Goal: Information Seeking & Learning: Check status

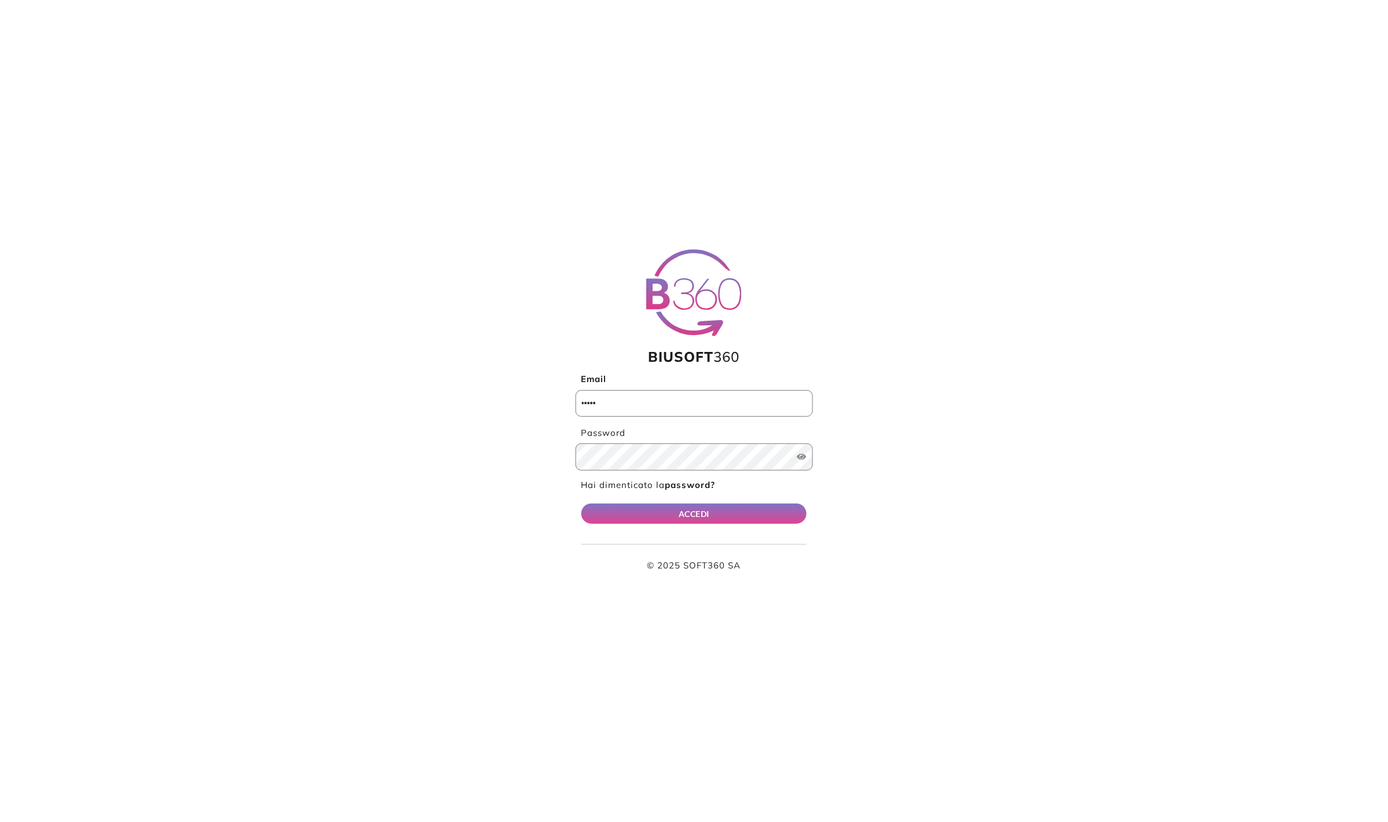
type input "**********"
click at [696, 504] on button "ACCEDI" at bounding box center [694, 514] width 226 height 20
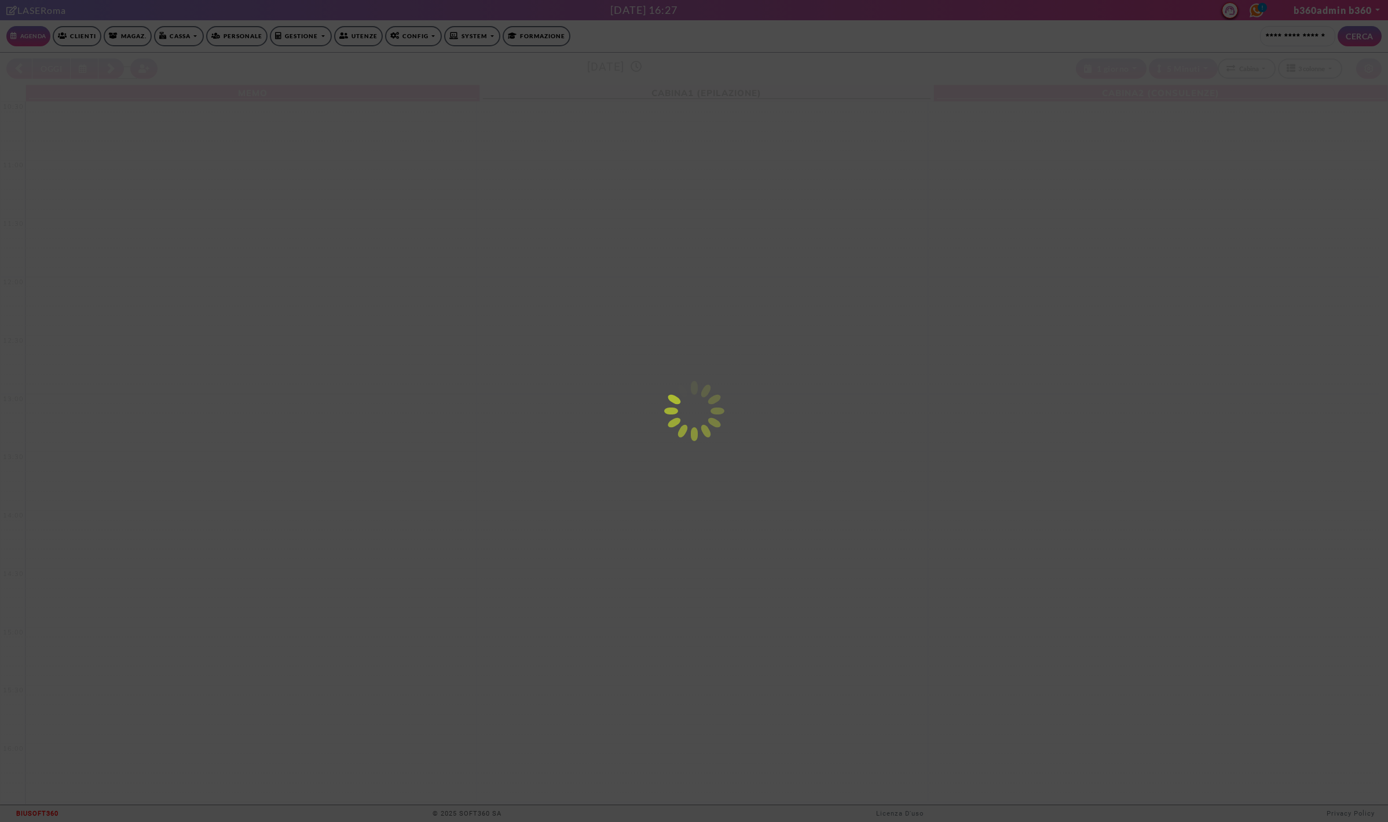
select select "*********"
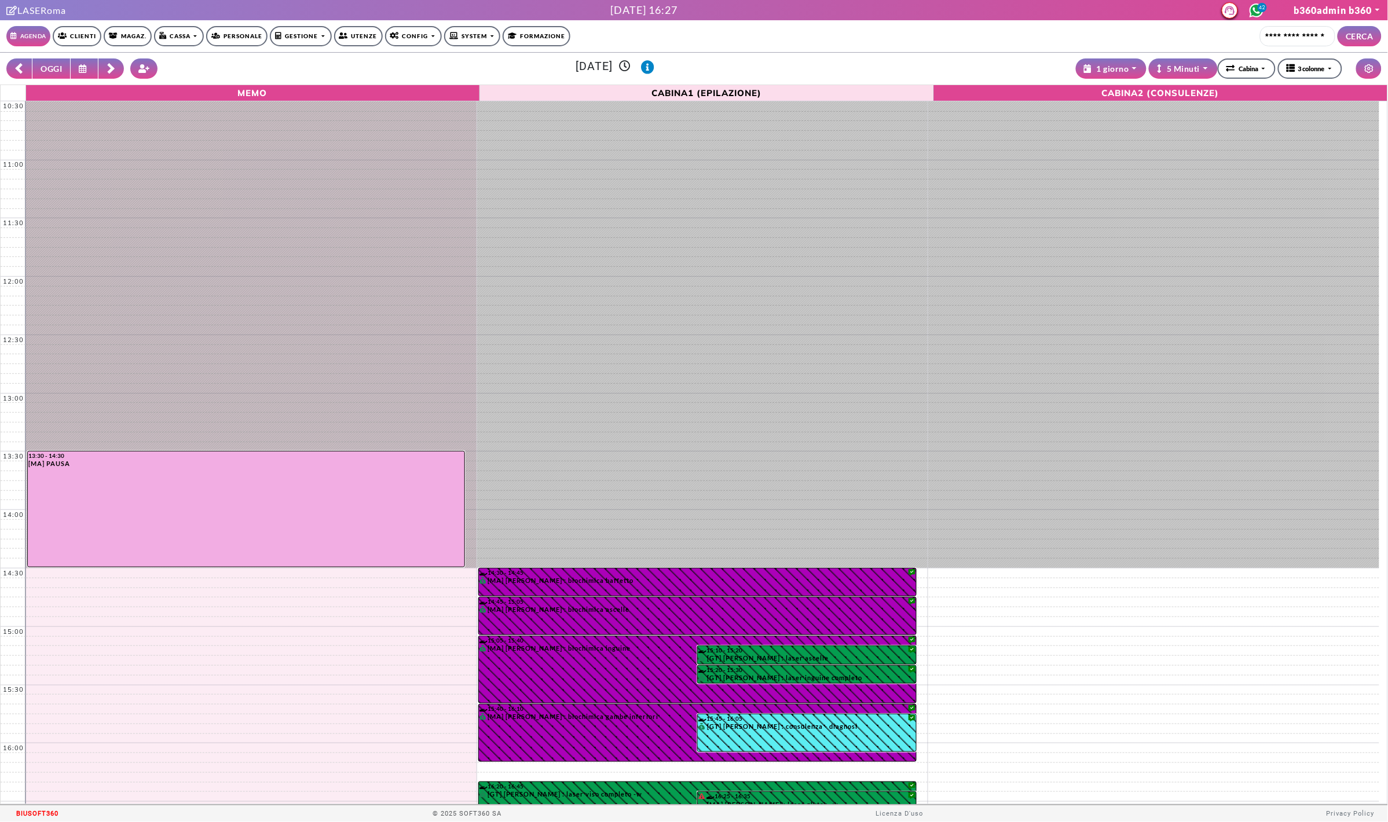
click at [86, 36] on link "Clienti" at bounding box center [77, 36] width 49 height 20
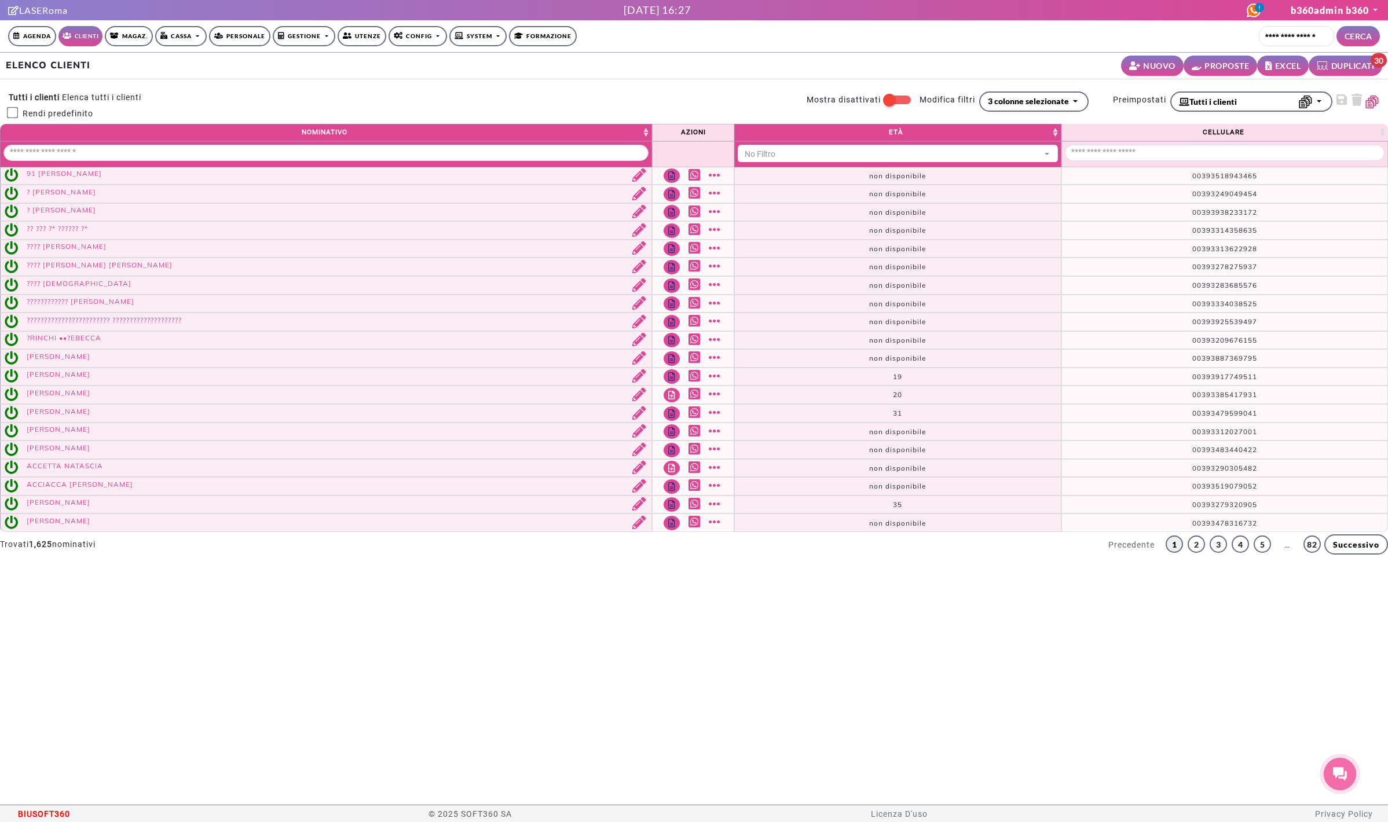
select select
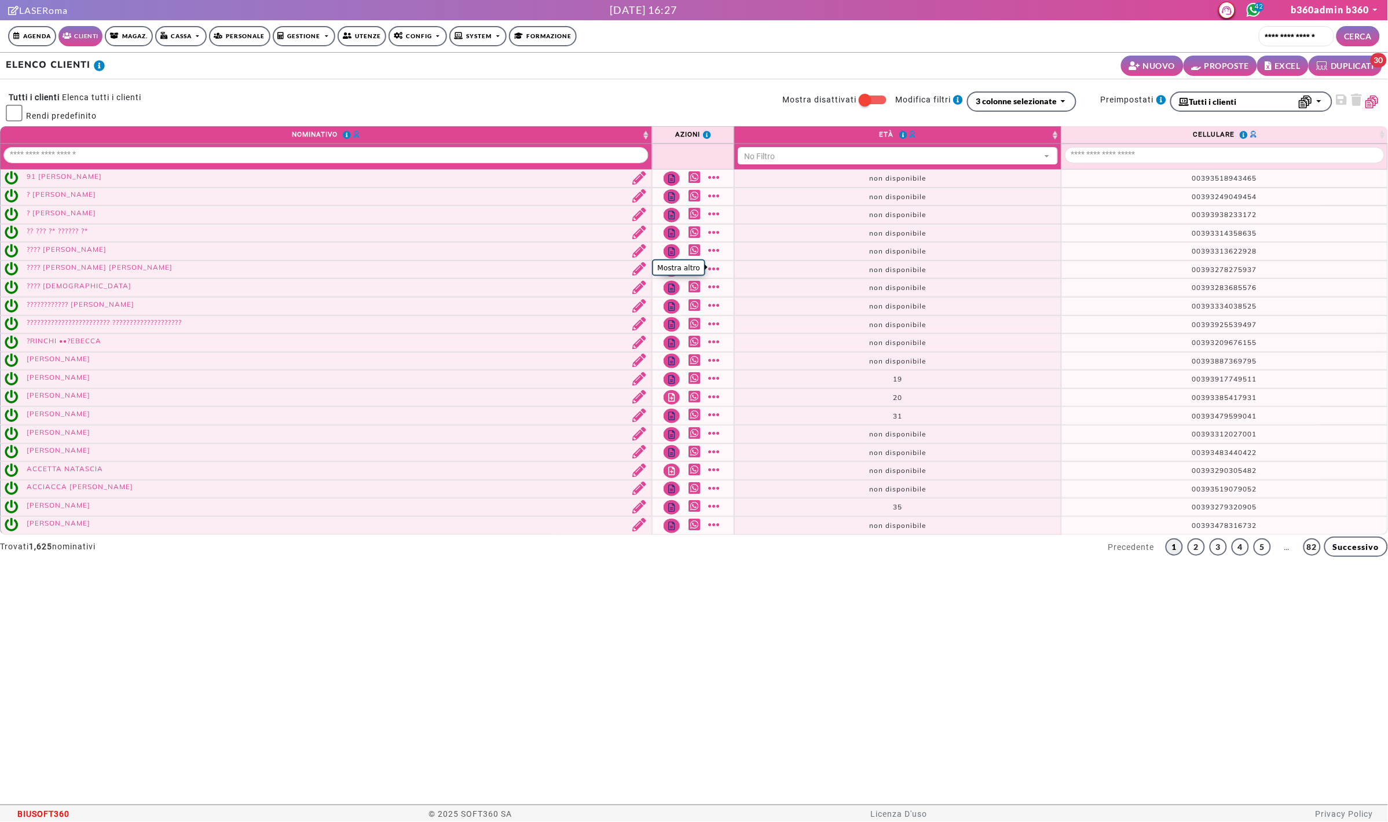
click at [709, 265] on link "Mostra altro" at bounding box center [716, 268] width 14 height 13
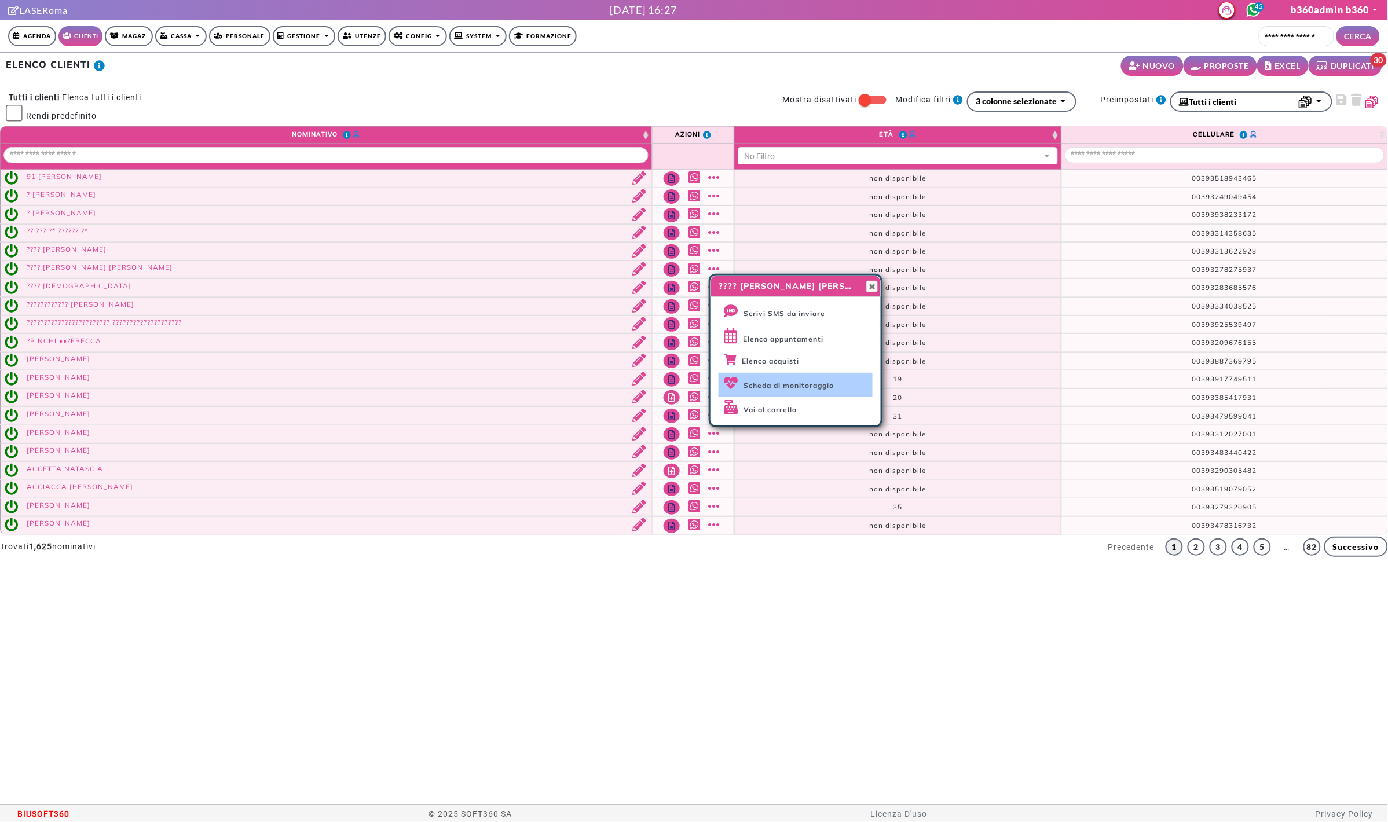
click at [791, 385] on span "Scheda di monitoraggio" at bounding box center [789, 385] width 90 height 9
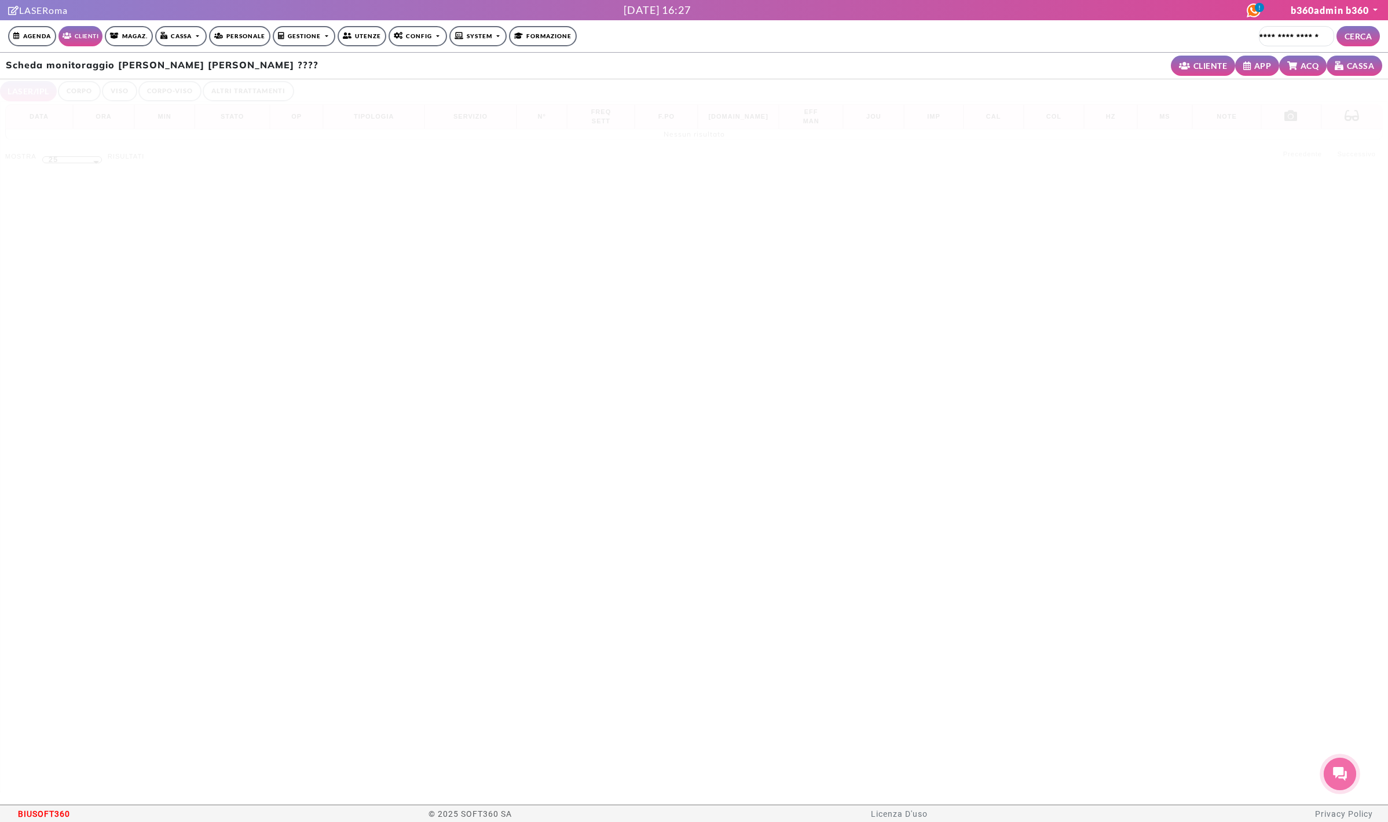
select select "**"
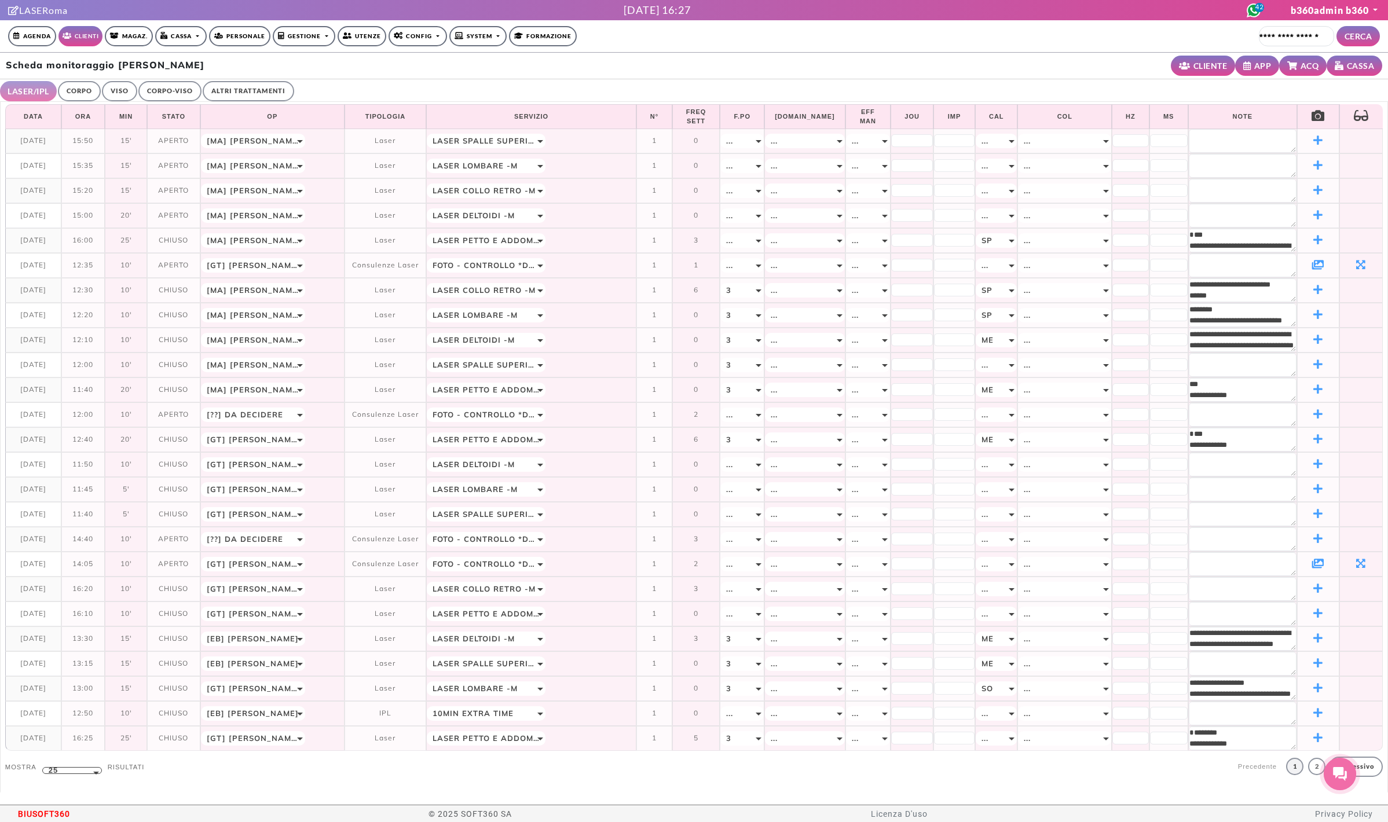
select select "**"
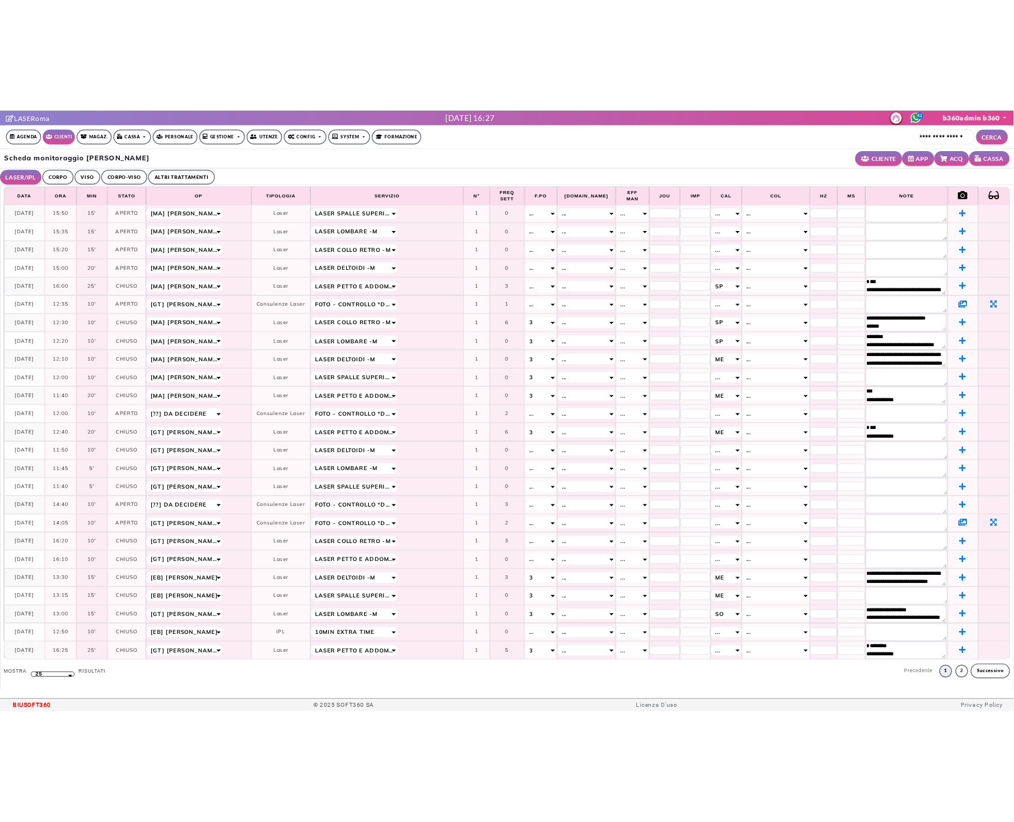
scroll to position [22, 0]
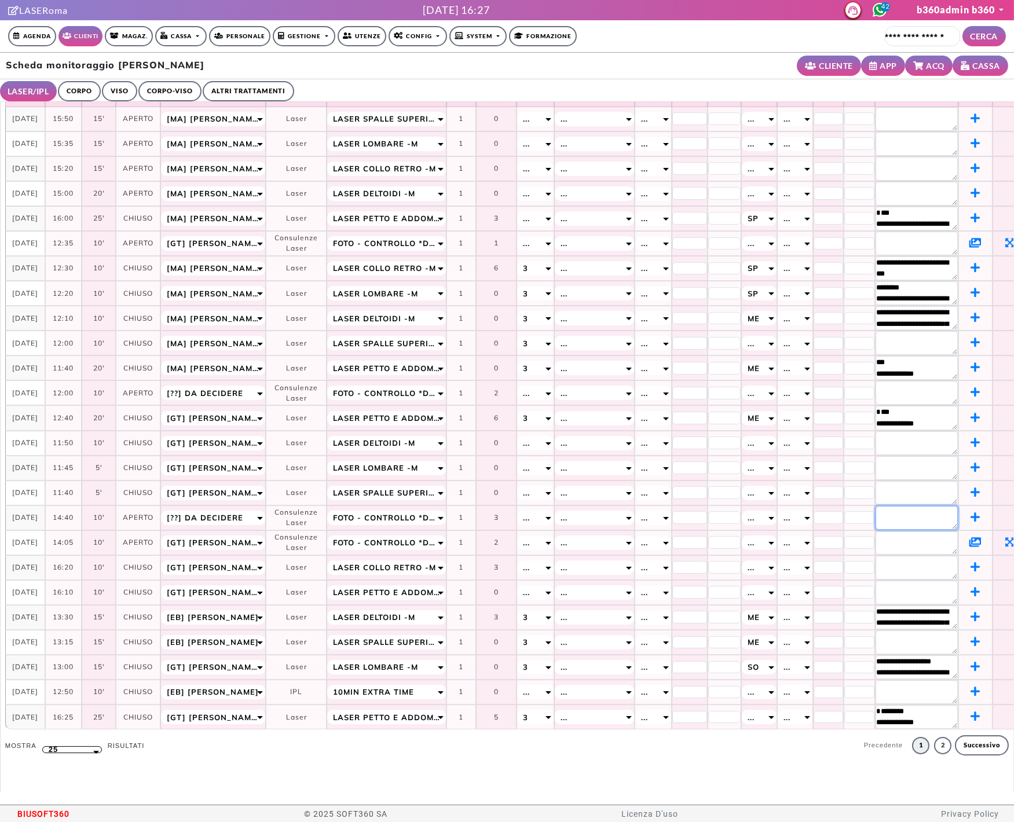
click at [887, 512] on textarea at bounding box center [917, 518] width 82 height 24
type textarea "**"
drag, startPoint x: 917, startPoint y: 517, endPoint x: 836, endPoint y: 511, distance: 81.3
click at [836, 511] on tr "**********" at bounding box center [516, 518] width 1023 height 25
click at [697, 72] on div "Scheda monitoraggio Luca Savini CLIENTE APP ACQ CASSA" at bounding box center [507, 66] width 1014 height 27
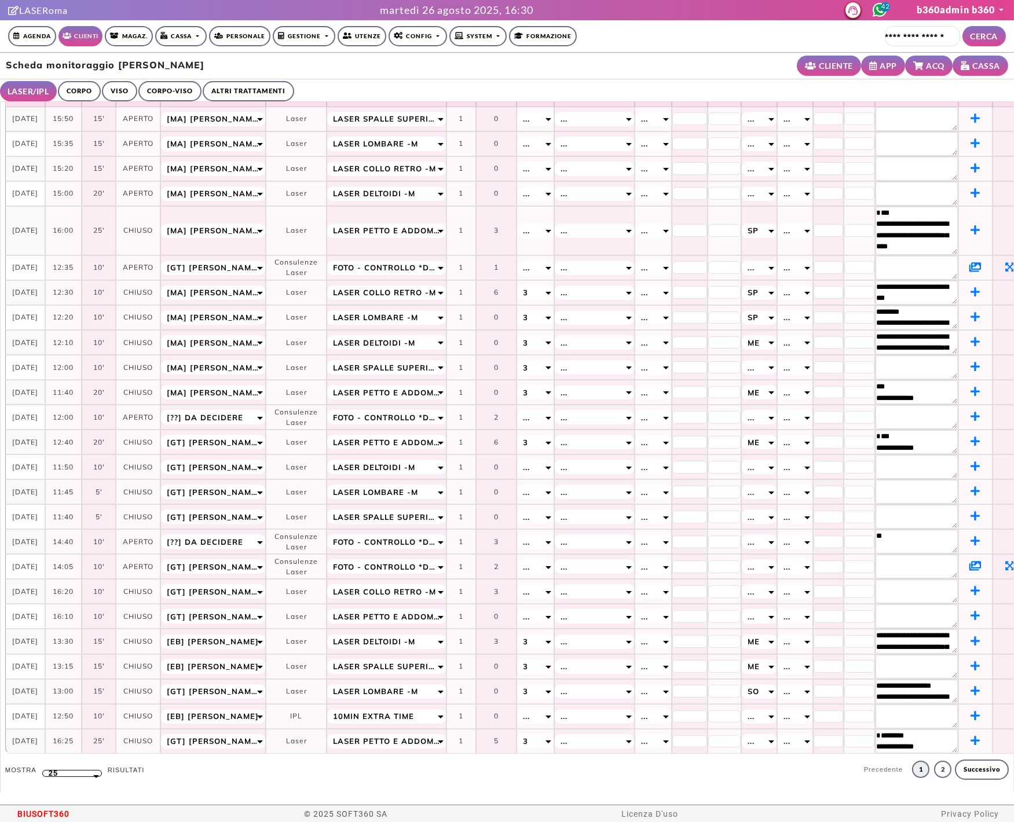
drag, startPoint x: 925, startPoint y: 229, endPoint x: 937, endPoint y: 254, distance: 27.5
click at [937, 254] on tr "**********" at bounding box center [516, 230] width 1023 height 49
click at [712, 86] on ul "LASER/IPL ULTRASUONI CORPO VISO CORPO-VISO ALTRI TRATTAMENTI" at bounding box center [507, 90] width 1014 height 23
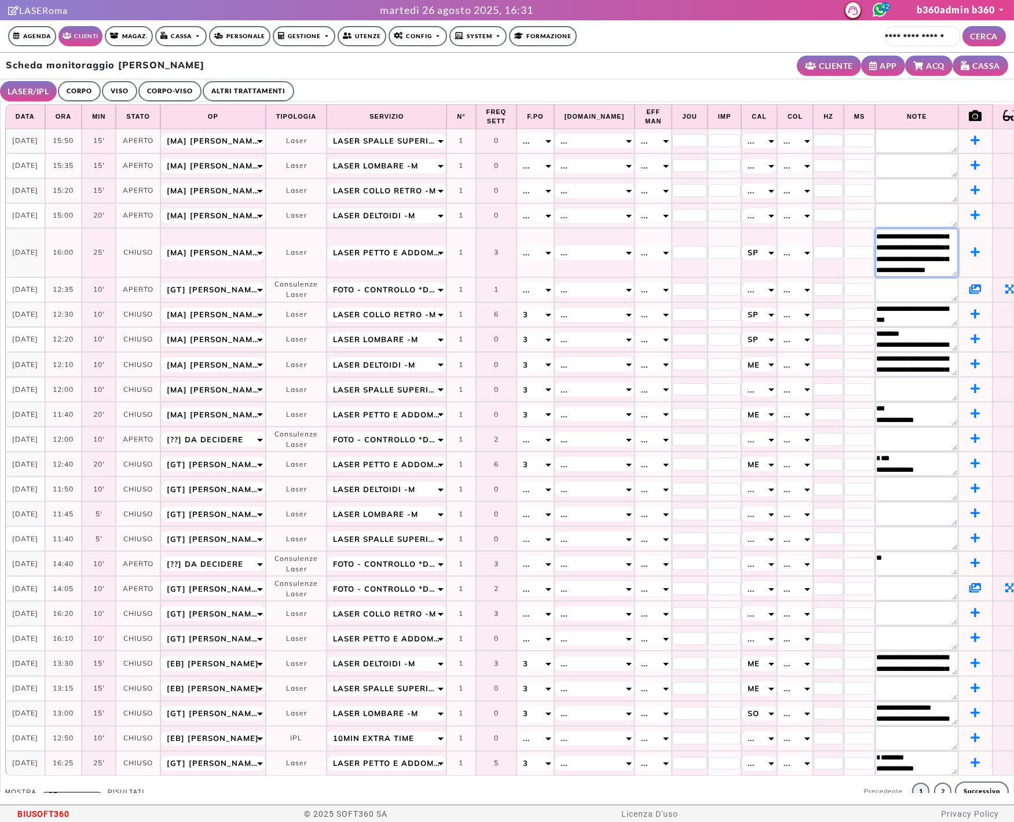
scroll to position [0, 0]
click at [737, 57] on div "Scheda monitoraggio Luca Savini CLIENTE APP ACQ CASSA" at bounding box center [507, 66] width 1014 height 27
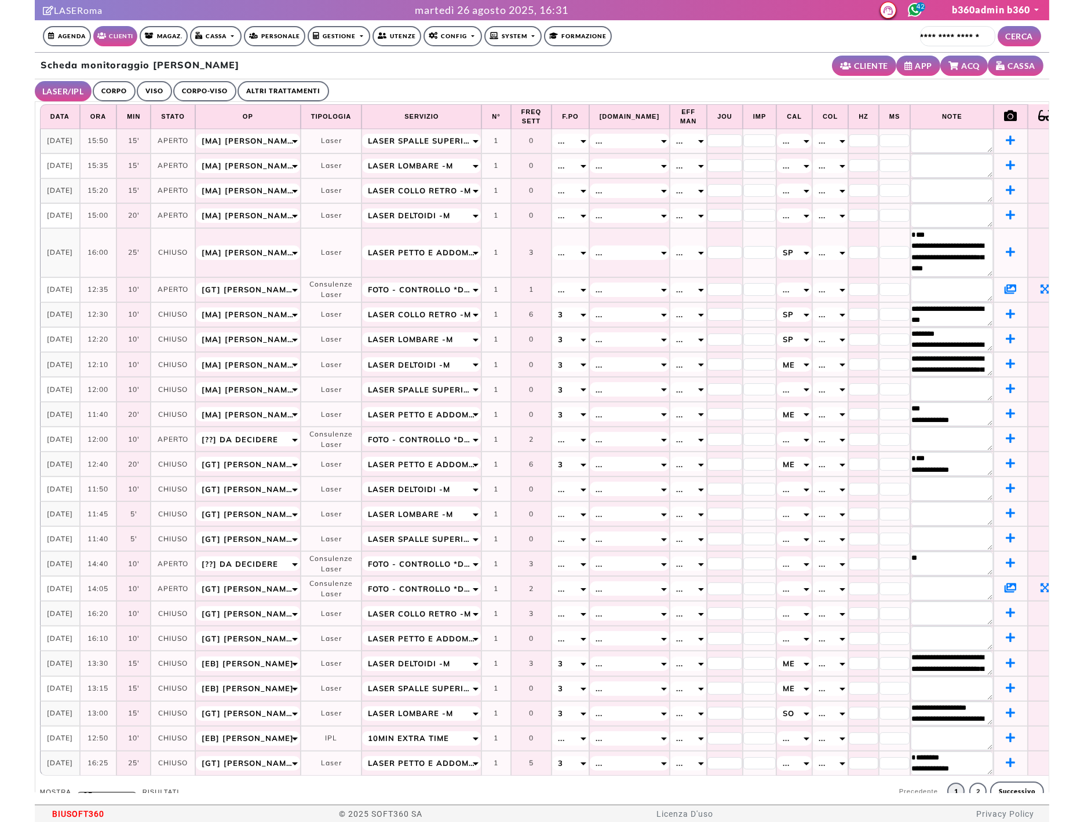
scroll to position [22, 0]
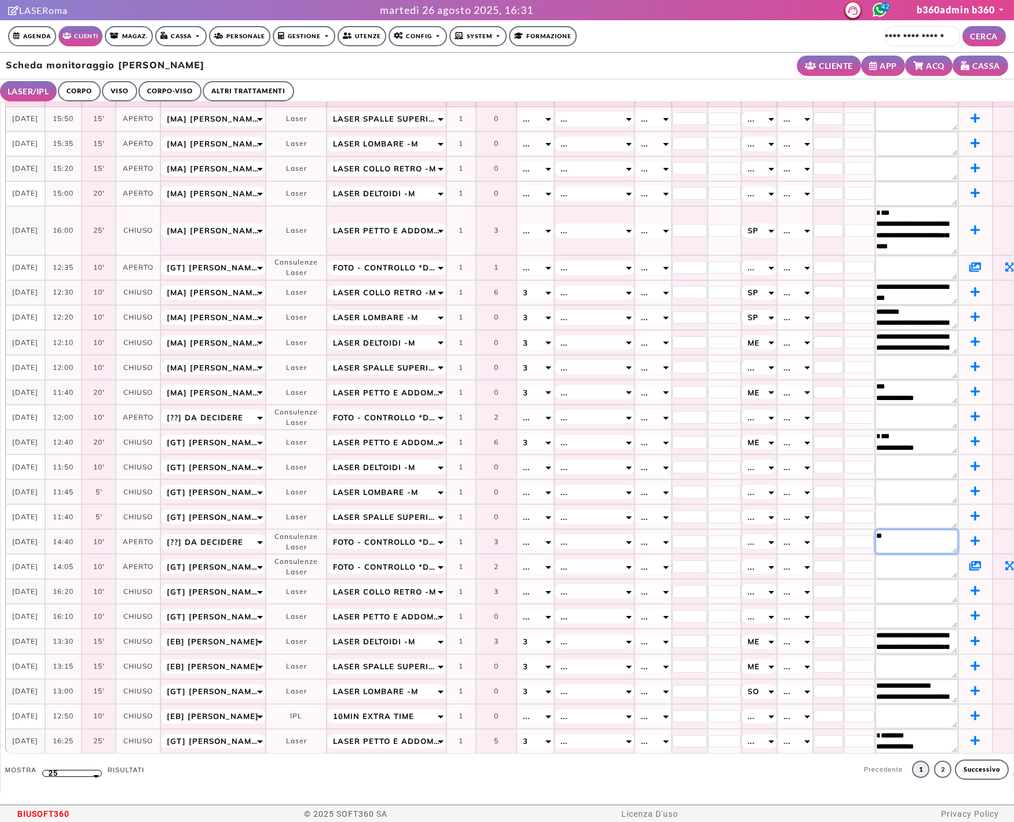
drag, startPoint x: 866, startPoint y: 543, endPoint x: 843, endPoint y: 535, distance: 24.4
click at [843, 536] on tr "**********" at bounding box center [516, 541] width 1023 height 25
click at [752, 68] on div "Scheda monitoraggio Luca Savini CLIENTE APP ACQ CASSA" at bounding box center [507, 66] width 1014 height 27
click at [690, 58] on div "Scheda monitoraggio Luca Savini CLIENTE APP ACQ CASSA" at bounding box center [507, 66] width 1014 height 27
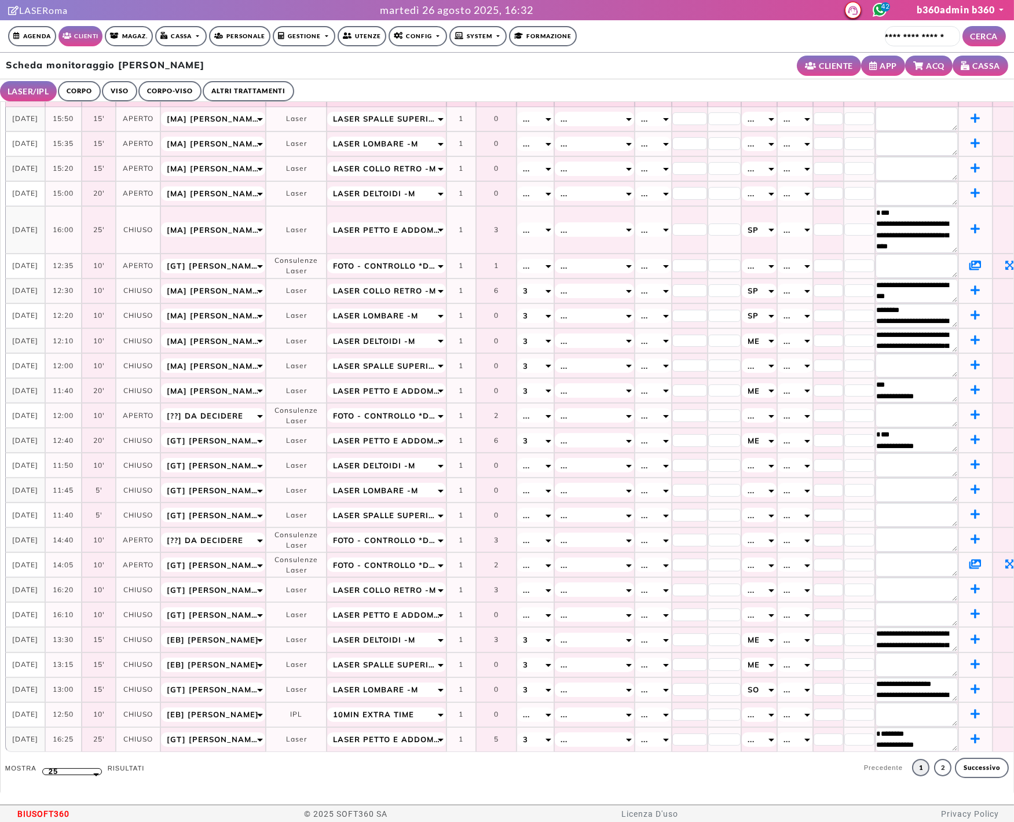
click at [919, 248] on textarea "**********" at bounding box center [917, 230] width 82 height 46
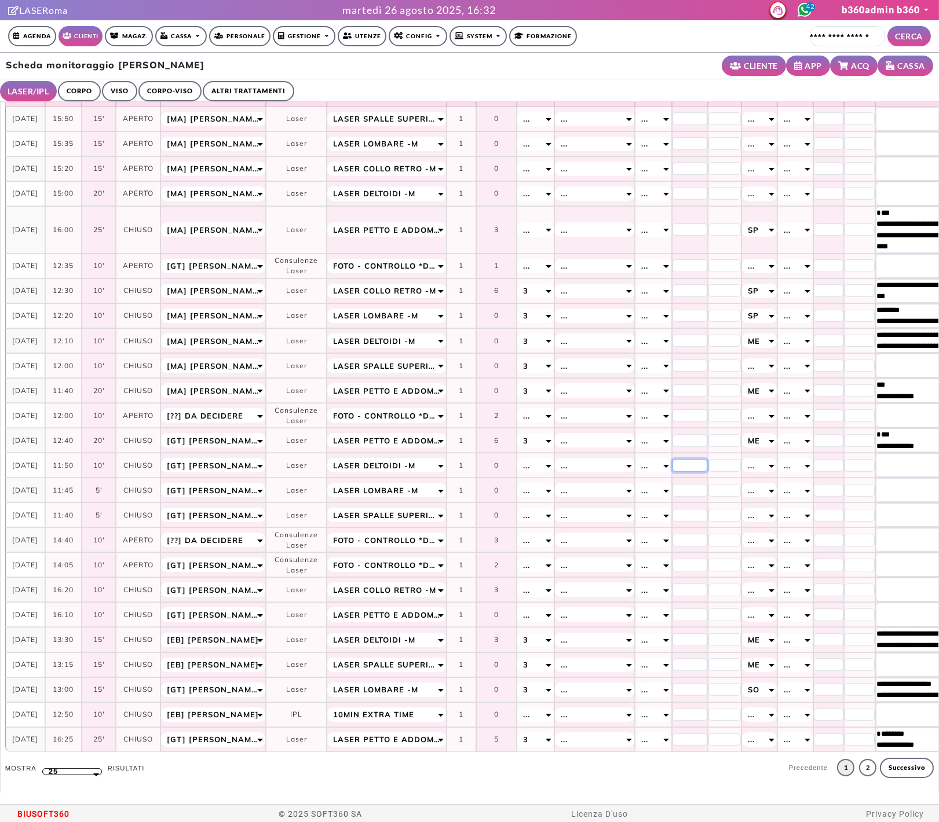
drag, startPoint x: 650, startPoint y: 467, endPoint x: 614, endPoint y: 468, distance: 35.9
click at [614, 468] on tr "**********" at bounding box center [516, 465] width 1022 height 25
type input "*"
click at [672, 417] on input "number" at bounding box center [689, 415] width 35 height 13
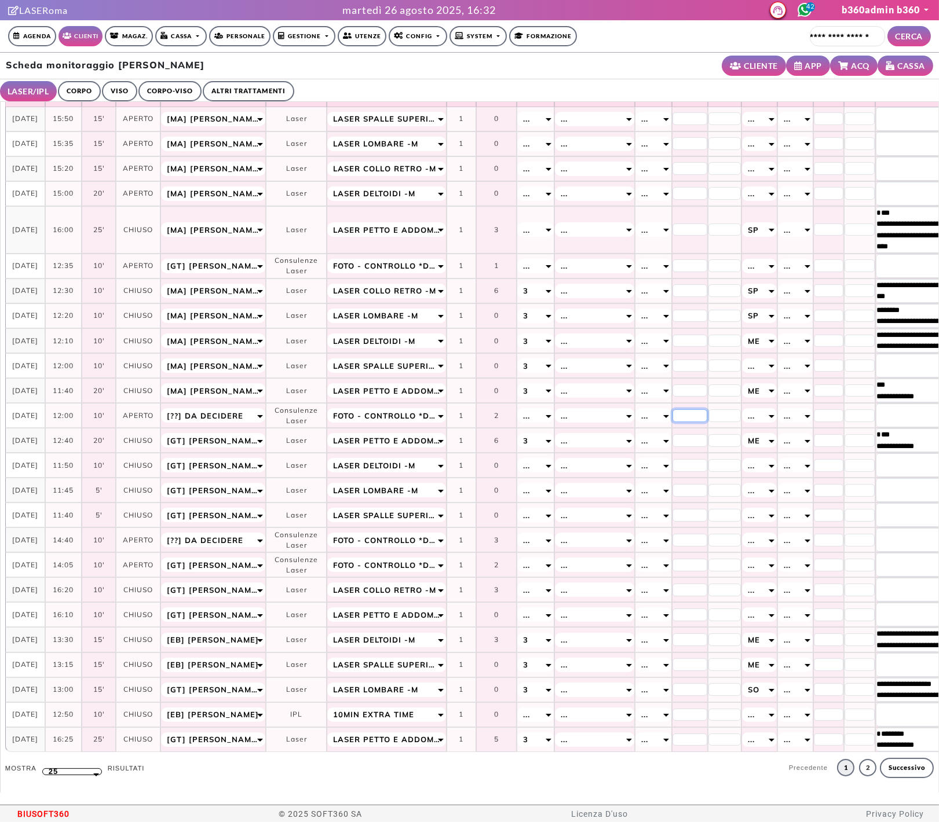
type input "**"
click at [672, 415] on input "**" at bounding box center [689, 415] width 35 height 13
type input "*"
click at [535, 372] on div "3" at bounding box center [535, 366] width 36 height 14
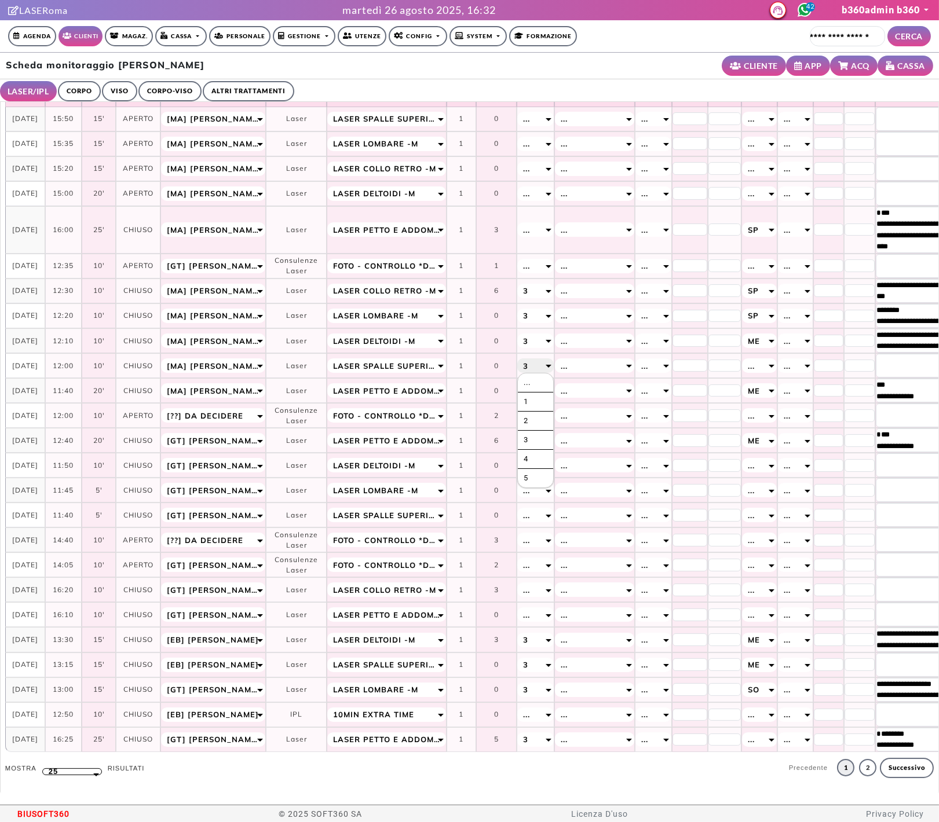
click at [451, 359] on td "1" at bounding box center [461, 365] width 29 height 25
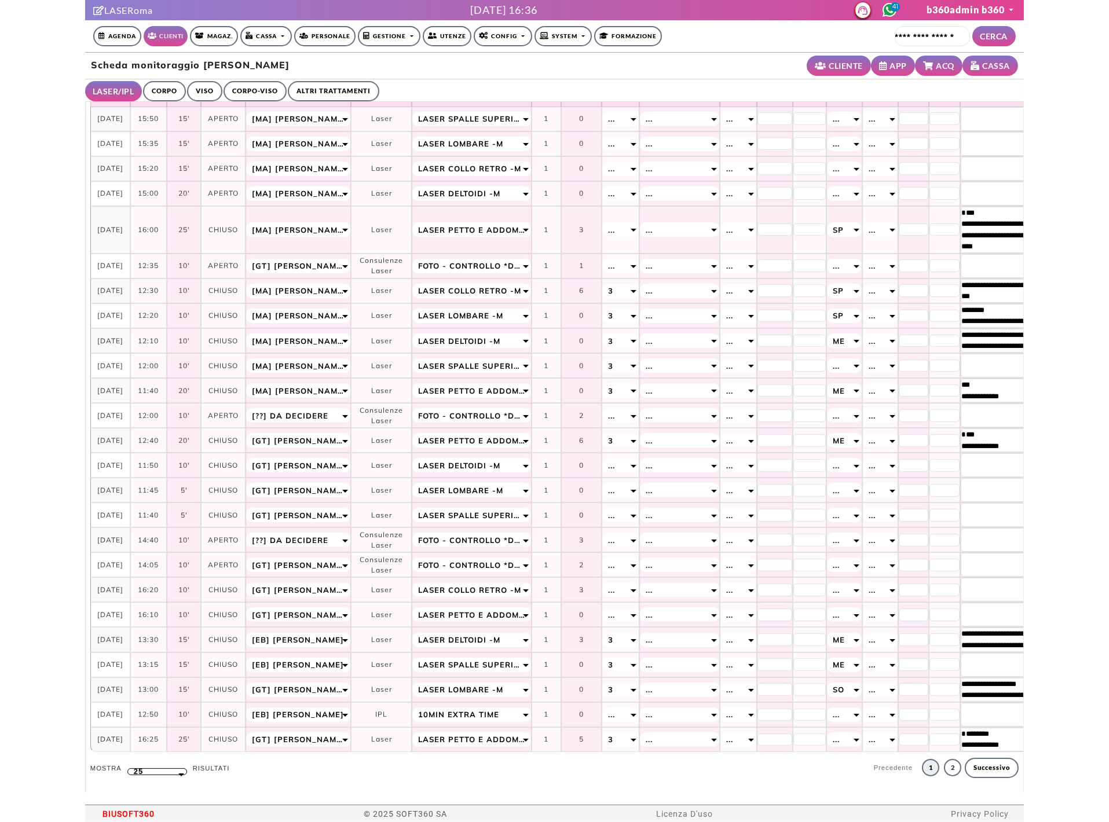
scroll to position [6, 0]
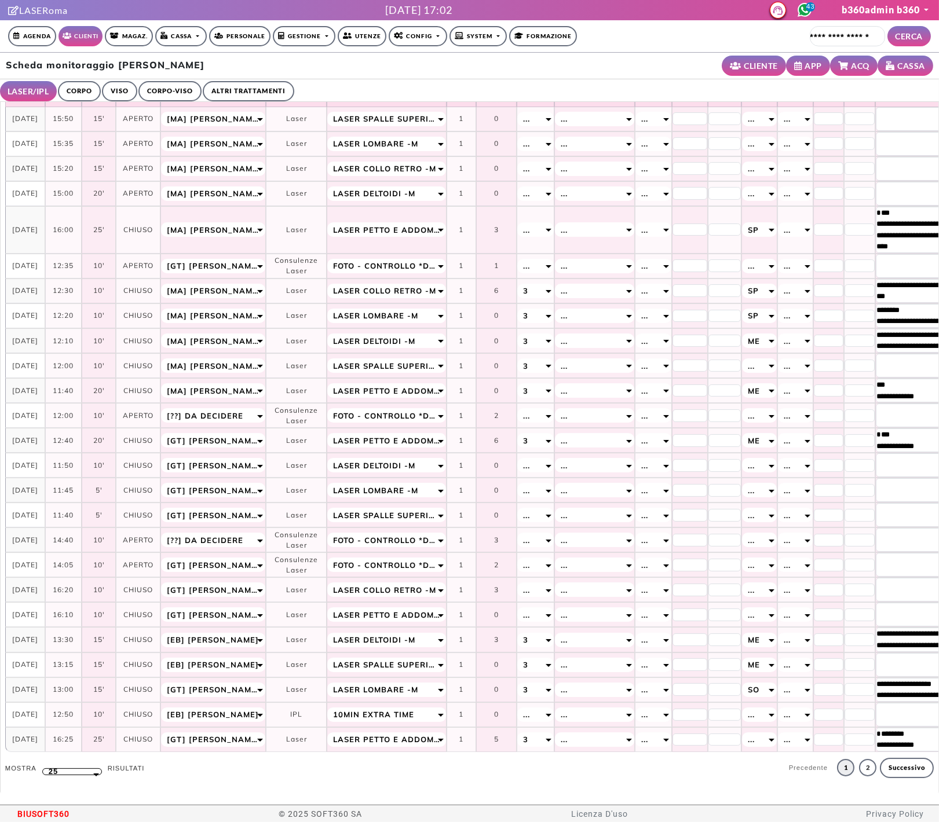
click at [79, 443] on td "12:40" at bounding box center [63, 440] width 36 height 25
click at [651, 57] on div "Scheda monitoraggio Luca Savini CLIENTE APP ACQ CASSA" at bounding box center [469, 66] width 939 height 27
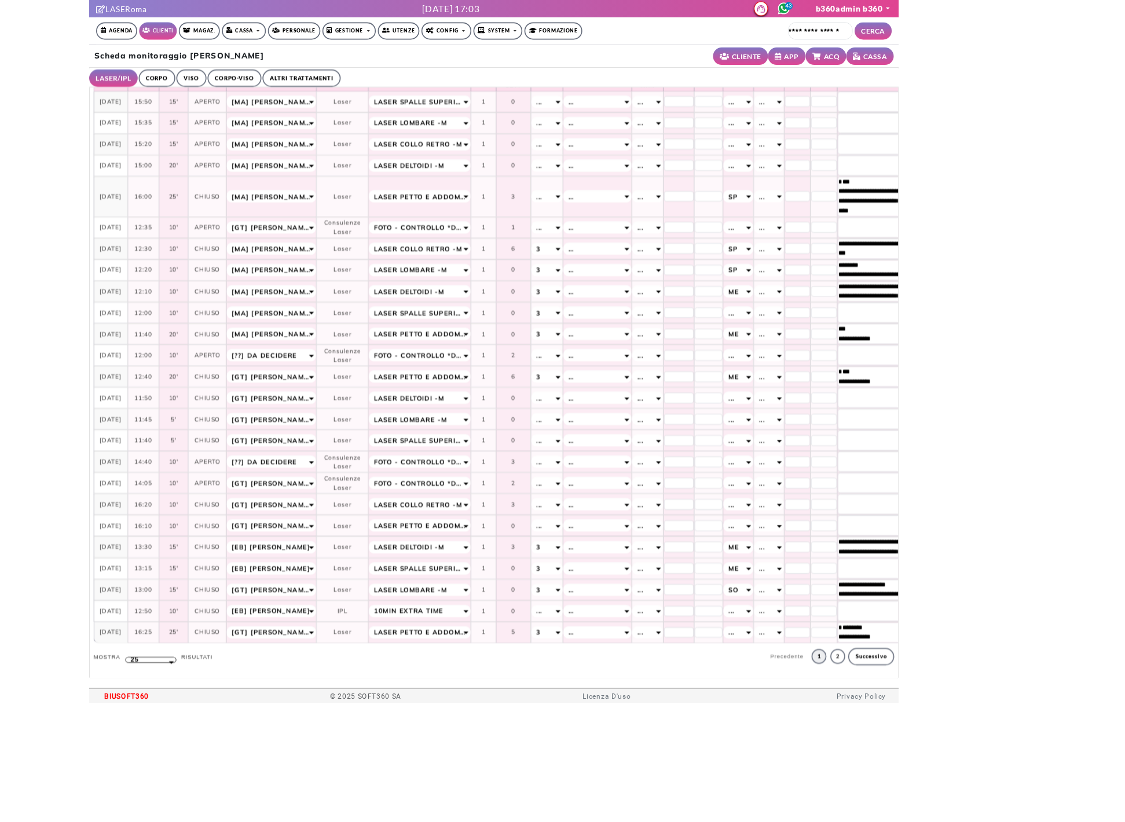
scroll to position [0, 0]
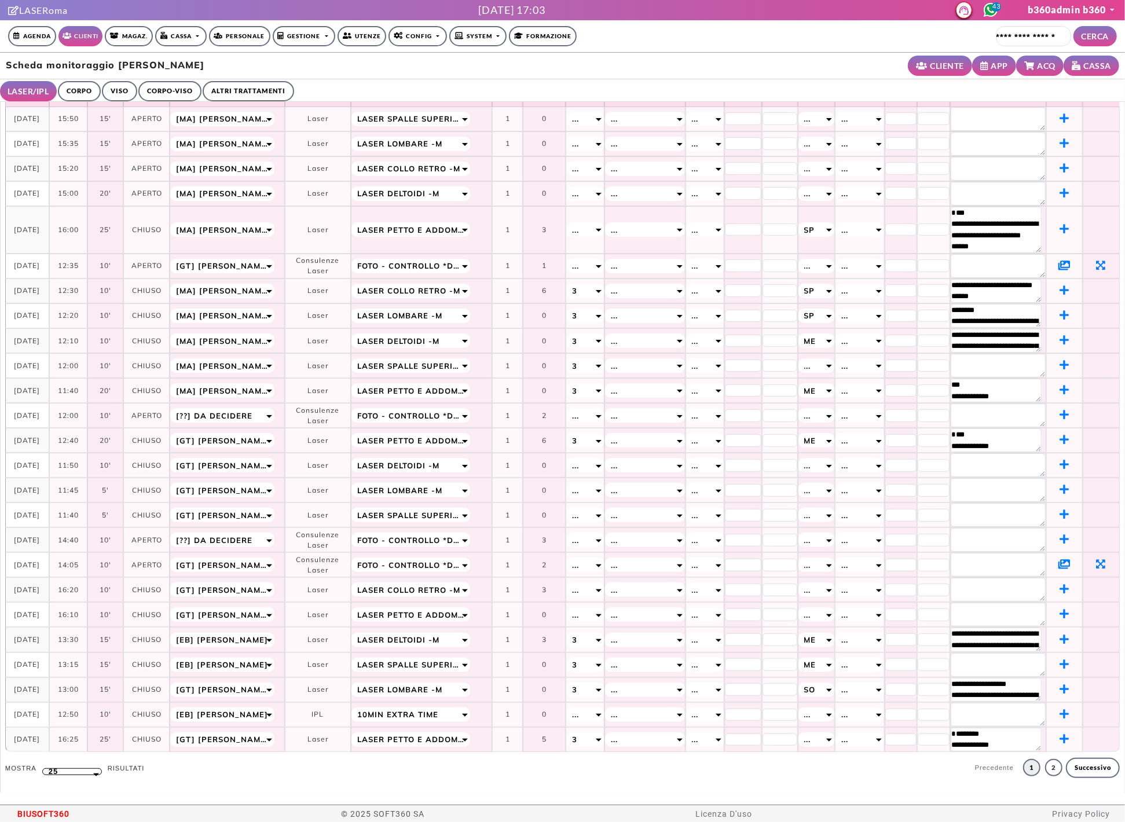
click at [76, 97] on link "CORPO" at bounding box center [79, 91] width 43 height 20
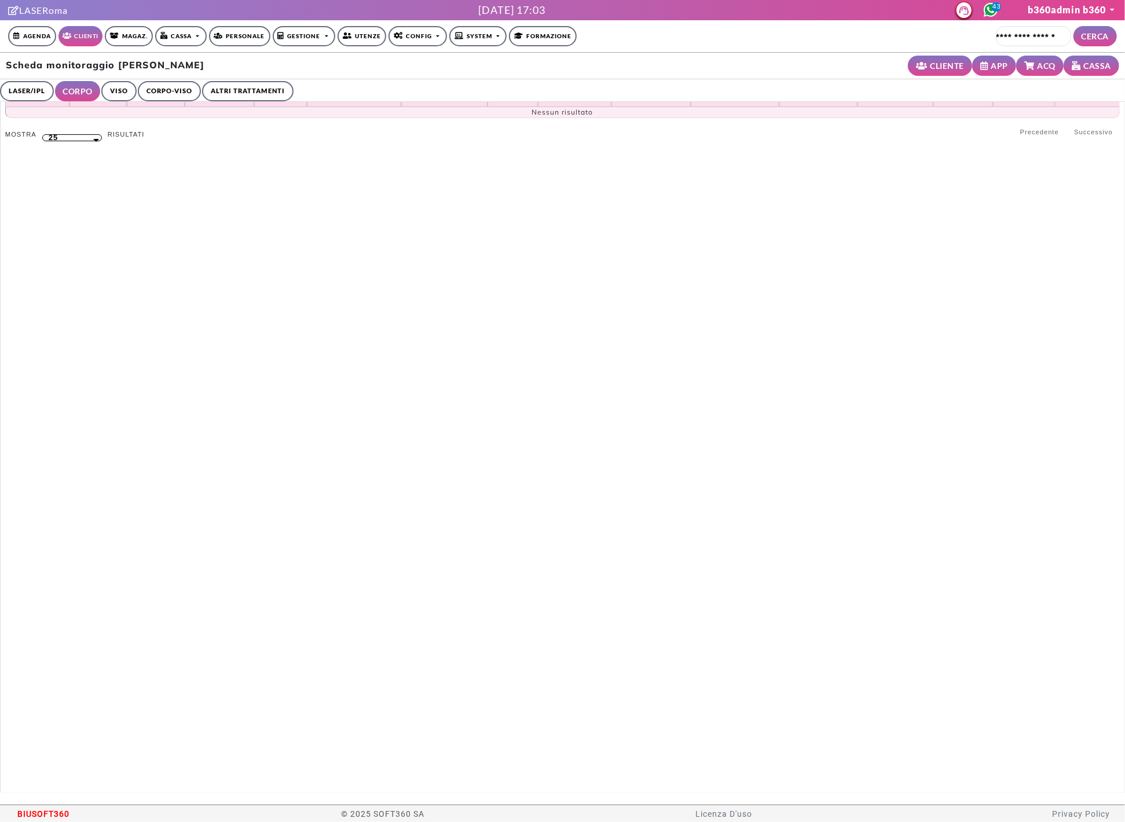
click at [112, 86] on link "VISO" at bounding box center [118, 91] width 35 height 20
click at [34, 90] on link "LASER/IPL" at bounding box center [27, 91] width 54 height 20
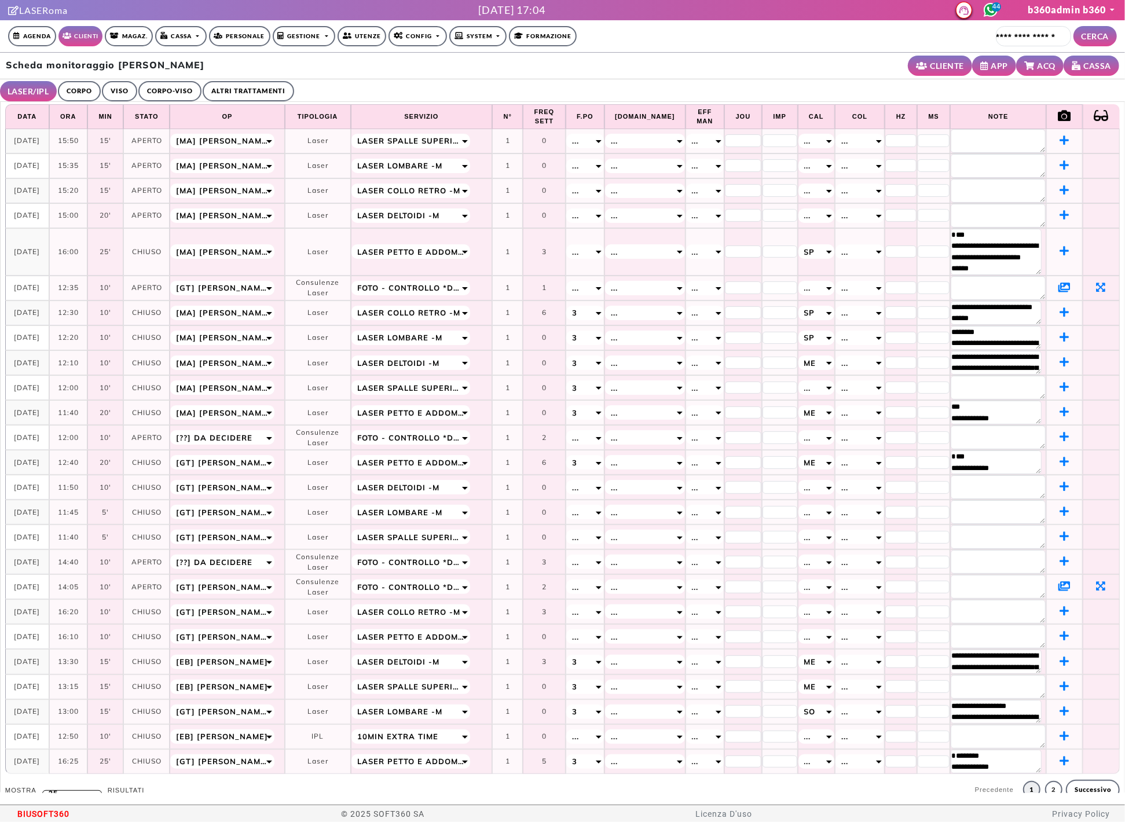
scroll to position [22, 0]
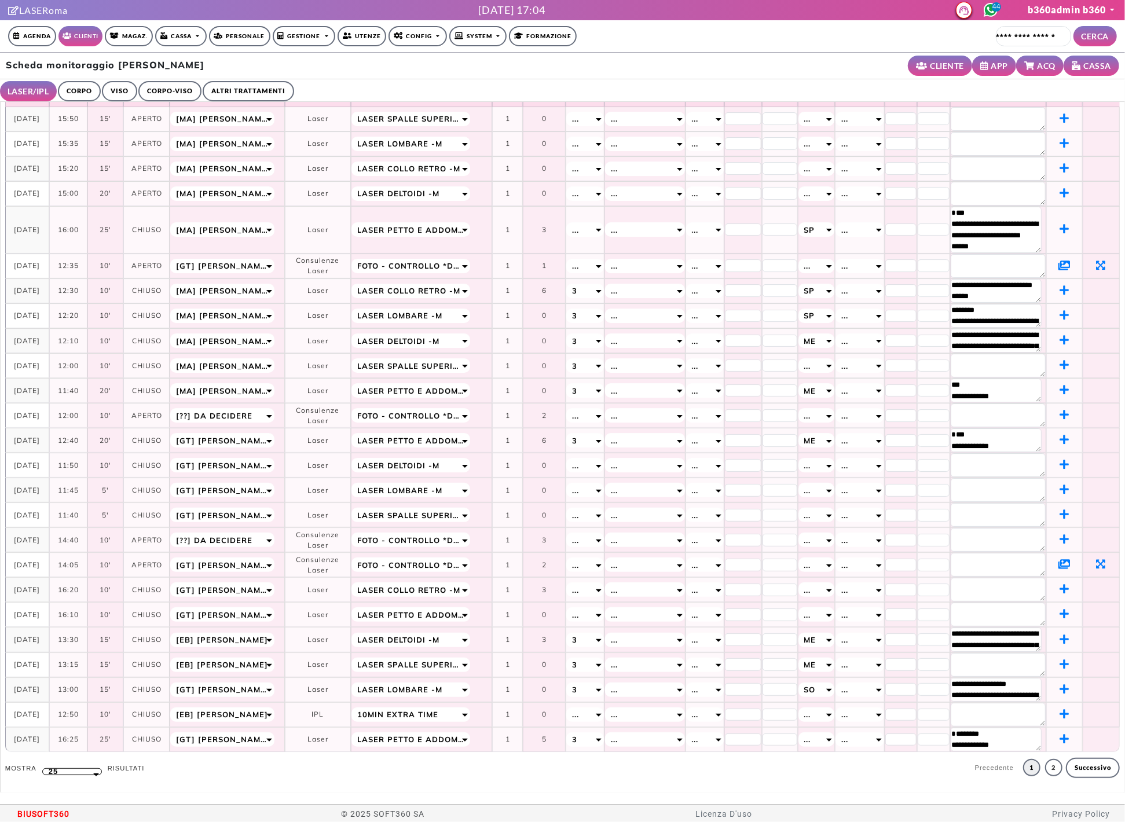
click at [1084, 516] on td at bounding box center [1102, 515] width 38 height 25
drag, startPoint x: 16, startPoint y: 361, endPoint x: 163, endPoint y: 377, distance: 147.9
click at [163, 377] on tr "**********" at bounding box center [562, 365] width 1115 height 25
drag, startPoint x: 9, startPoint y: 413, endPoint x: 74, endPoint y: 419, distance: 65.2
click at [74, 419] on tr "**********" at bounding box center [562, 415] width 1115 height 25
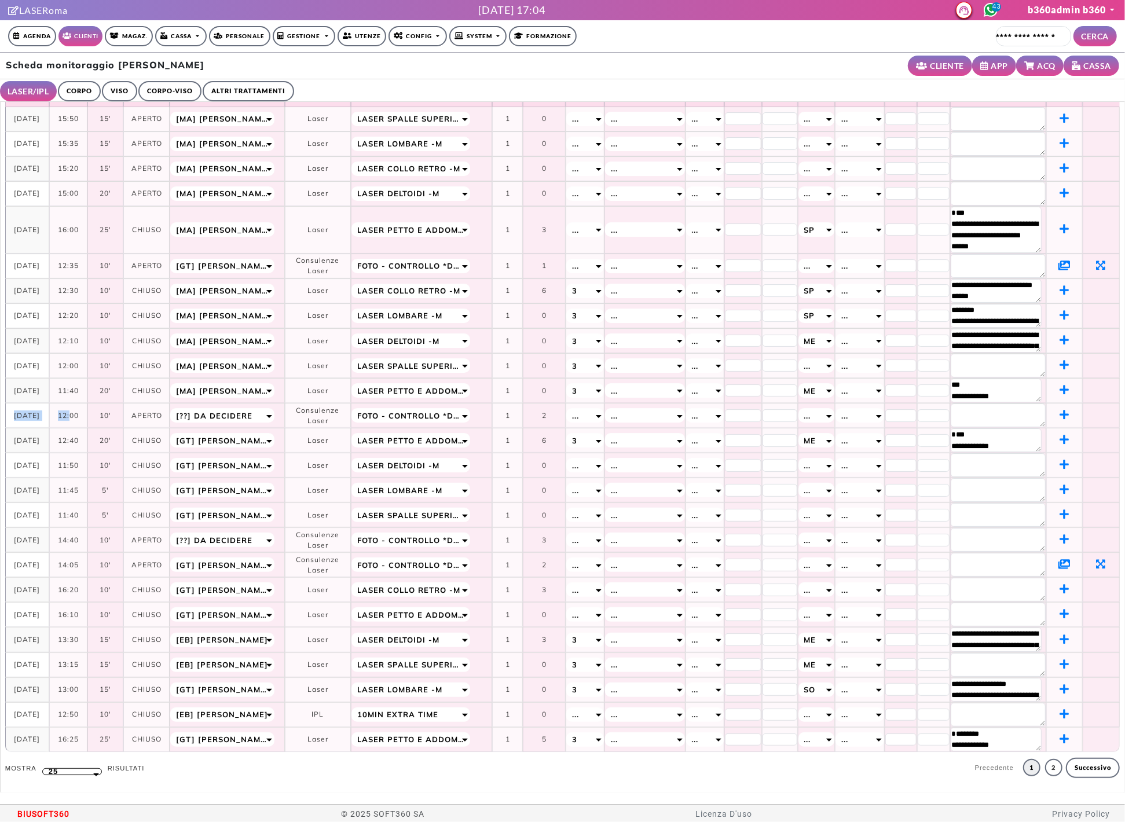
click at [17, 419] on td "05-06-2025" at bounding box center [27, 415] width 44 height 25
drag, startPoint x: 16, startPoint y: 416, endPoint x: 265, endPoint y: 422, distance: 248.5
click at [265, 422] on tr "**********" at bounding box center [562, 415] width 1115 height 25
click at [307, 417] on td "Consulenze Laser" at bounding box center [318, 415] width 66 height 25
drag, startPoint x: 302, startPoint y: 420, endPoint x: 349, endPoint y: 419, distance: 46.3
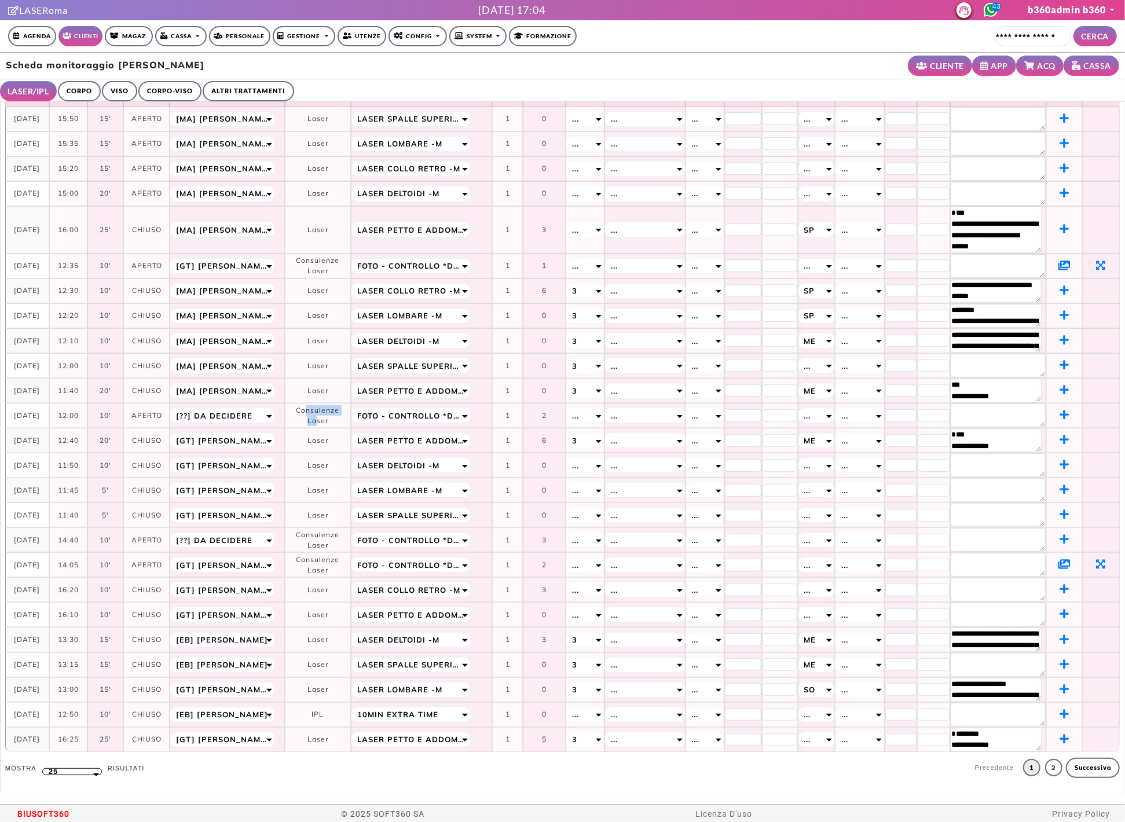
click at [349, 419] on td "Consulenze Laser" at bounding box center [318, 415] width 66 height 25
click at [340, 420] on td "Consulenze Laser" at bounding box center [318, 415] width 66 height 25
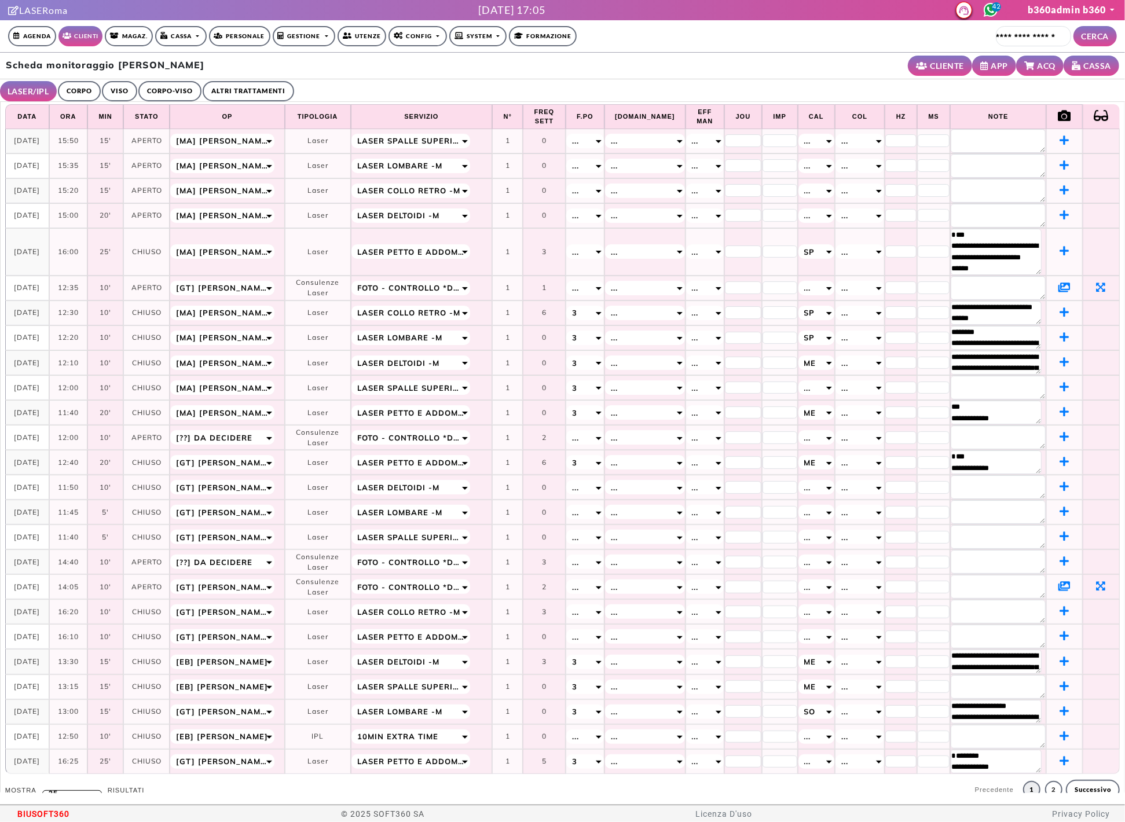
click at [164, 54] on div "Scheda monitoraggio Luca Savini CLIENTE APP ACQ CASSA" at bounding box center [562, 66] width 1125 height 27
click at [162, 60] on h2 "Scheda monitoraggio Luca Savini" at bounding box center [105, 65] width 199 height 11
drag, startPoint x: 14, startPoint y: 288, endPoint x: 1044, endPoint y: 294, distance: 1029.2
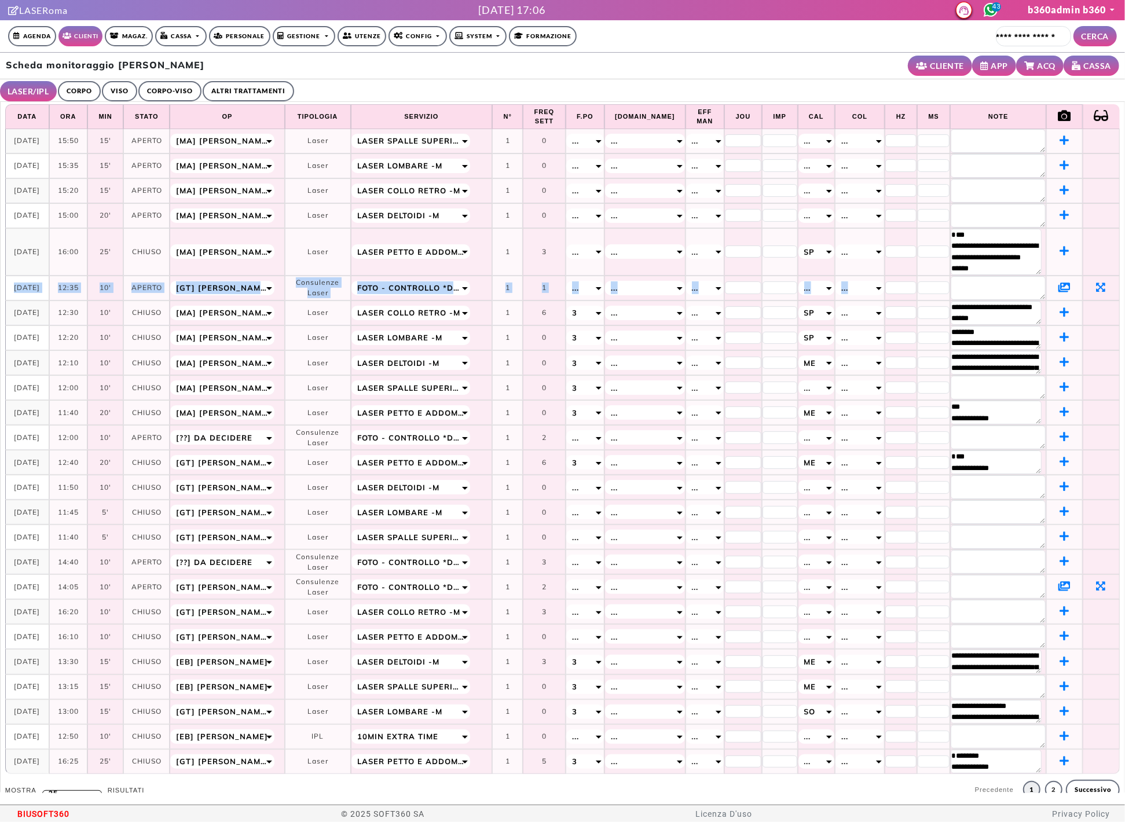
click at [1044, 294] on tr "**********" at bounding box center [562, 288] width 1115 height 25
click at [1059, 292] on icon at bounding box center [1065, 287] width 12 height 10
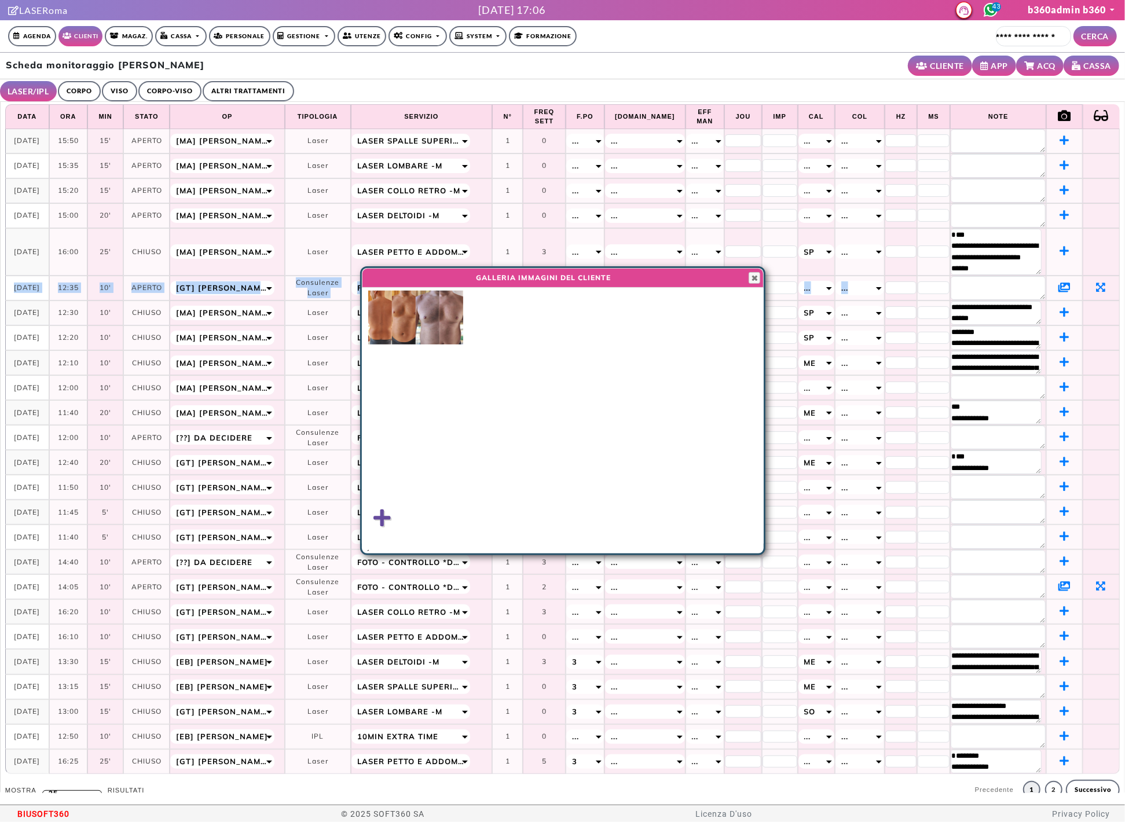
click at [386, 321] on img at bounding box center [380, 318] width 24 height 54
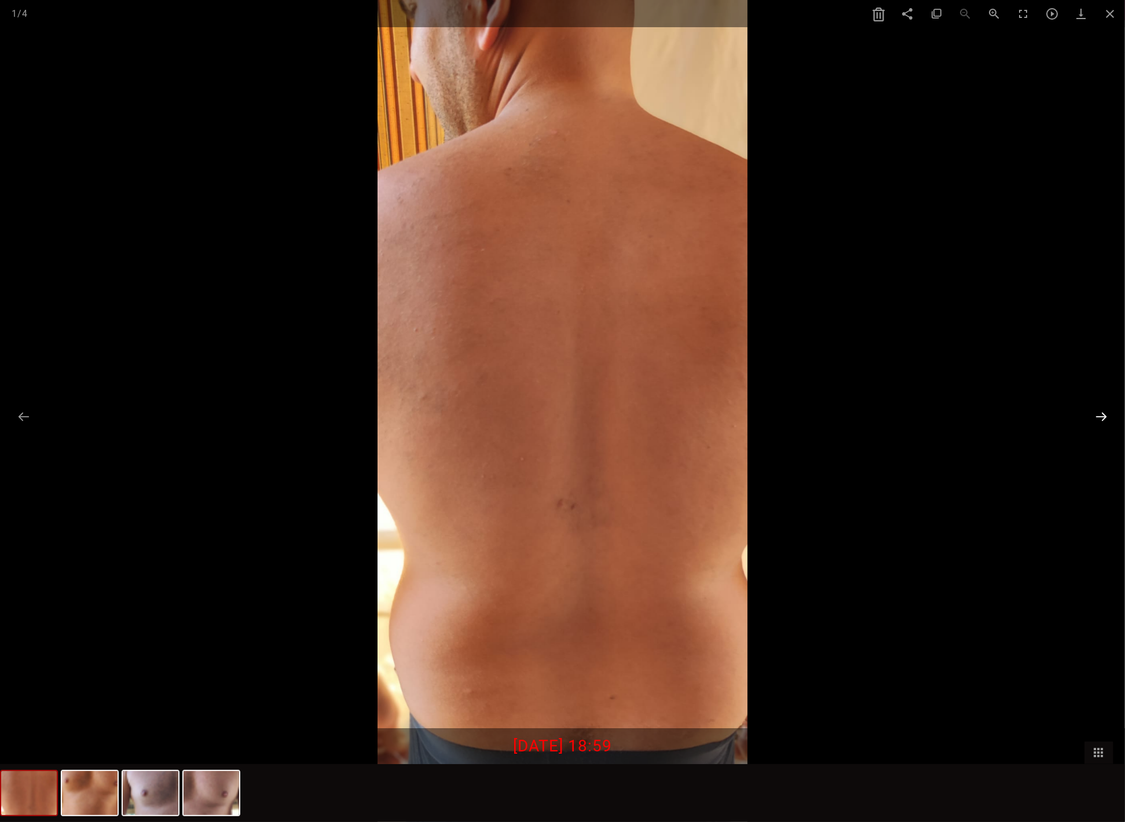
click at [1095, 414] on button at bounding box center [1101, 416] width 24 height 23
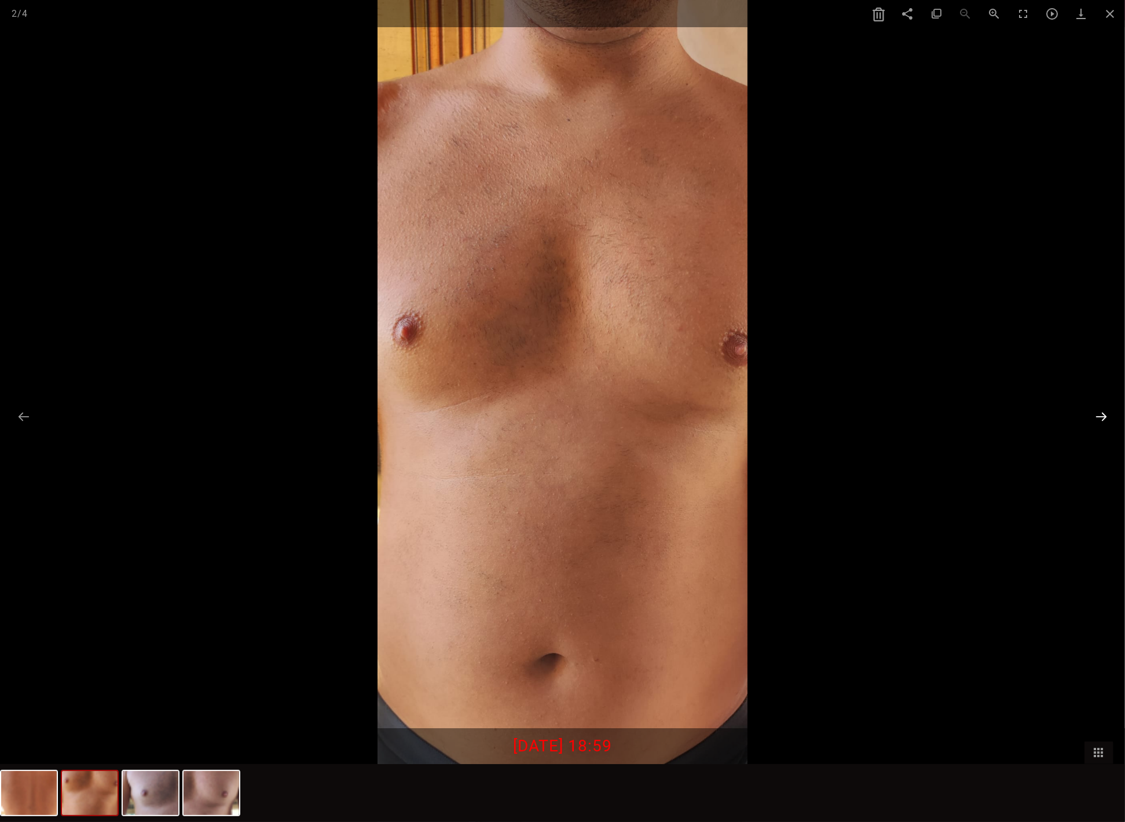
click at [1095, 414] on button at bounding box center [1101, 416] width 24 height 23
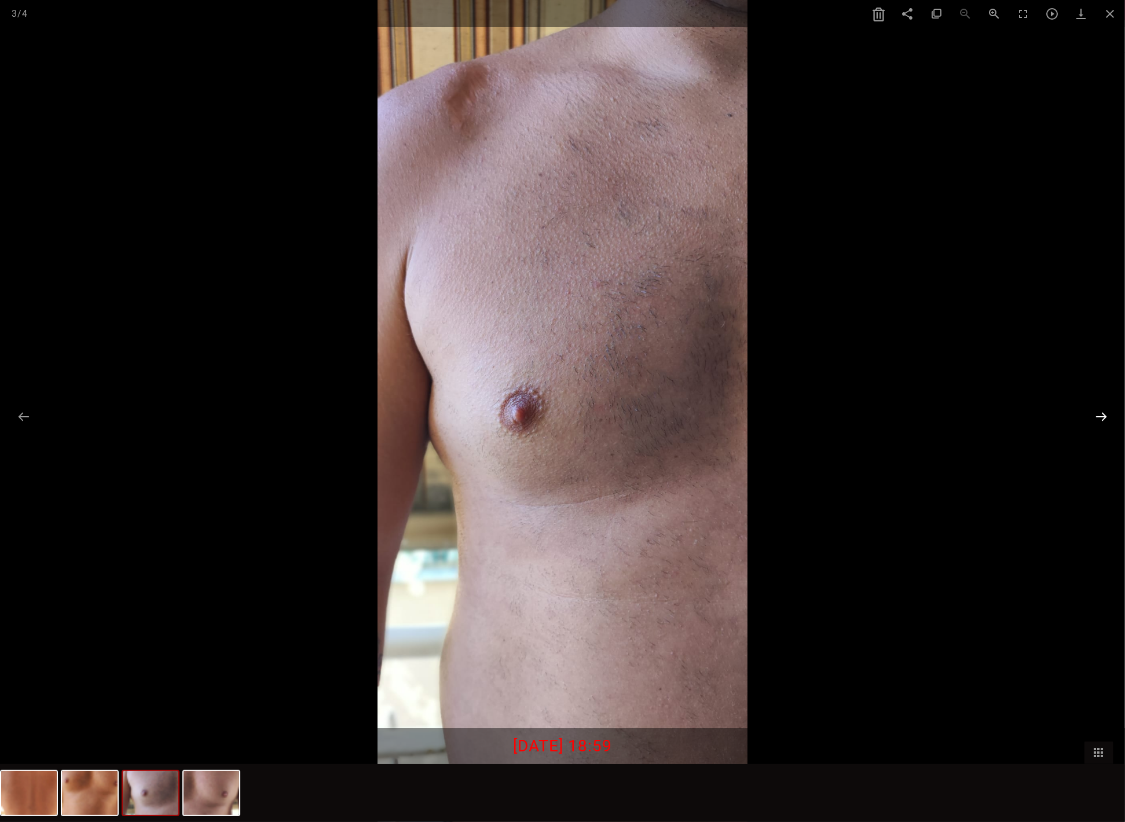
click at [1098, 414] on button at bounding box center [1101, 416] width 24 height 23
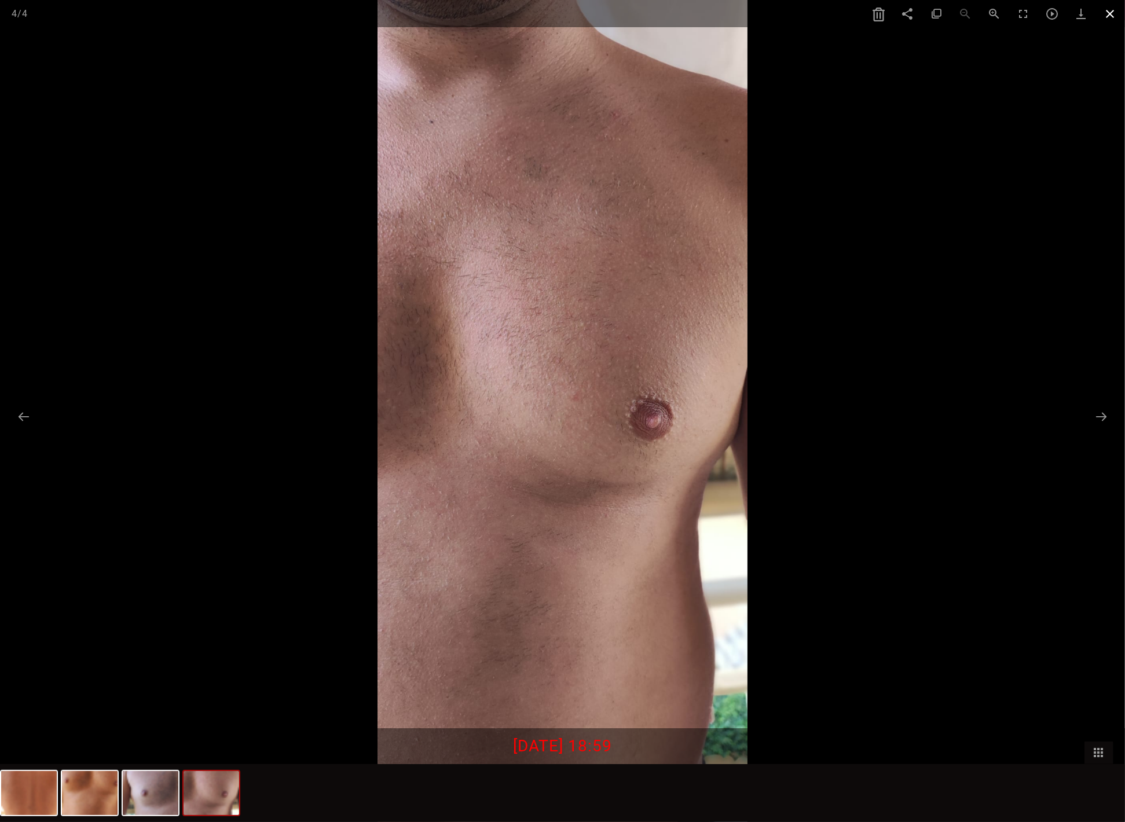
click at [1110, 11] on span at bounding box center [1110, 13] width 29 height 27
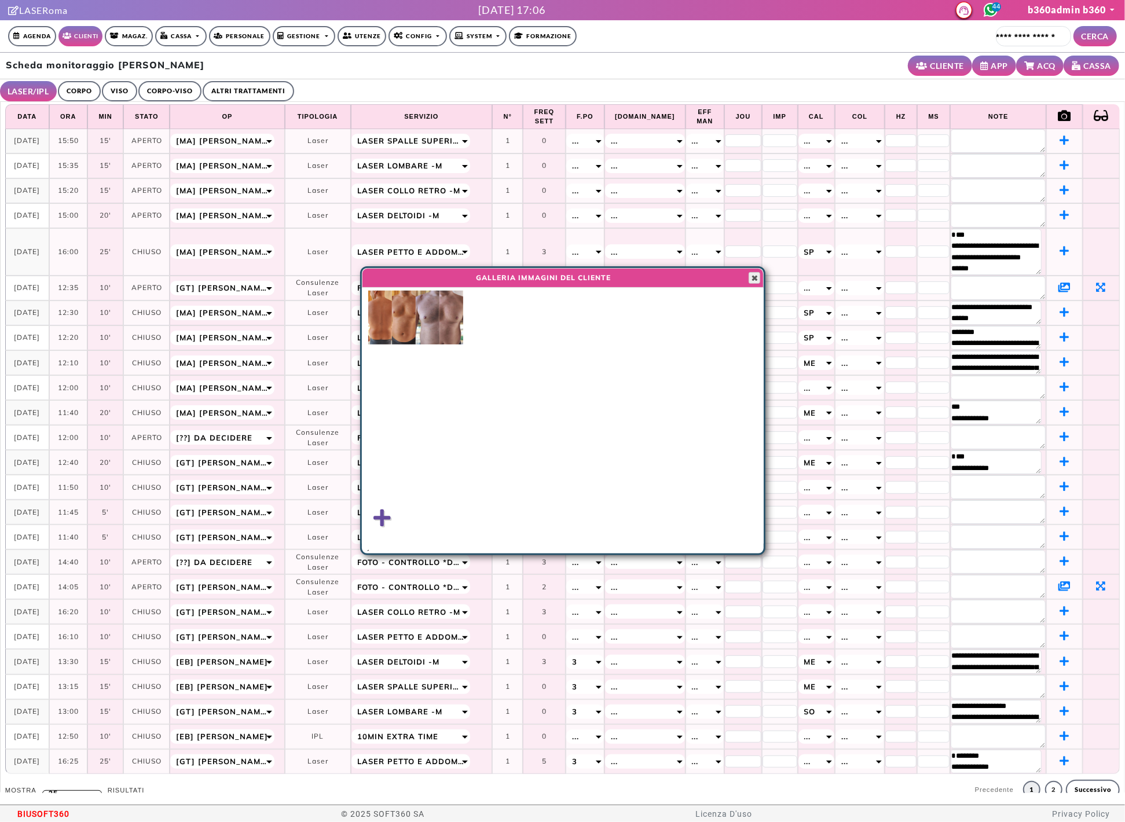
click at [749, 276] on button "Close" at bounding box center [755, 278] width 12 height 12
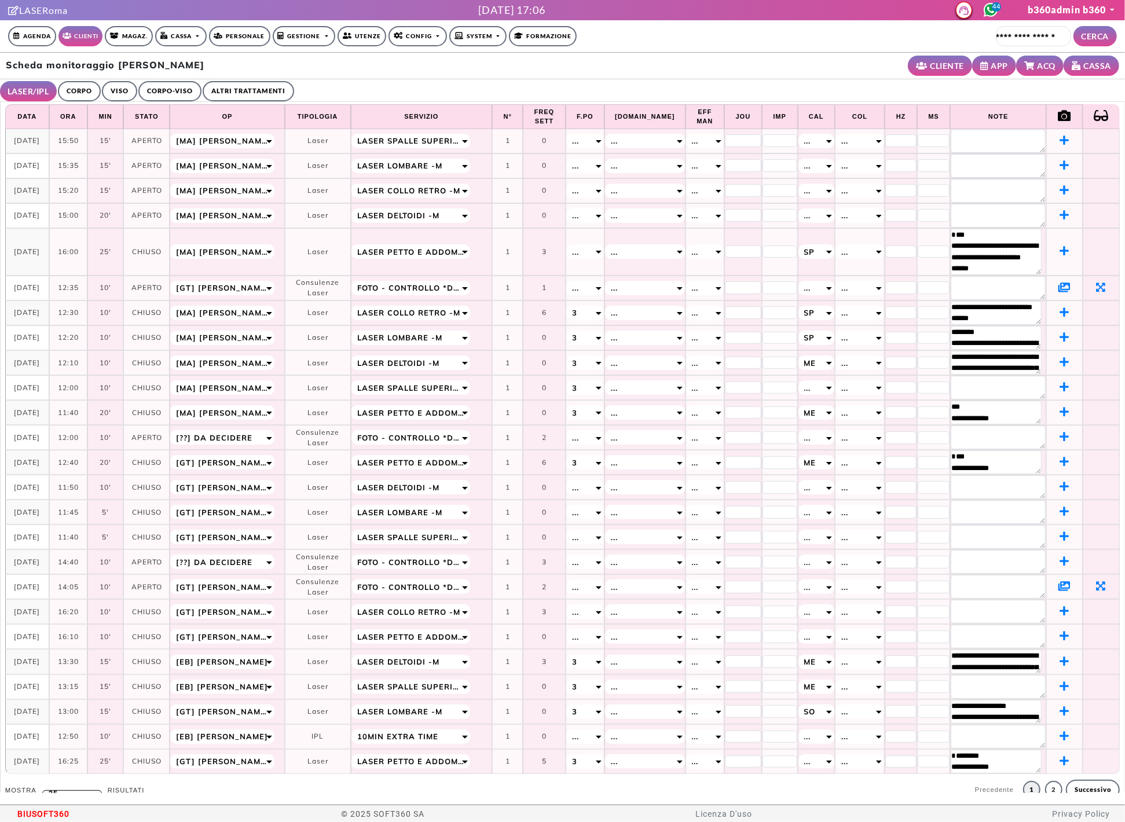
click at [1059, 589] on icon at bounding box center [1065, 586] width 12 height 10
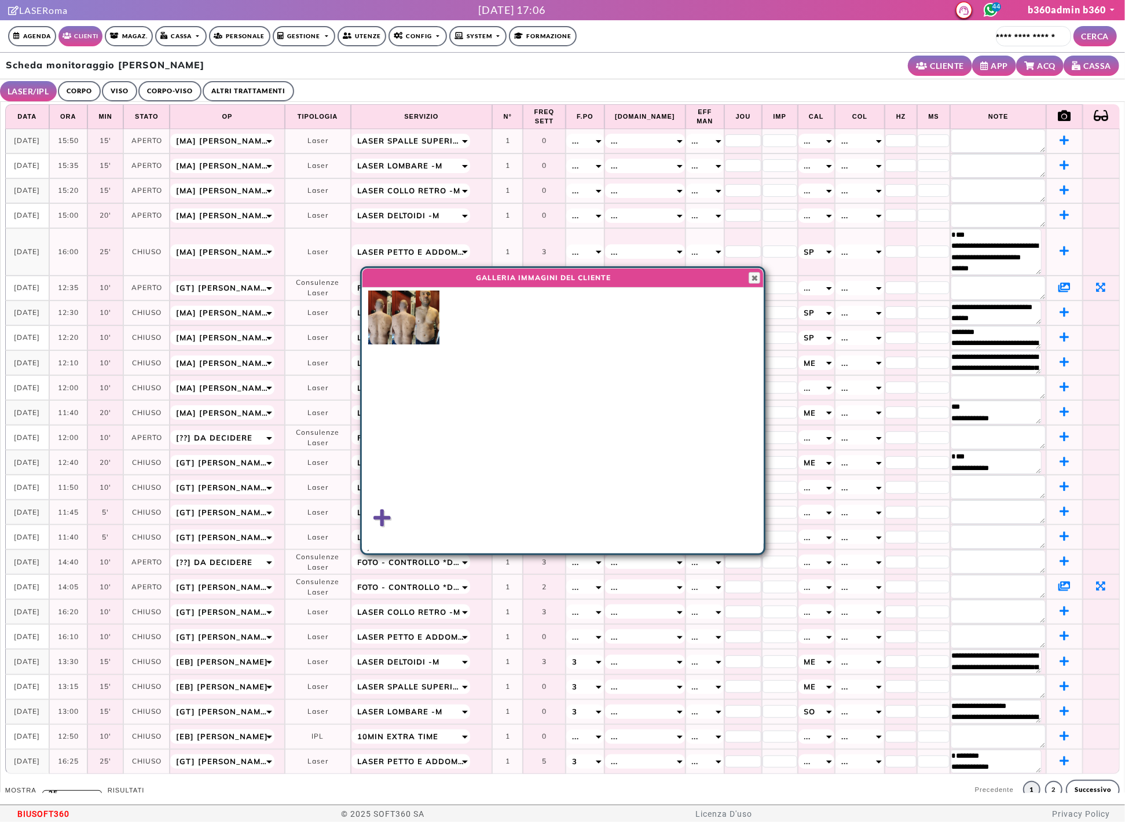
click at [427, 325] on img at bounding box center [428, 318] width 24 height 54
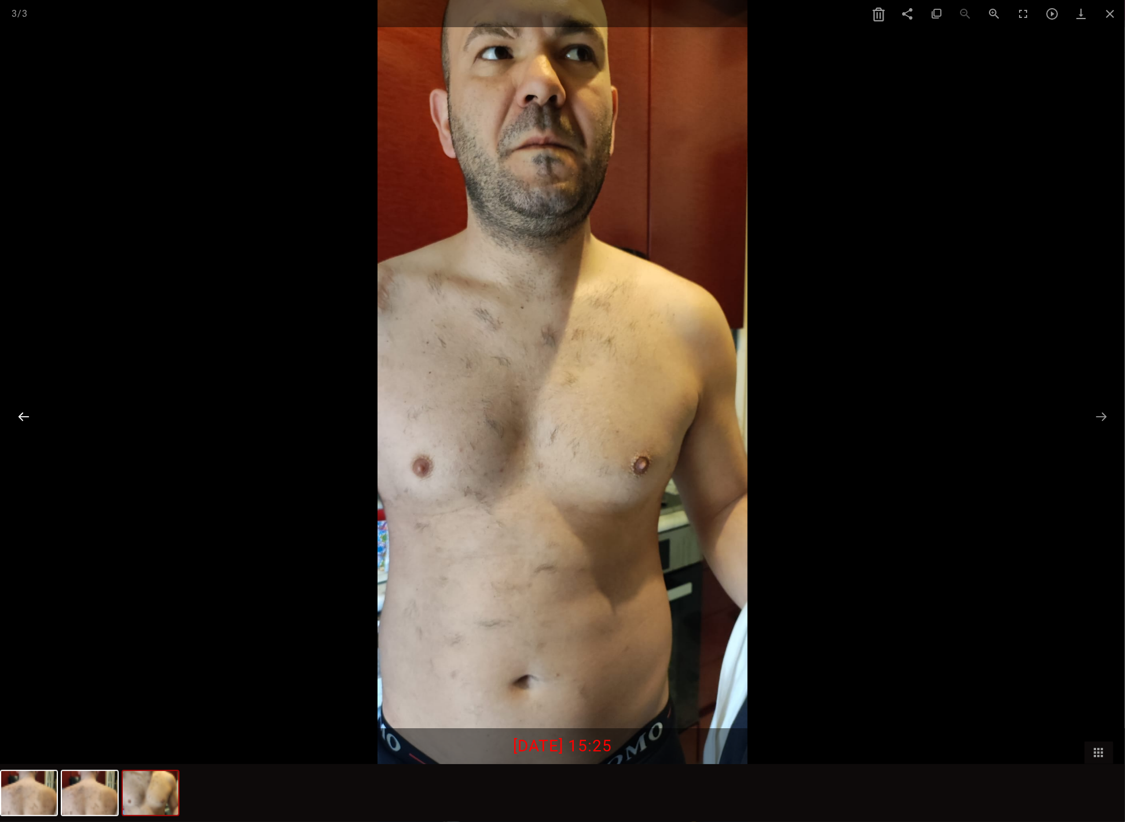
click at [17, 418] on button at bounding box center [24, 416] width 24 height 23
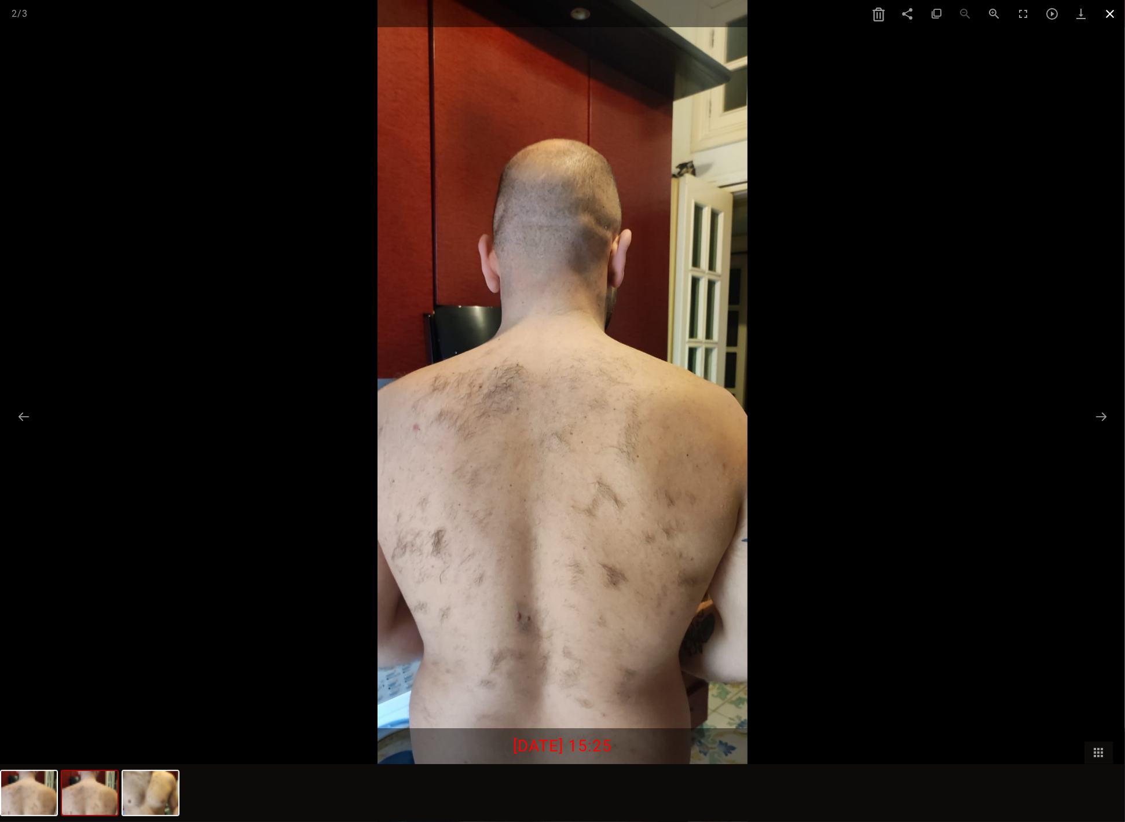
click at [1107, 15] on span at bounding box center [1110, 13] width 29 height 27
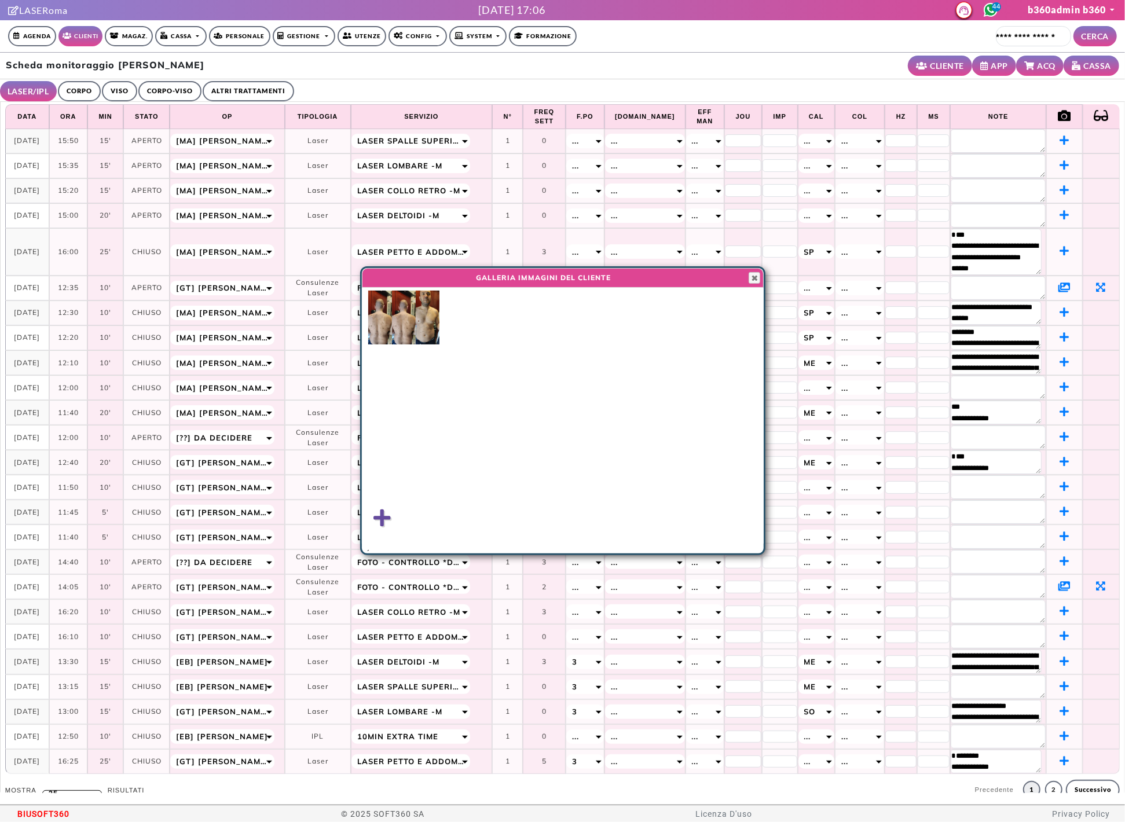
click at [746, 277] on div "GALLERIA IMMAGINI DEL CLIENTE Close" at bounding box center [563, 278] width 402 height 20
click at [424, 327] on img at bounding box center [428, 318] width 24 height 54
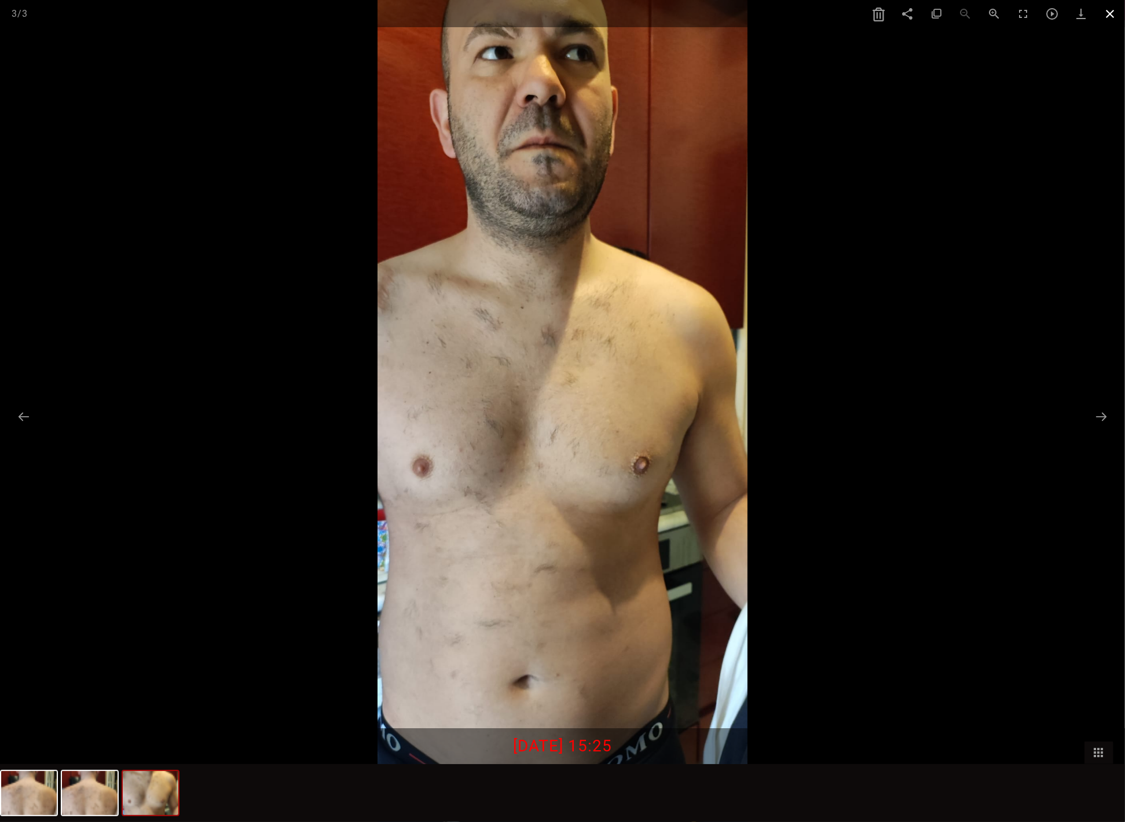
click at [1112, 20] on span at bounding box center [1110, 13] width 29 height 27
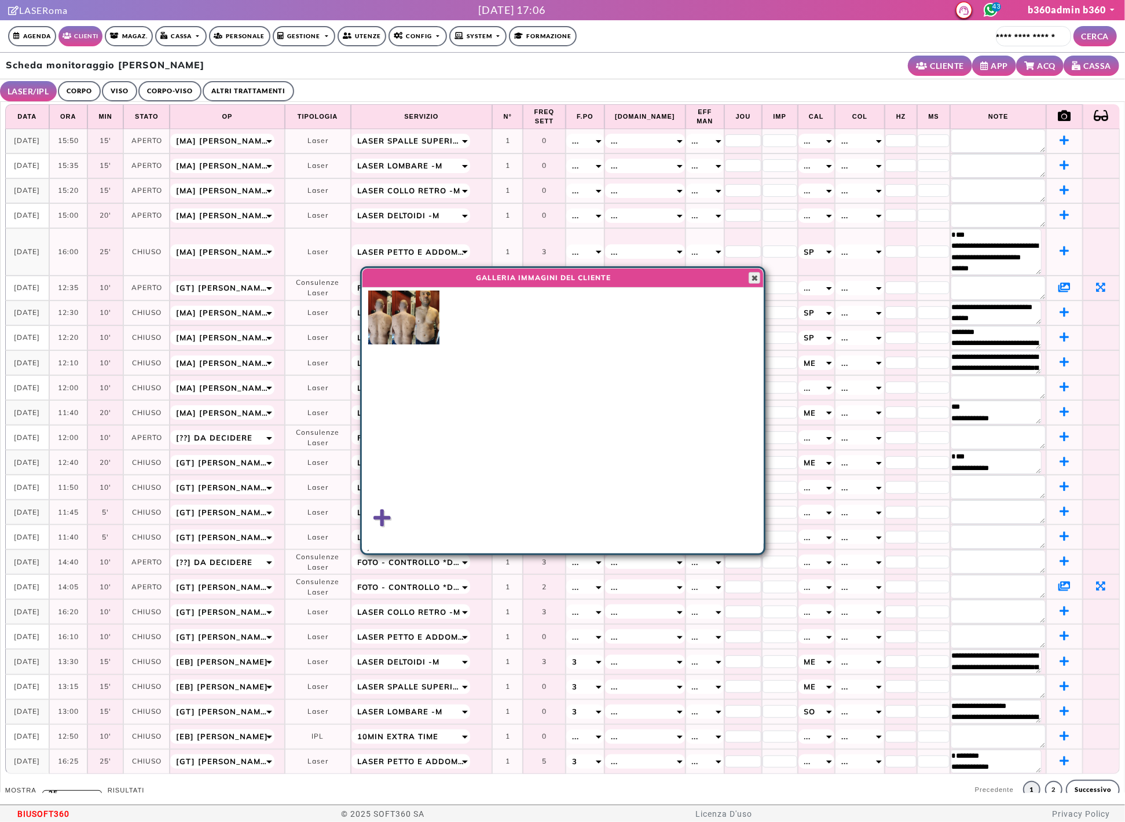
click at [753, 273] on span "button" at bounding box center [754, 277] width 9 height 9
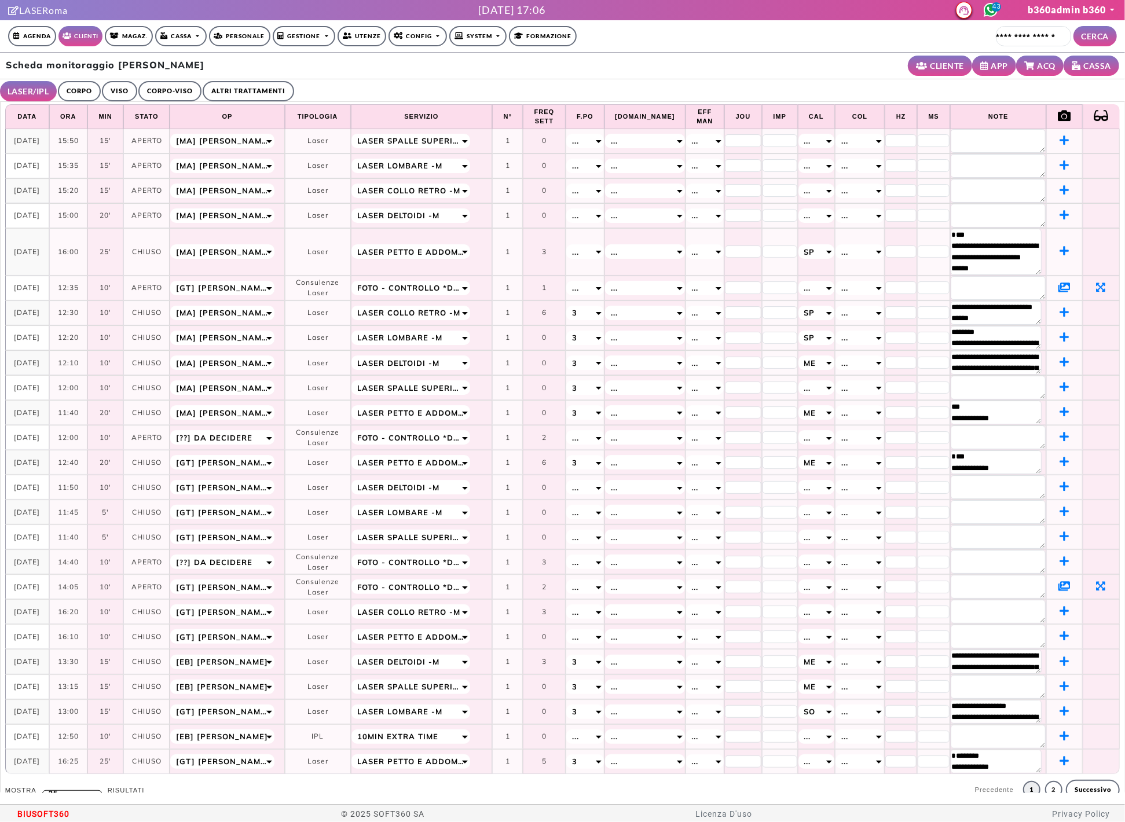
scroll to position [22, 0]
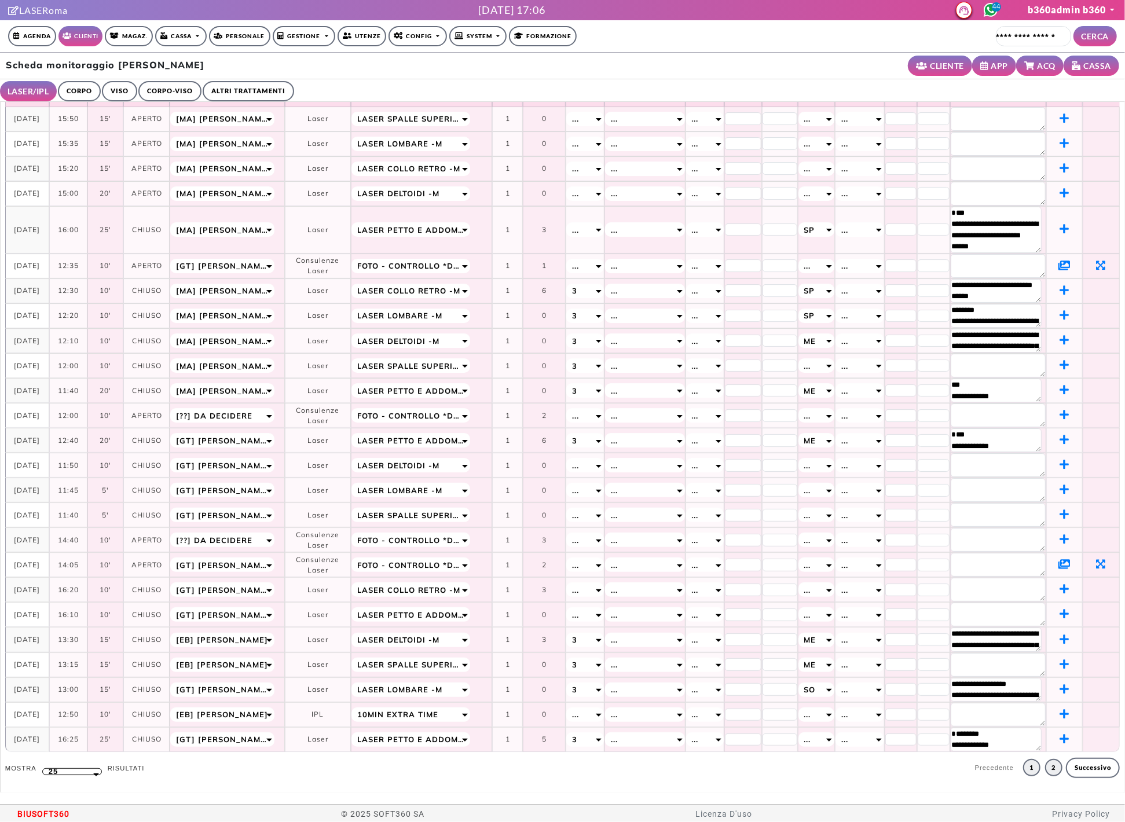
click at [1045, 777] on link "2" at bounding box center [1053, 767] width 17 height 17
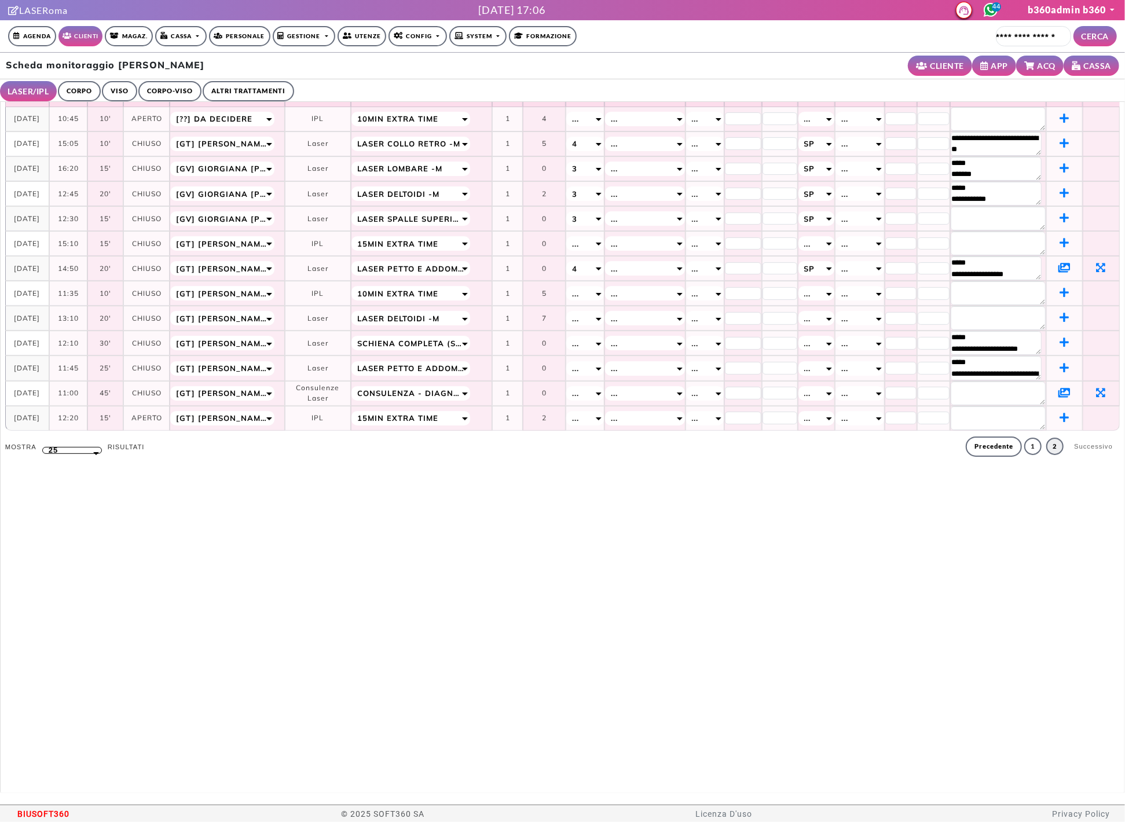
click at [1059, 391] on icon at bounding box center [1065, 392] width 12 height 10
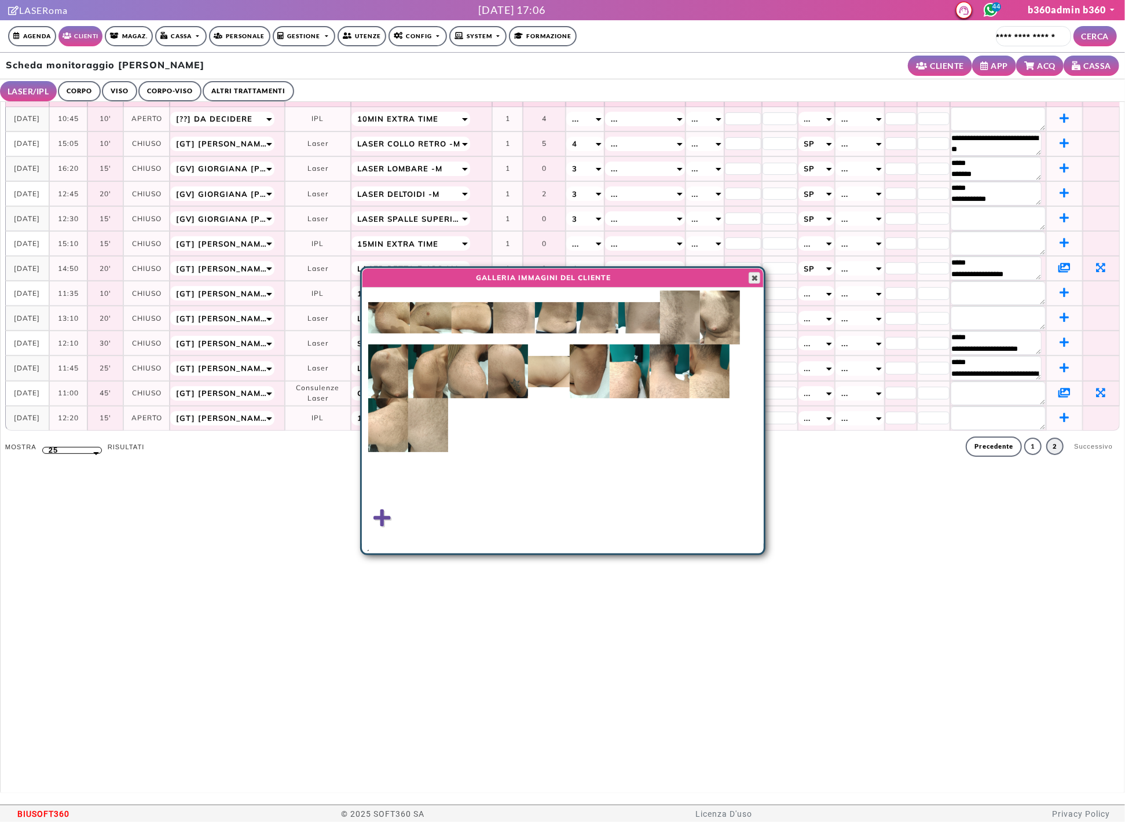
click at [752, 280] on span "button" at bounding box center [754, 277] width 9 height 9
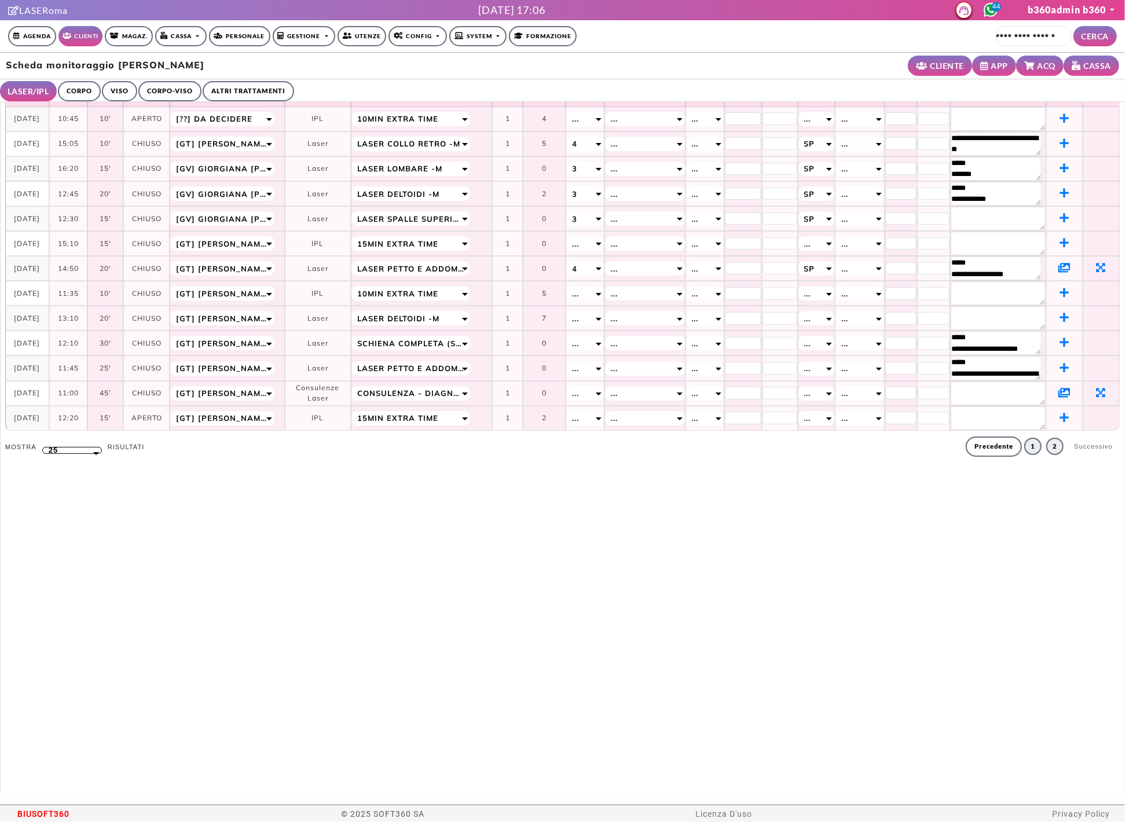
click at [1025, 452] on link "1" at bounding box center [1033, 446] width 17 height 17
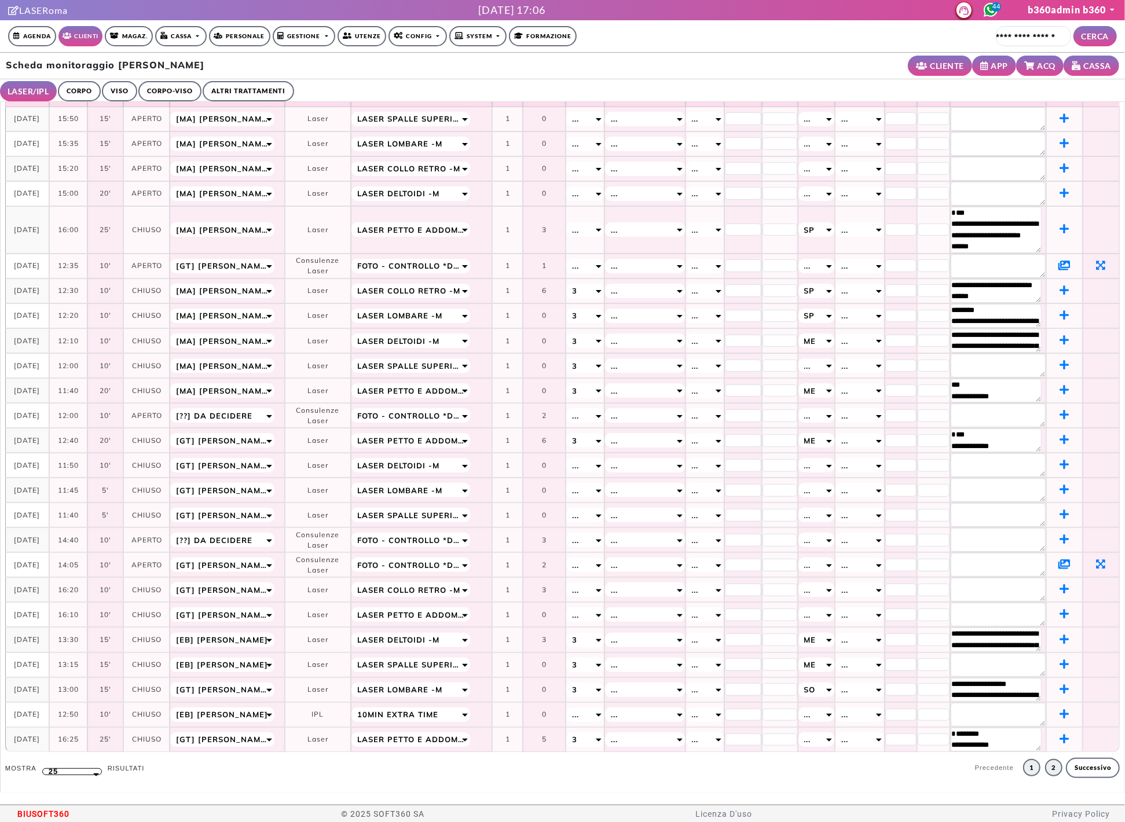
click at [1047, 777] on link "2" at bounding box center [1053, 767] width 17 height 17
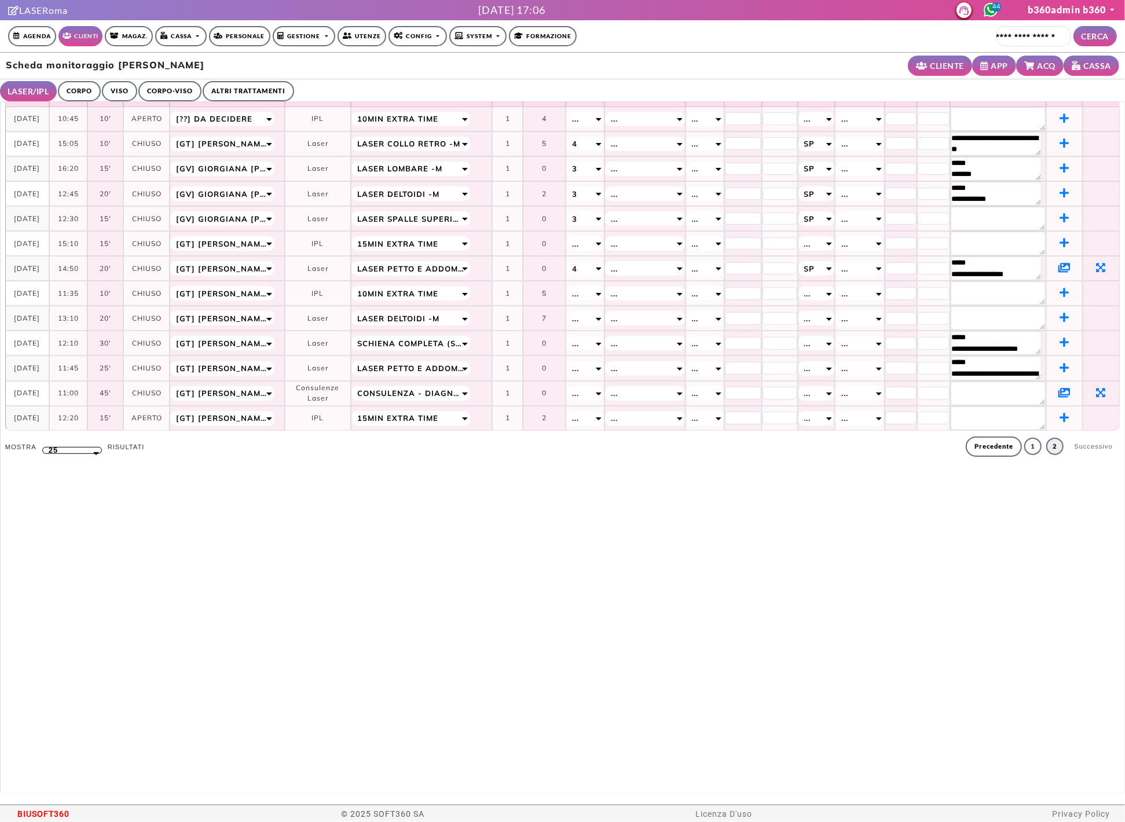
click at [1059, 267] on icon at bounding box center [1065, 267] width 12 height 10
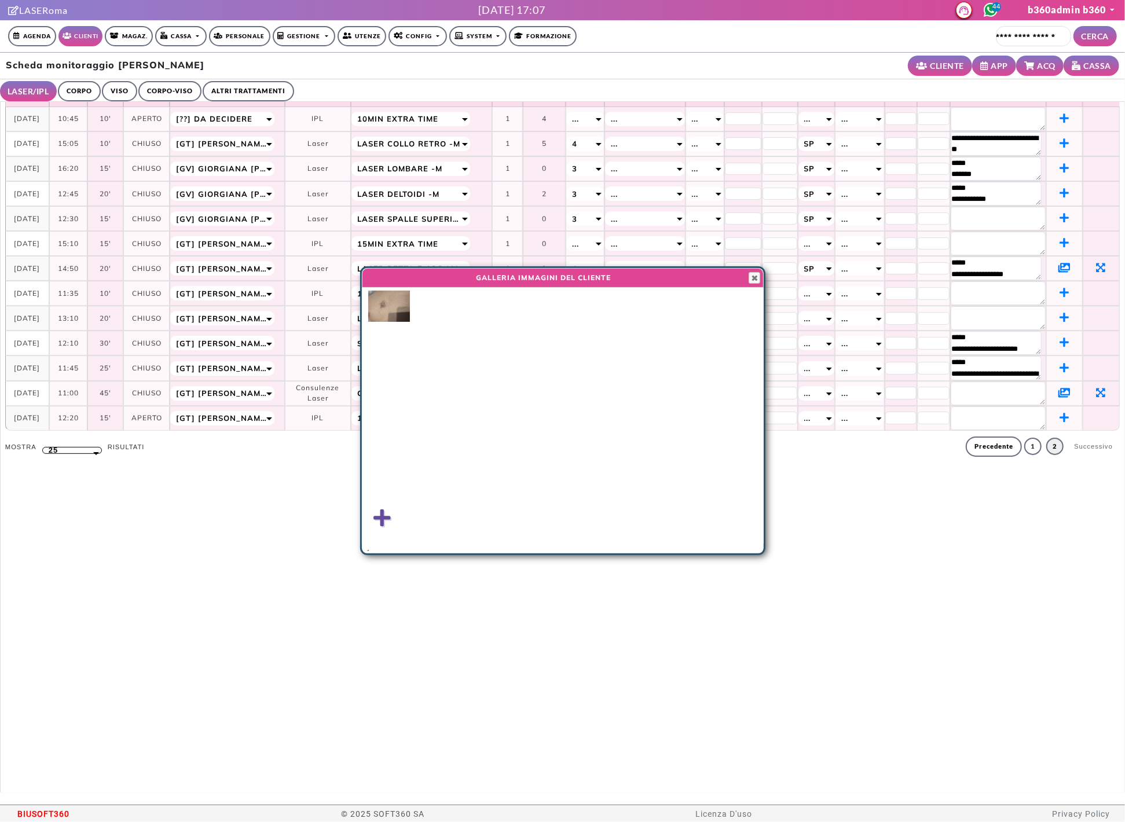
click at [384, 311] on img at bounding box center [389, 306] width 42 height 31
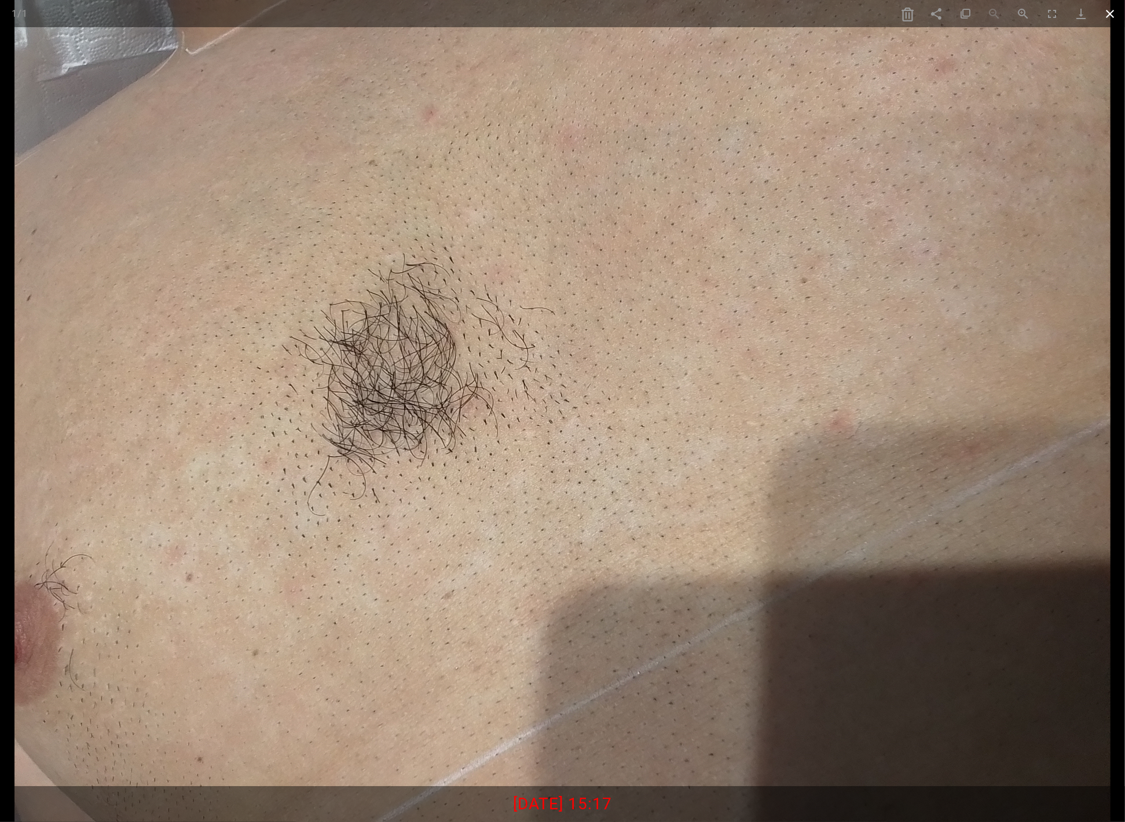
click at [1117, 19] on span at bounding box center [1110, 13] width 29 height 27
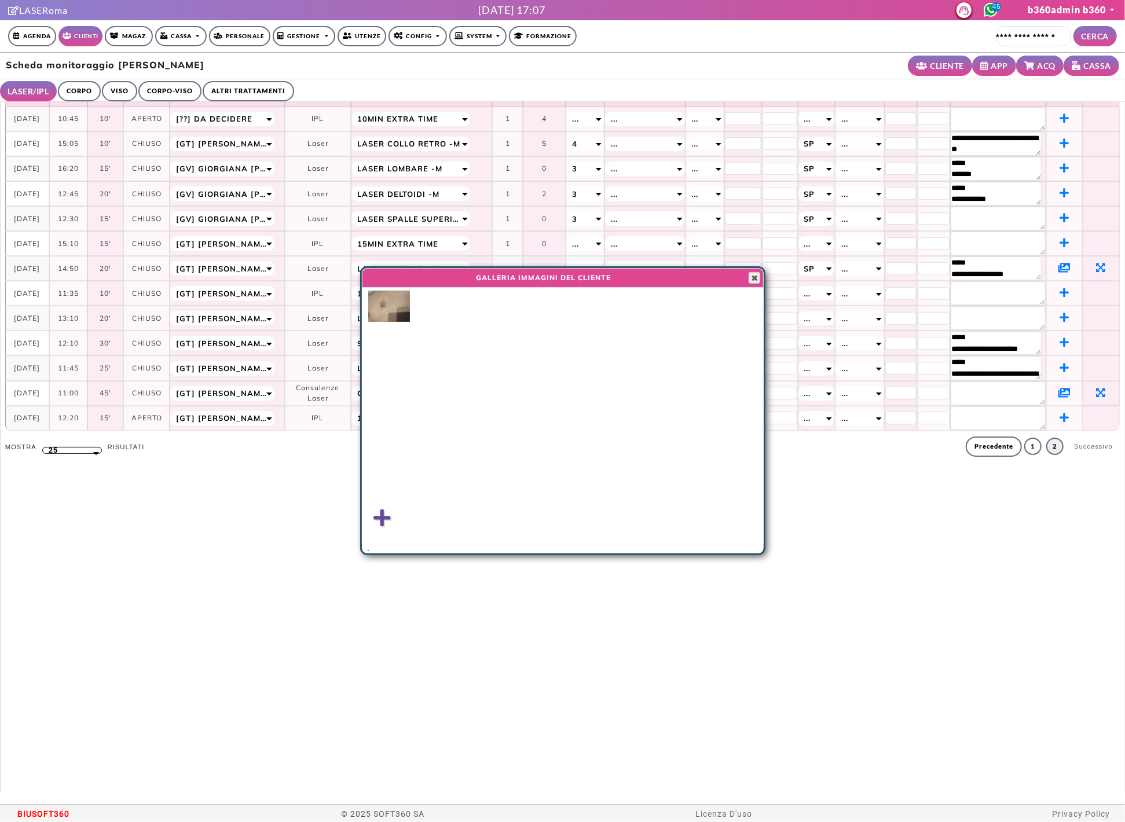
click at [750, 277] on span "button" at bounding box center [754, 277] width 9 height 9
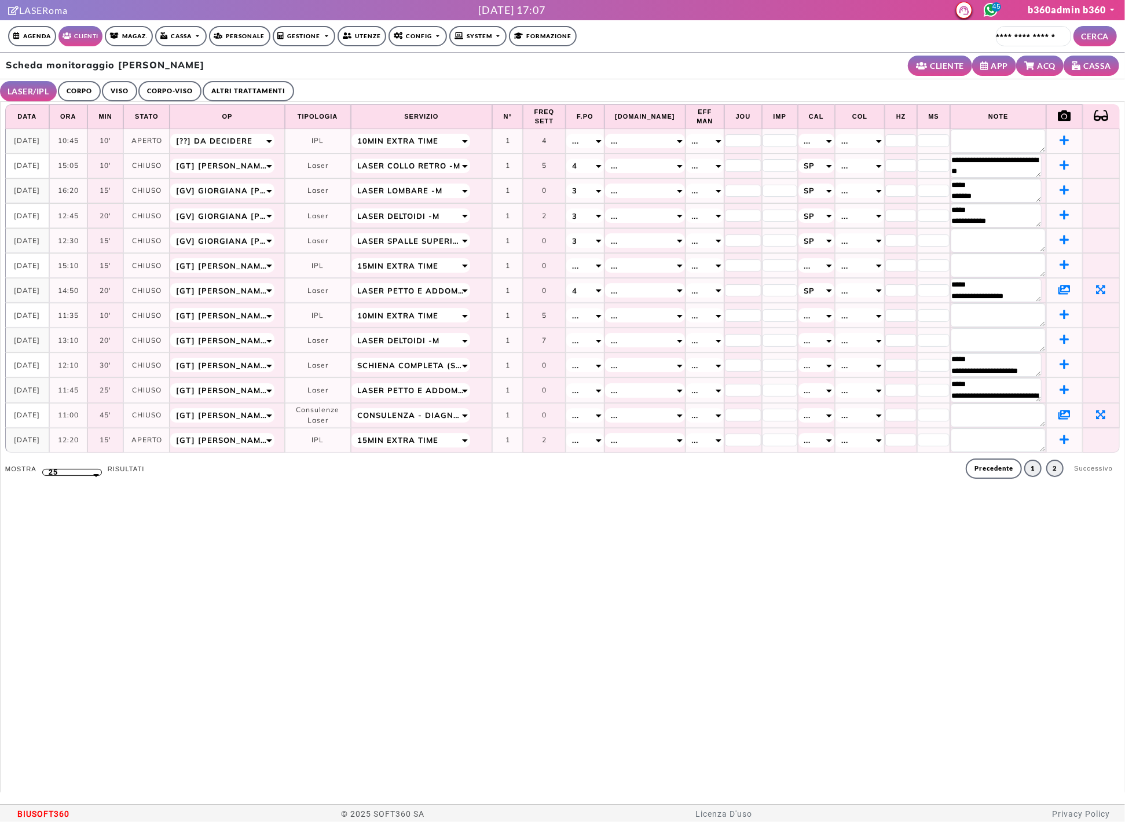
click at [1026, 470] on link "1" at bounding box center [1033, 468] width 17 height 17
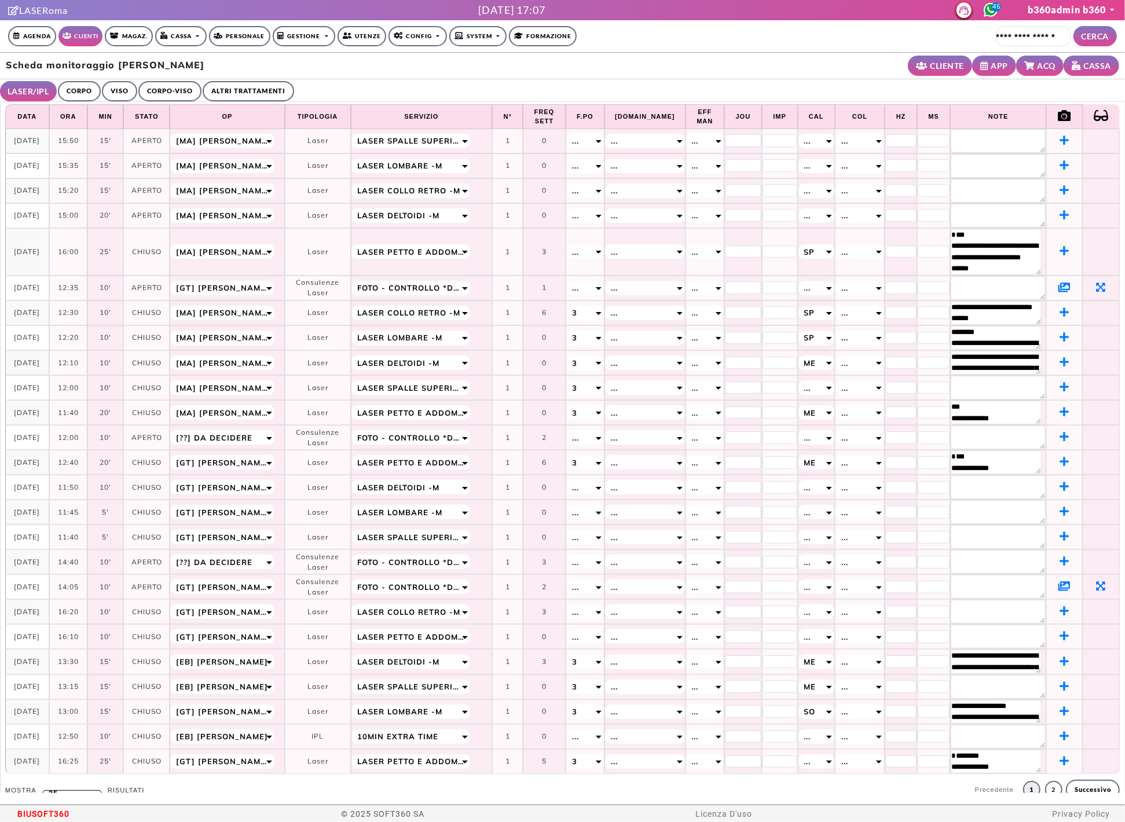
scroll to position [22, 0]
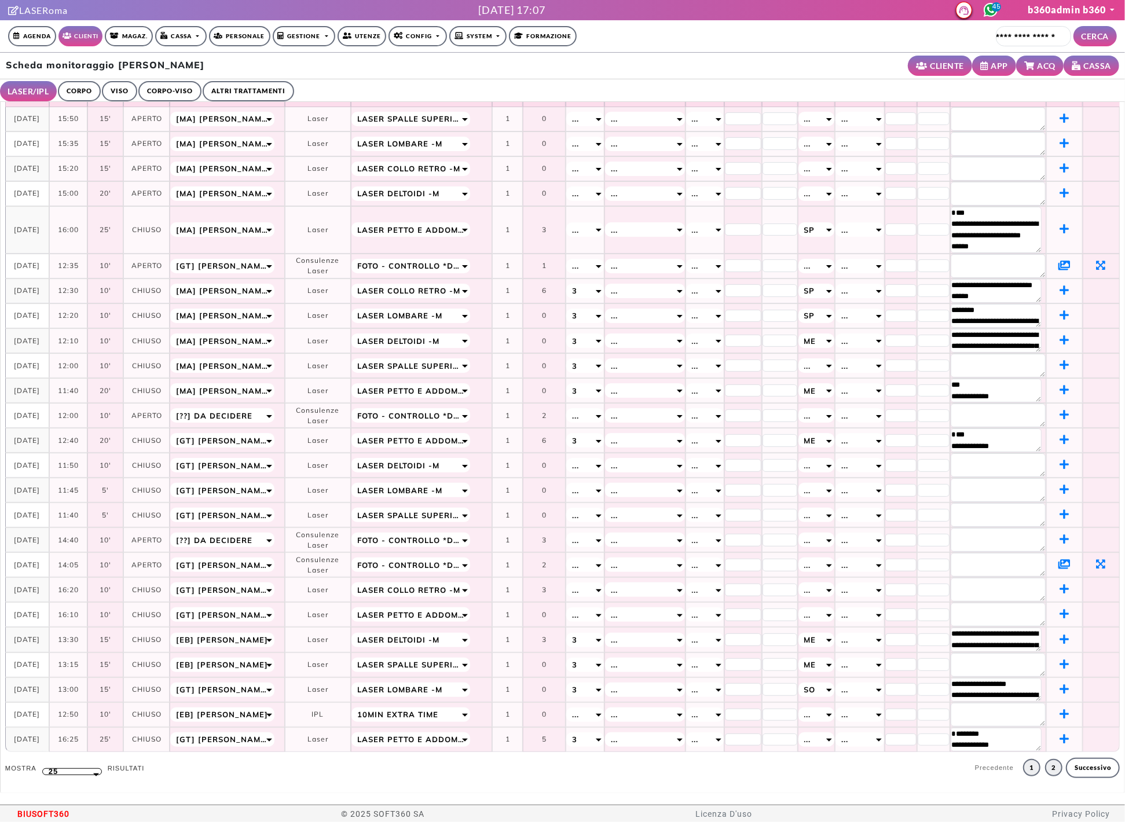
click at [1046, 775] on link "2" at bounding box center [1053, 767] width 17 height 17
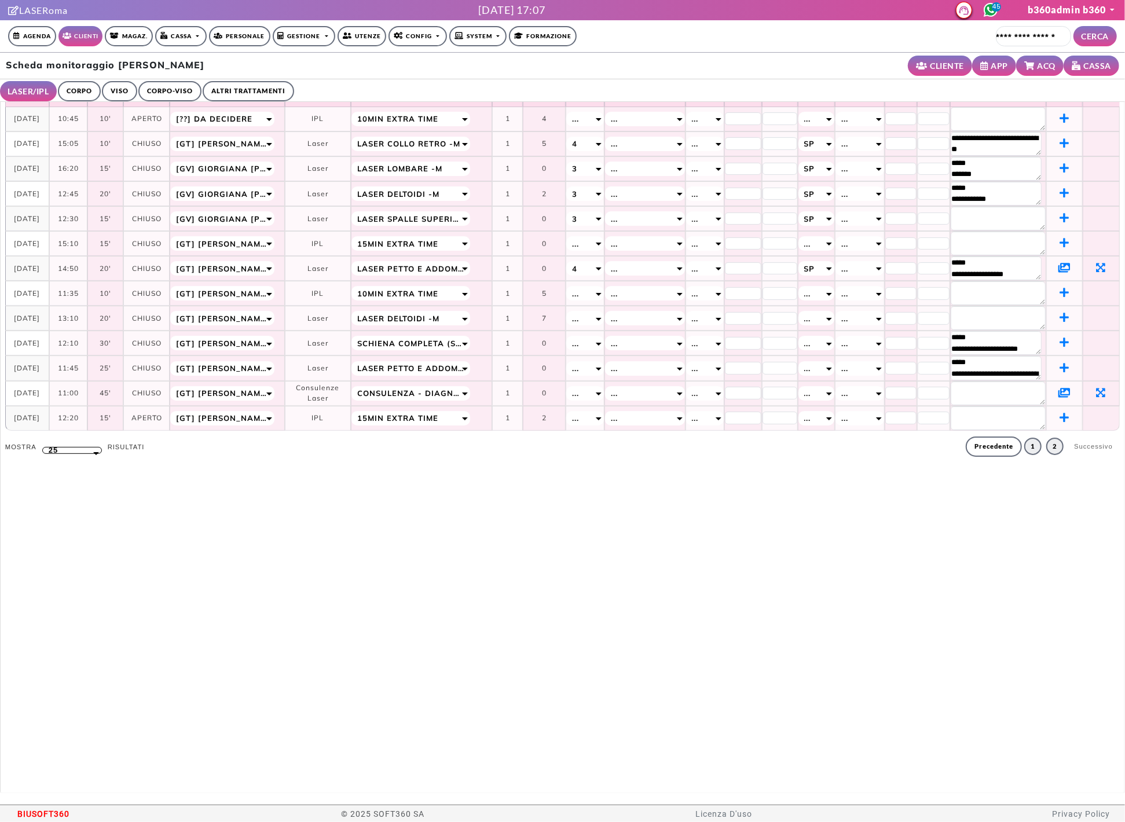
click at [1025, 451] on link "1" at bounding box center [1033, 446] width 17 height 17
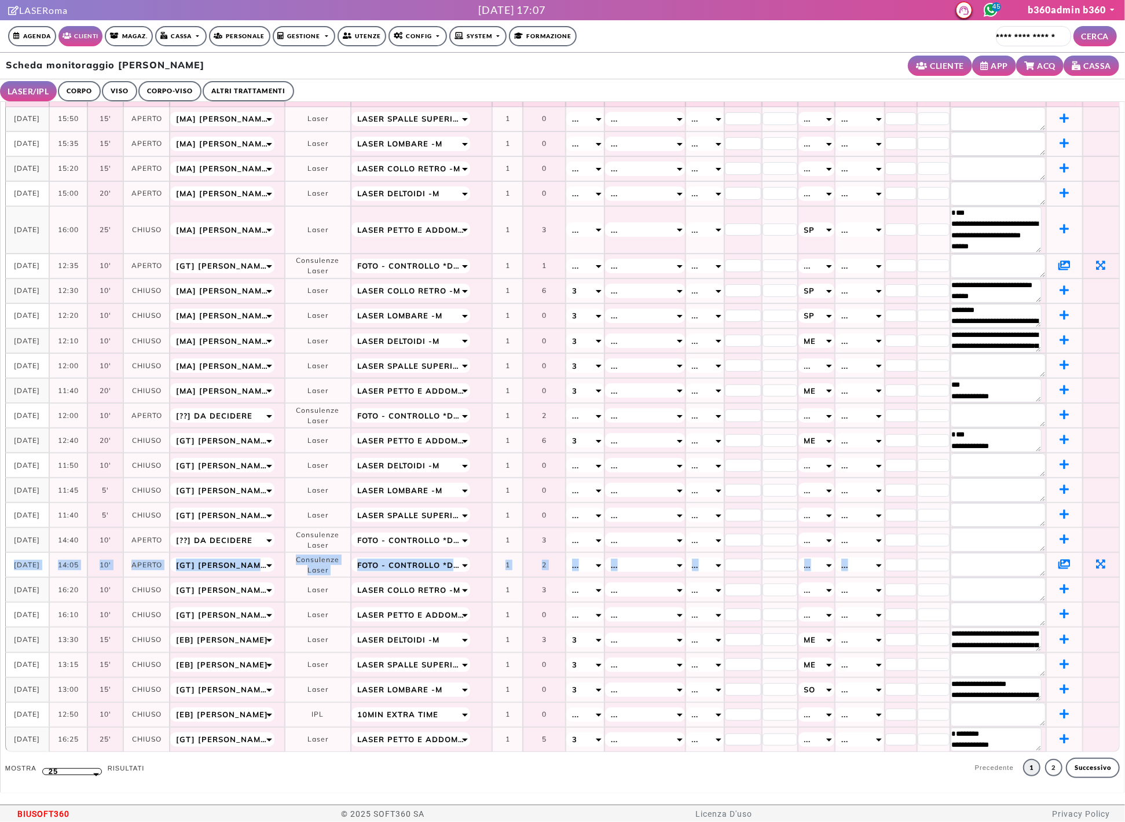
drag, startPoint x: 17, startPoint y: 561, endPoint x: 914, endPoint y: 567, distance: 897.2
click at [914, 567] on tr "**********" at bounding box center [562, 565] width 1115 height 25
click at [31, 356] on td "20-06-2025" at bounding box center [27, 365] width 44 height 25
click at [1045, 766] on link "2" at bounding box center [1053, 767] width 17 height 17
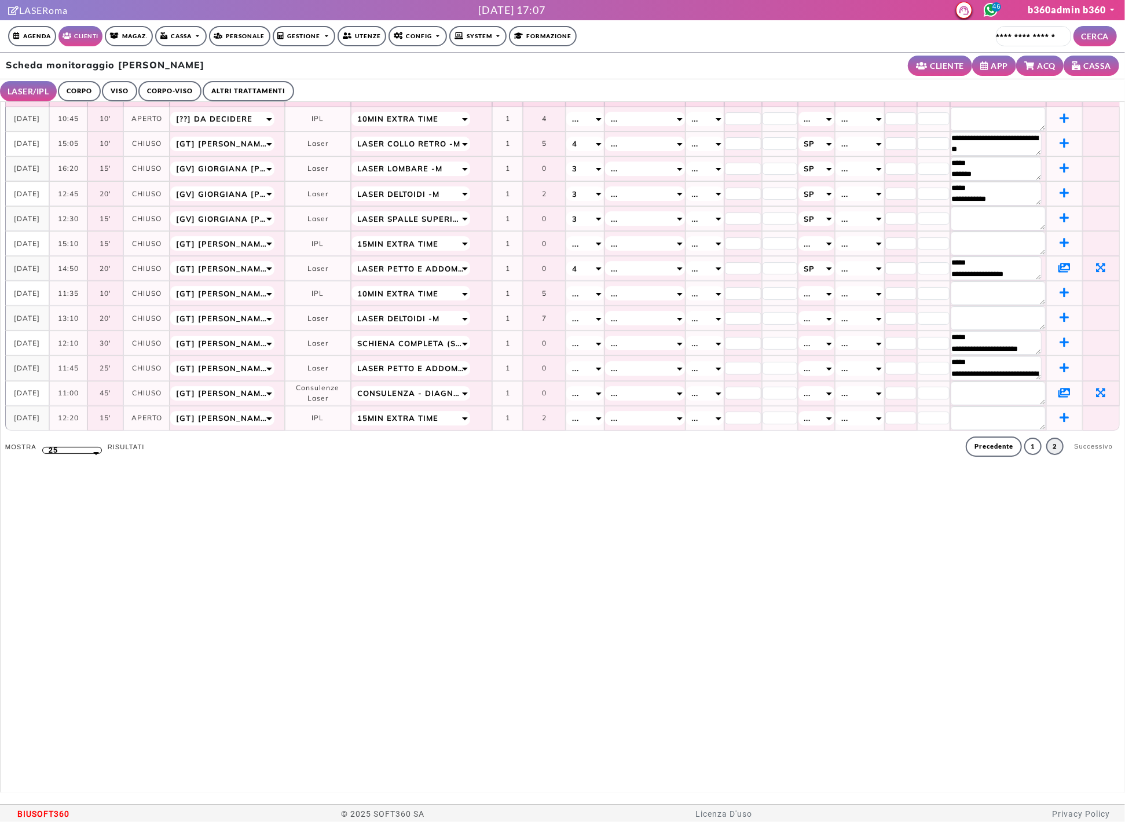
click at [1059, 392] on icon at bounding box center [1065, 392] width 12 height 10
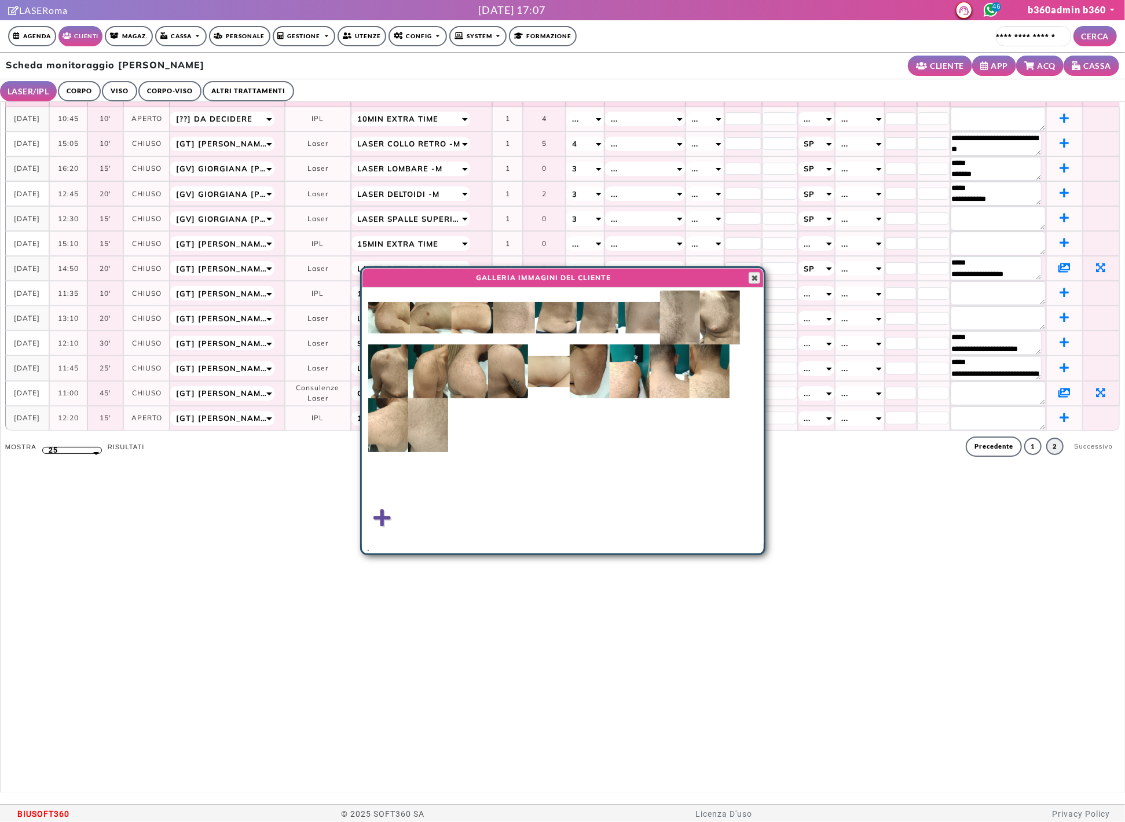
click at [755, 281] on span "button" at bounding box center [754, 277] width 9 height 9
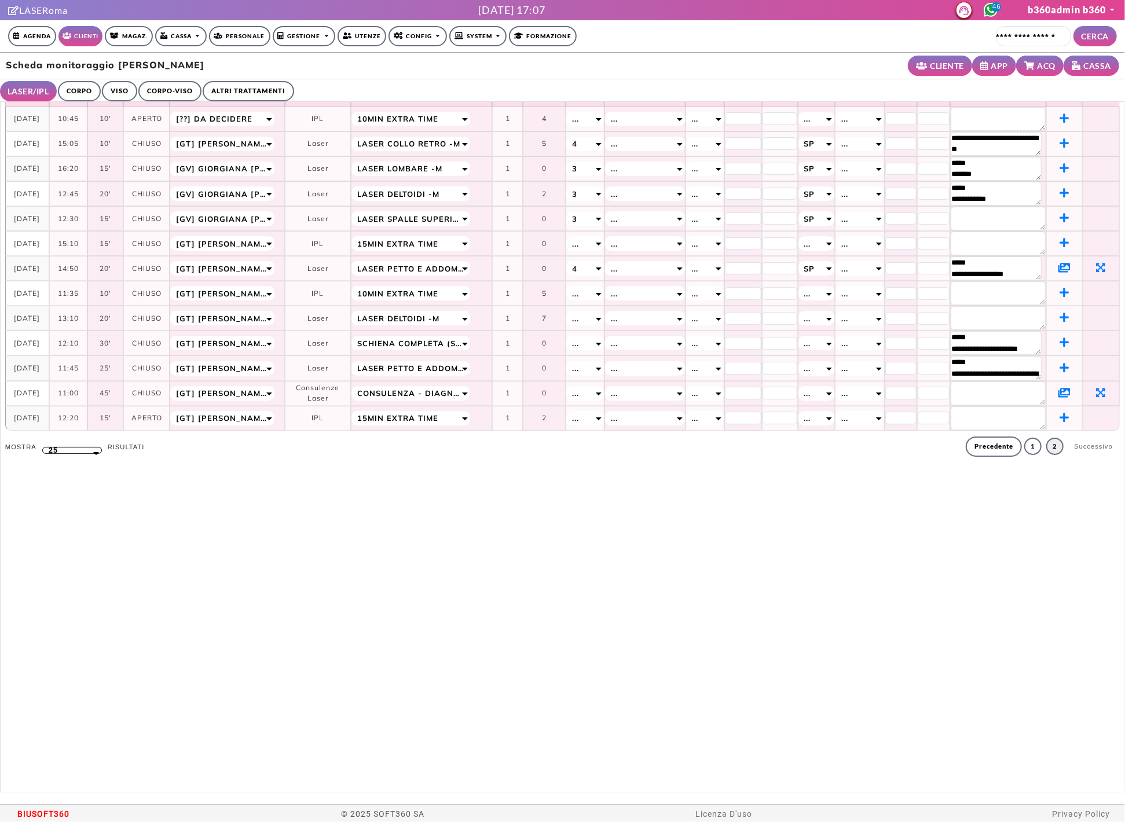
click at [1059, 270] on icon at bounding box center [1065, 267] width 12 height 10
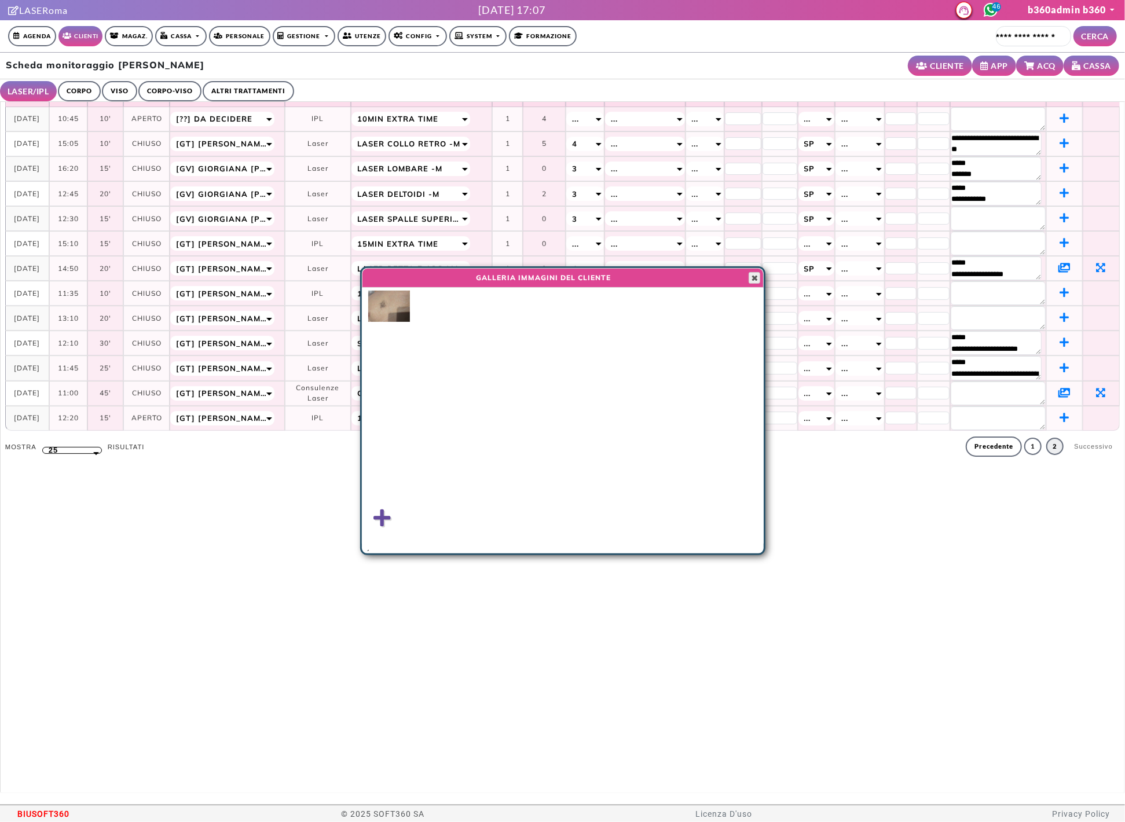
click at [750, 279] on span "button" at bounding box center [754, 277] width 9 height 9
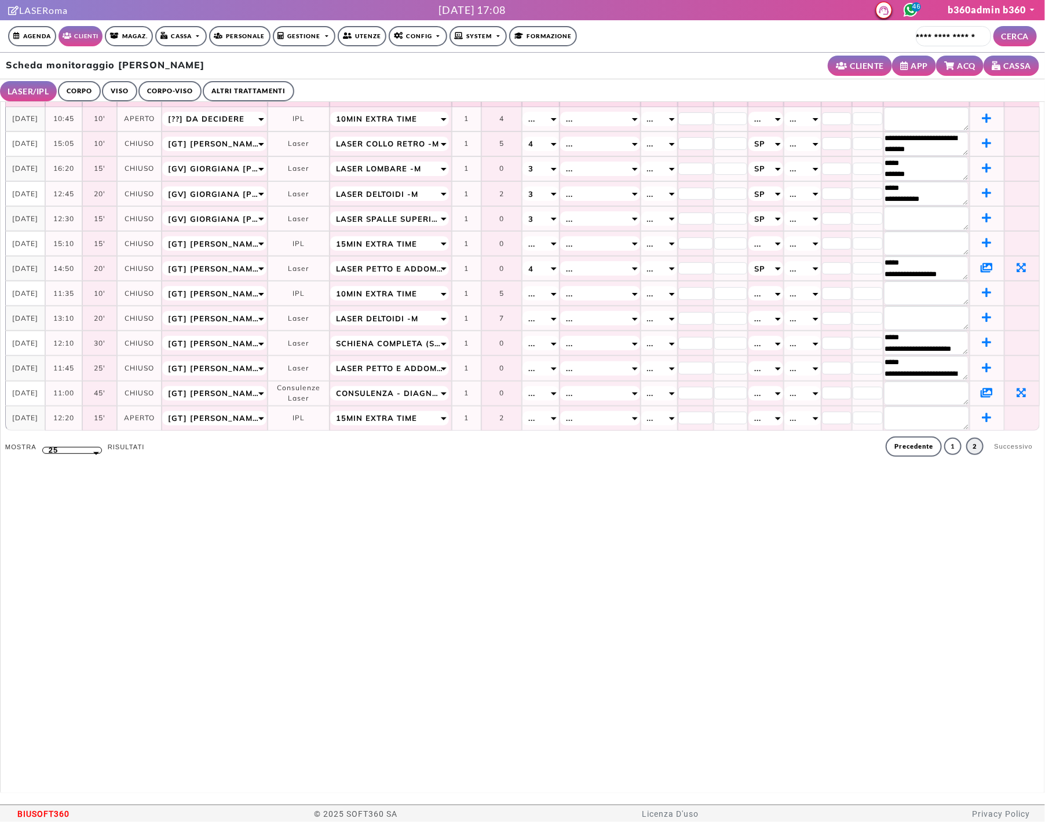
scroll to position [0, 0]
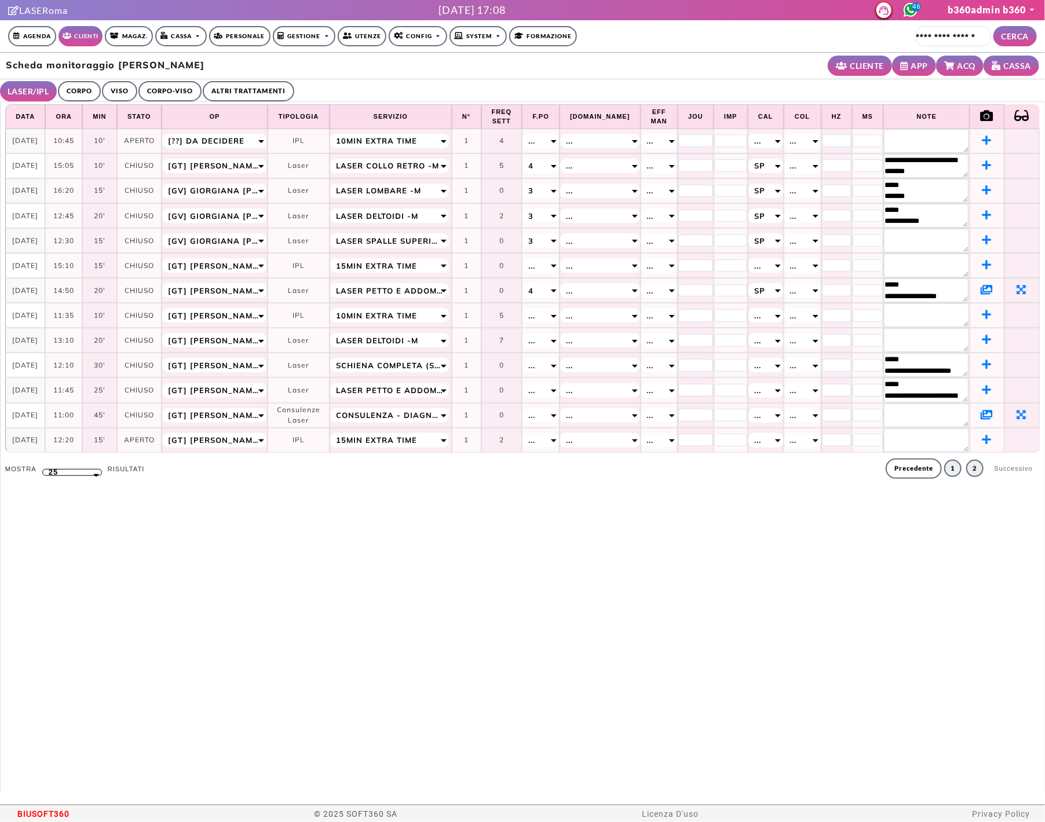
click at [948, 474] on link "1" at bounding box center [952, 468] width 17 height 17
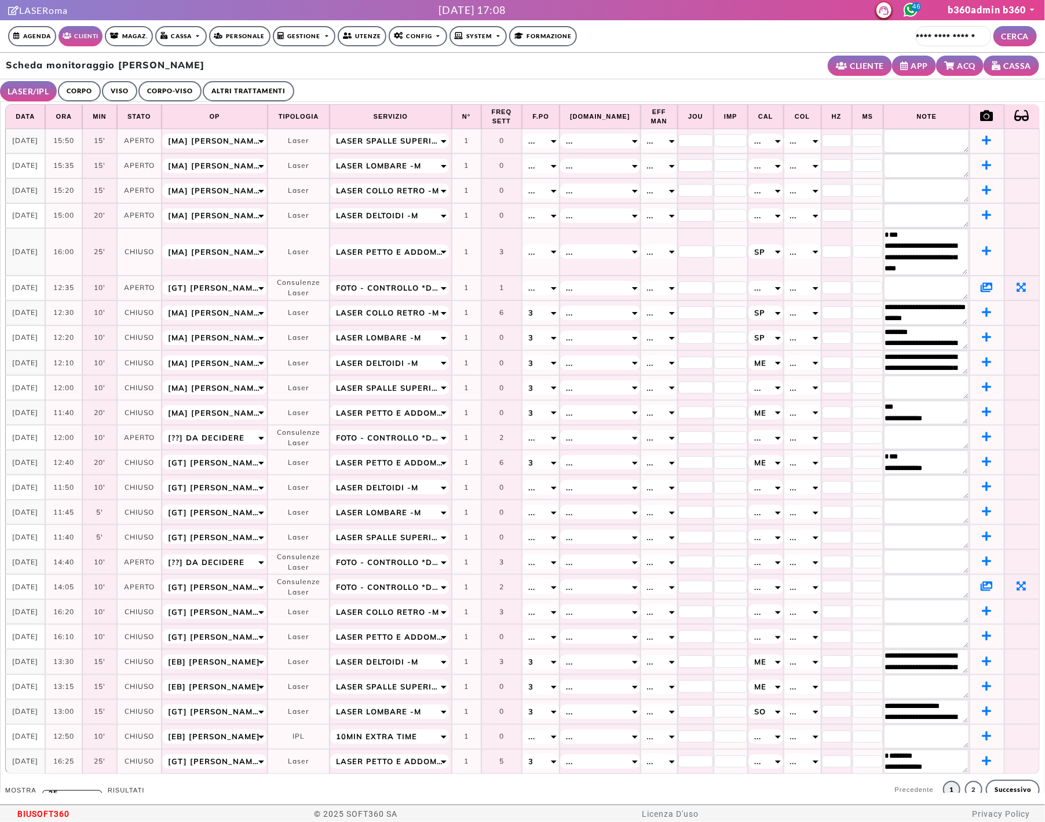
click at [1004, 263] on td at bounding box center [1022, 251] width 36 height 47
click at [1005, 255] on td at bounding box center [1022, 251] width 36 height 47
click at [1008, 255] on td at bounding box center [1022, 251] width 36 height 47
click at [1018, 312] on td at bounding box center [1022, 313] width 36 height 25
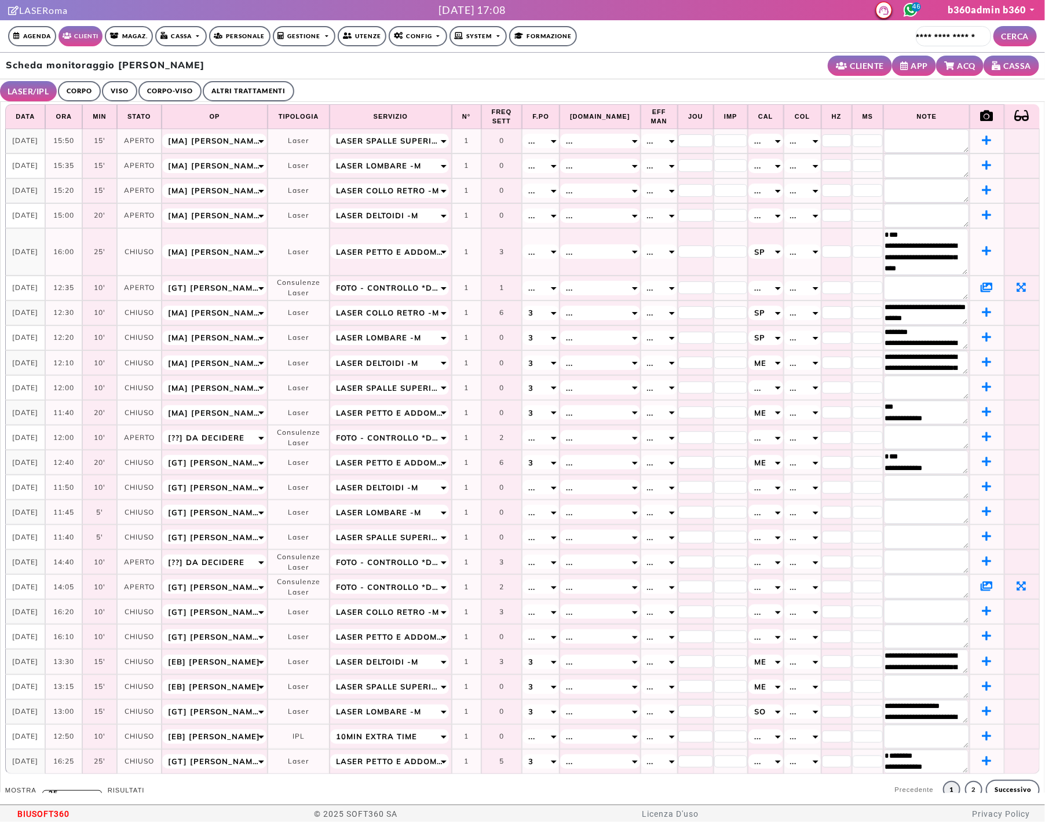
click at [1018, 312] on td at bounding box center [1022, 313] width 36 height 25
click at [1008, 341] on td at bounding box center [1022, 337] width 36 height 25
click at [986, 346] on td at bounding box center [987, 337] width 34 height 25
click at [750, 350] on td "*** ** ** ** Sp ... So Me Sp" at bounding box center [766, 337] width 36 height 25
click at [481, 338] on td "1" at bounding box center [467, 337] width 30 height 25
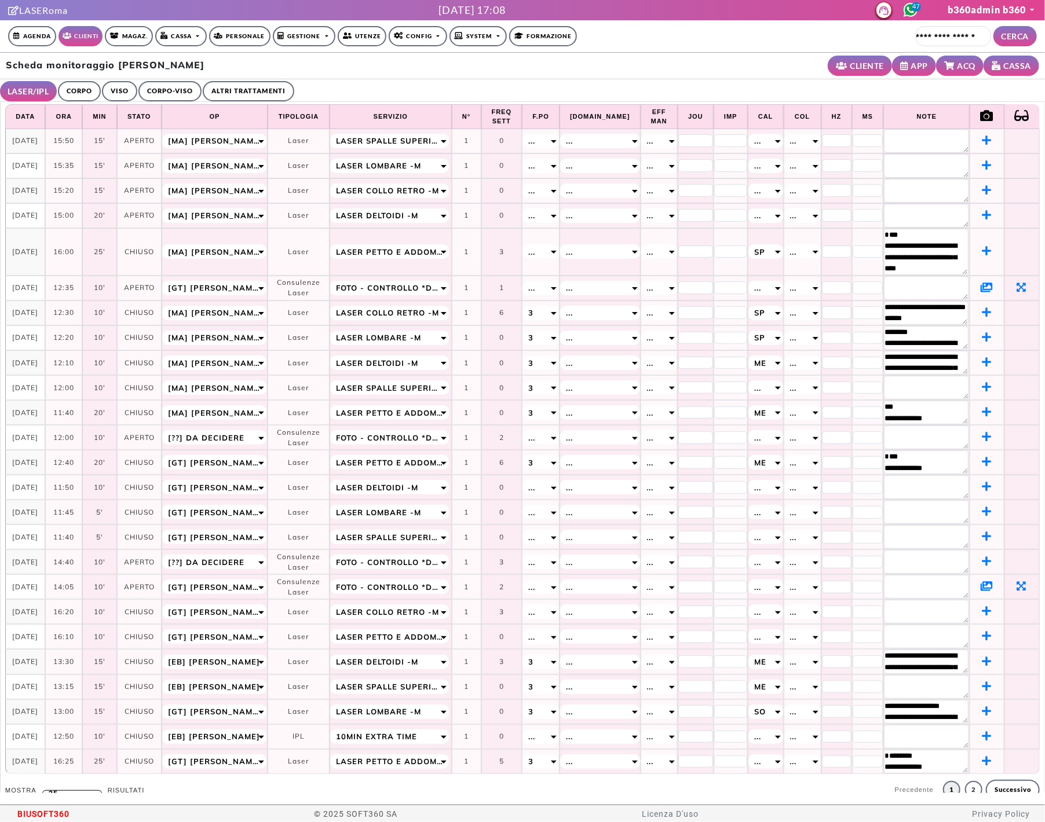
click at [1021, 327] on td at bounding box center [1022, 337] width 36 height 25
click at [1021, 325] on td at bounding box center [1022, 313] width 36 height 25
click at [1020, 319] on td at bounding box center [1022, 313] width 36 height 25
click at [982, 284] on icon at bounding box center [987, 287] width 12 height 10
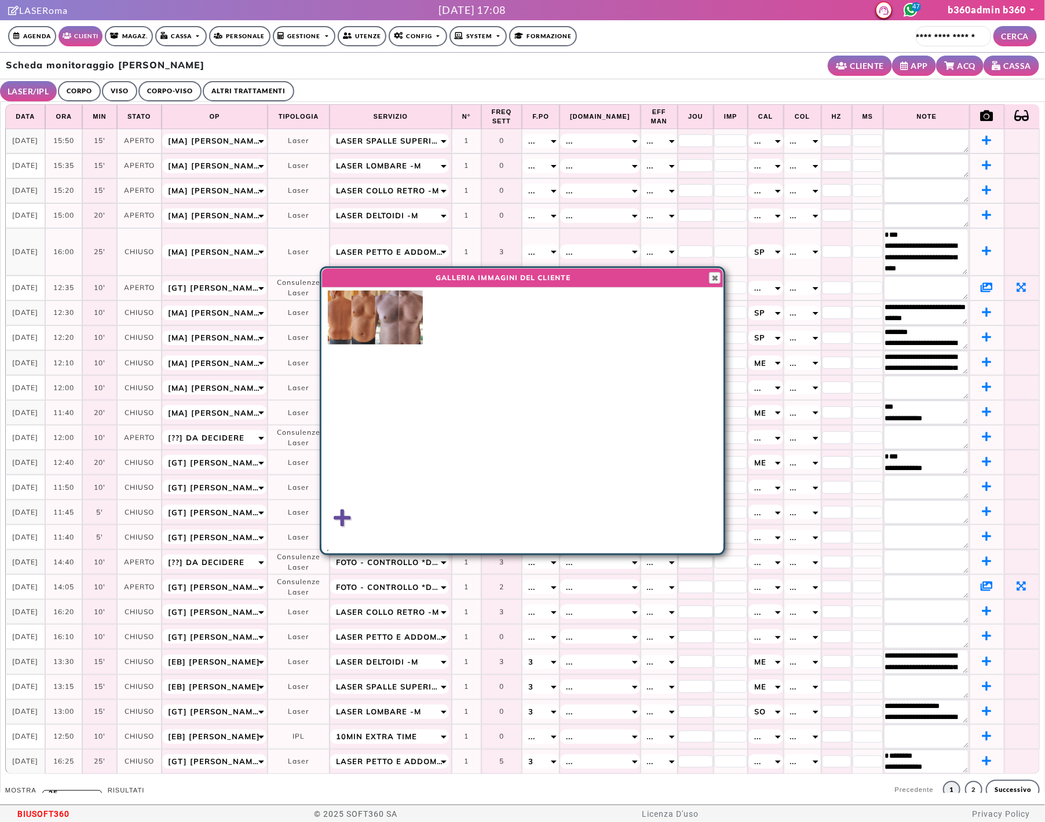
click at [353, 318] on img at bounding box center [364, 318] width 24 height 54
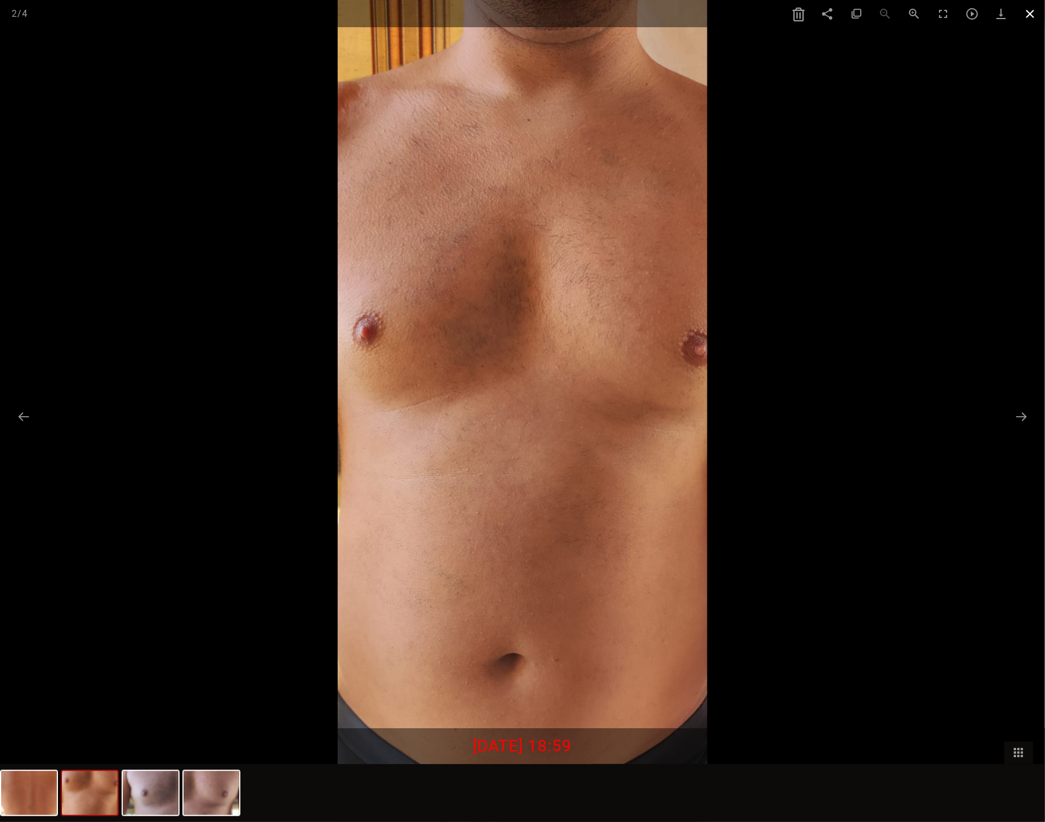
click at [1031, 10] on span at bounding box center [1030, 13] width 29 height 27
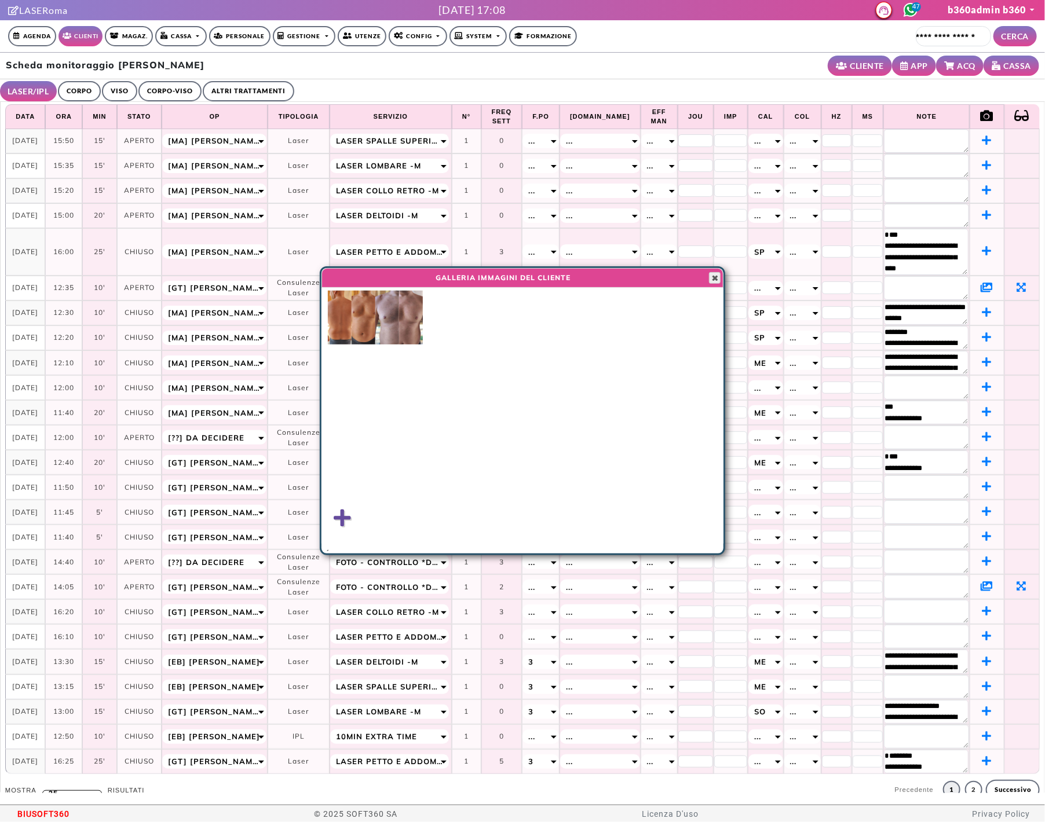
click at [714, 274] on span "button" at bounding box center [714, 277] width 9 height 9
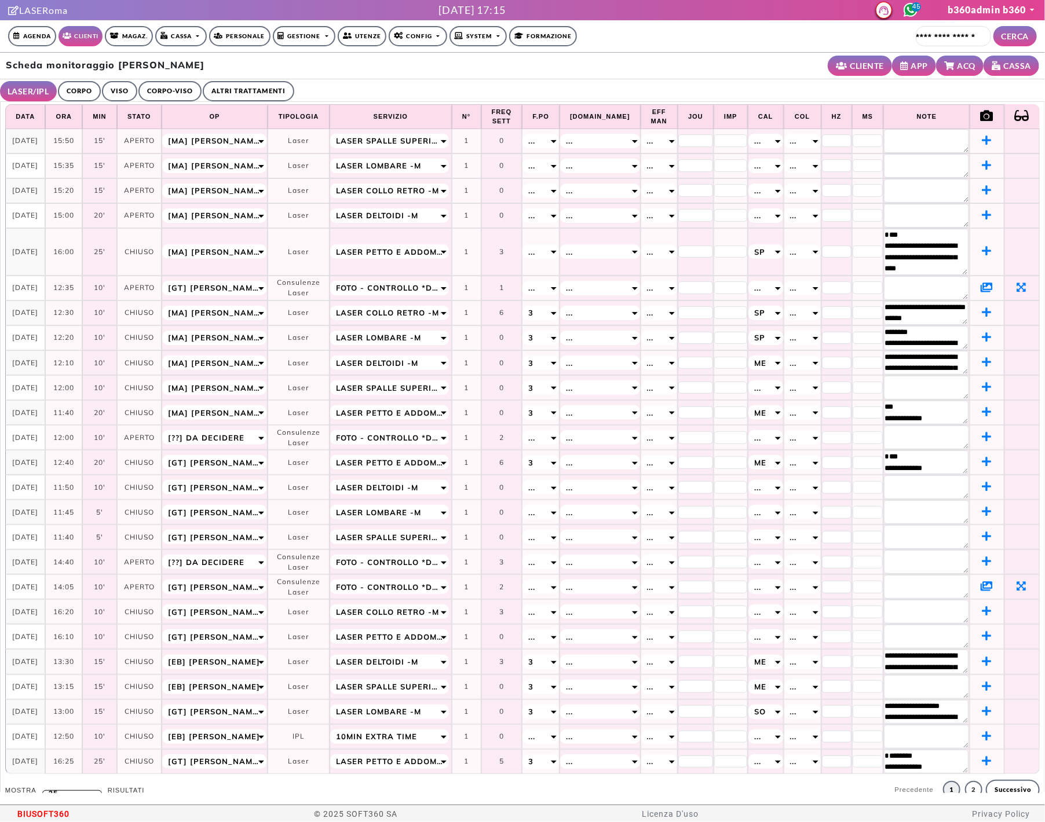
click at [738, 53] on div "Scheda monitoraggio Luca Savini CLIENTE APP ACQ CASSA" at bounding box center [522, 66] width 1045 height 27
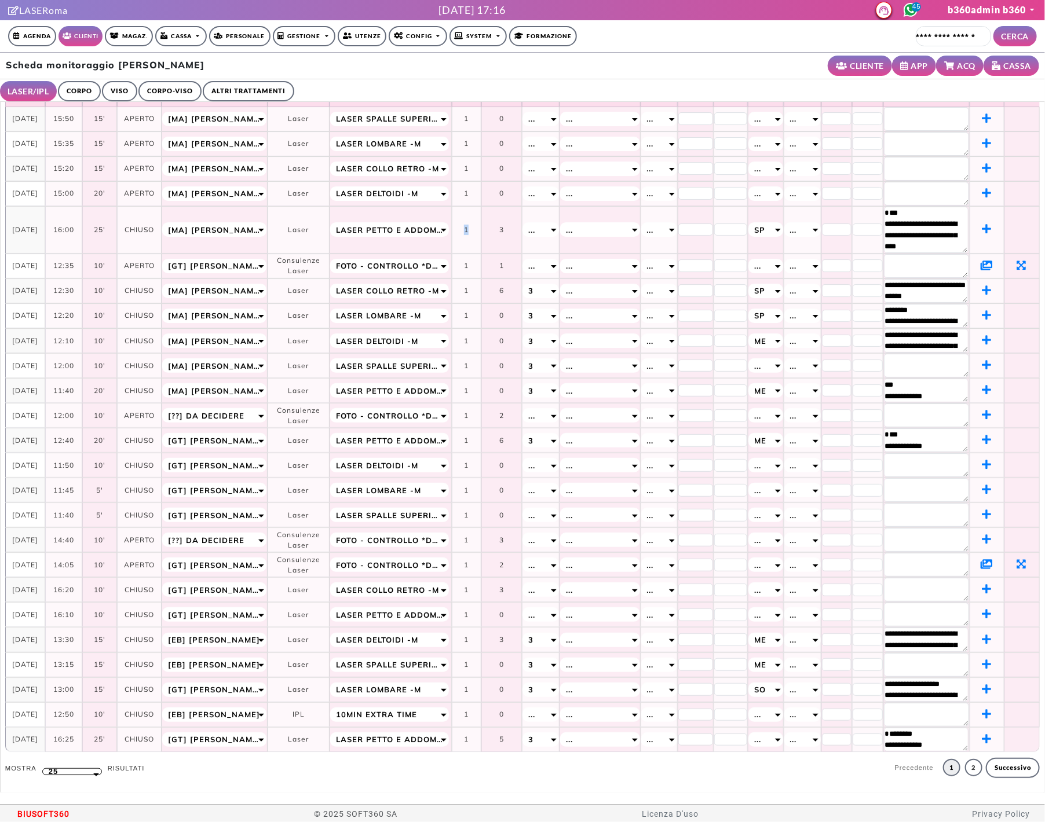
drag, startPoint x: 489, startPoint y: 231, endPoint x: 482, endPoint y: 220, distance: 12.5
click at [481, 220] on td "1" at bounding box center [467, 229] width 30 height 47
click at [481, 199] on td "1" at bounding box center [467, 193] width 30 height 25
drag, startPoint x: 490, startPoint y: 196, endPoint x: 485, endPoint y: 167, distance: 28.8
click at [485, 167] on tbody "**********" at bounding box center [522, 429] width 1034 height 645
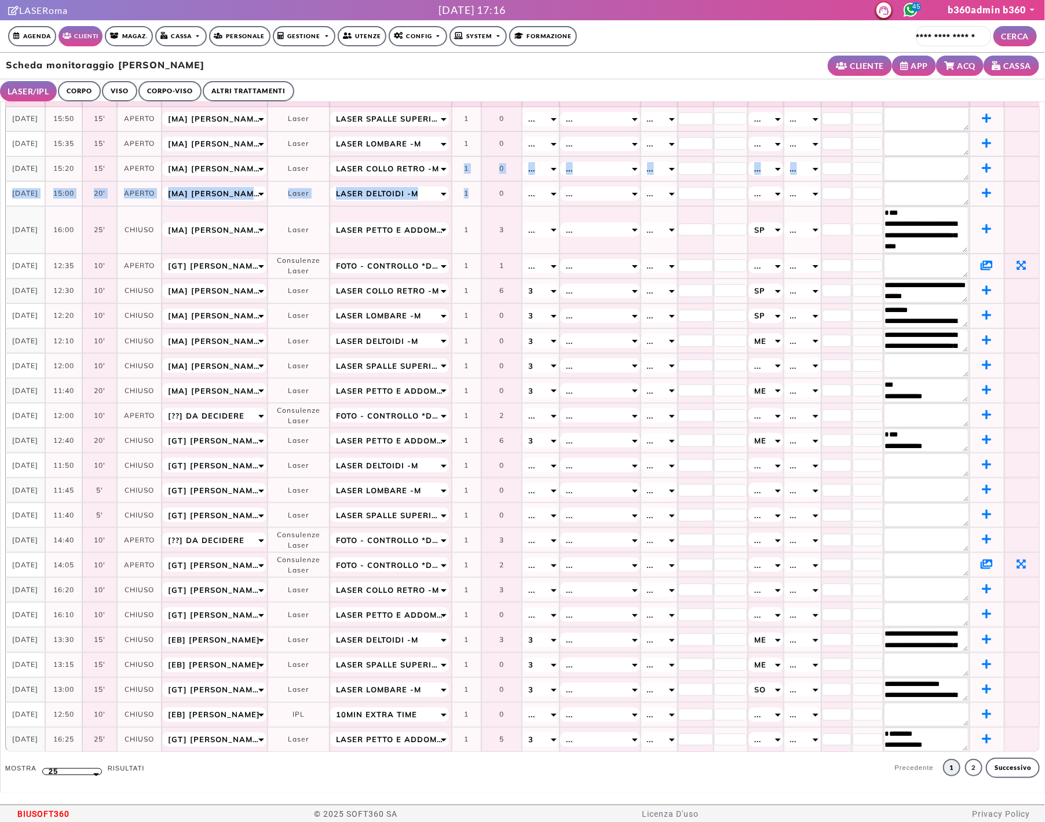
click at [481, 192] on td "1" at bounding box center [467, 193] width 30 height 25
drag, startPoint x: 493, startPoint y: 195, endPoint x: 485, endPoint y: 169, distance: 28.0
click at [485, 169] on tbody "**********" at bounding box center [522, 429] width 1034 height 645
click at [481, 195] on td "1" at bounding box center [467, 193] width 30 height 25
drag, startPoint x: 492, startPoint y: 197, endPoint x: 481, endPoint y: 164, distance: 35.0
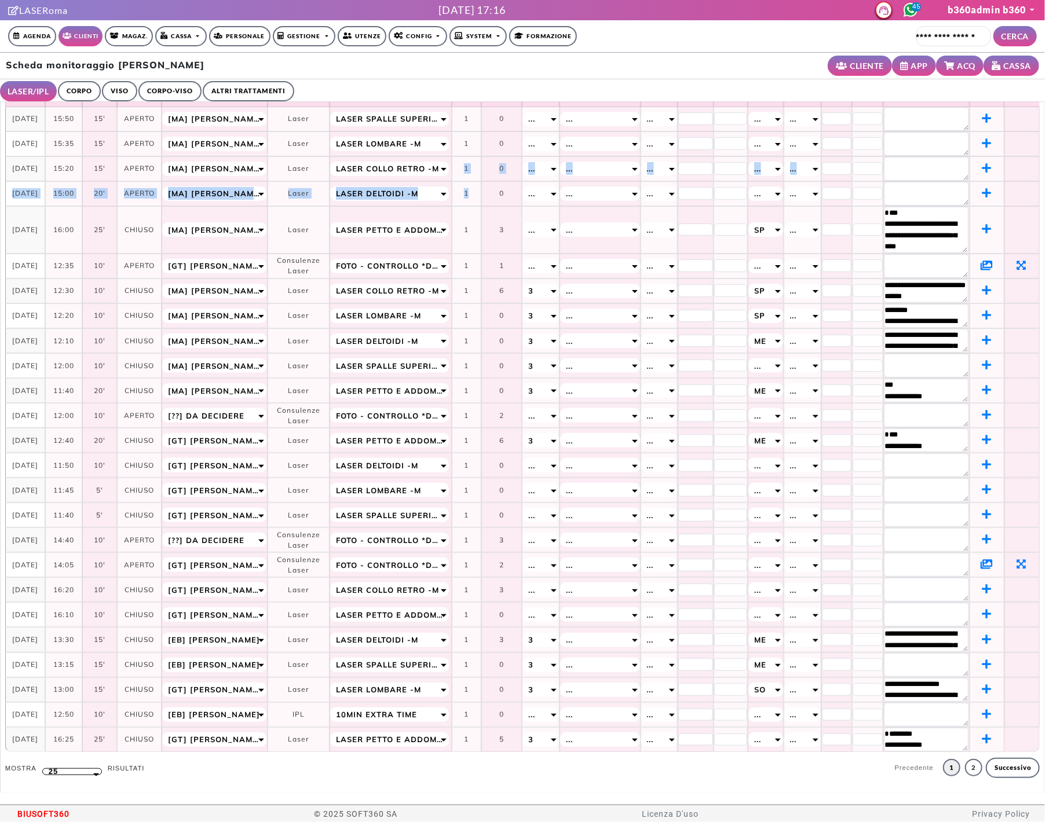
click at [481, 164] on tbody "**********" at bounding box center [522, 429] width 1034 height 645
click at [481, 195] on td "1" at bounding box center [467, 193] width 30 height 25
click at [707, 82] on ul "LASER/IPL ULTRASUONI CORPO VISO CORPO-VISO ALTRI TRATTAMENTI" at bounding box center [522, 90] width 1045 height 23
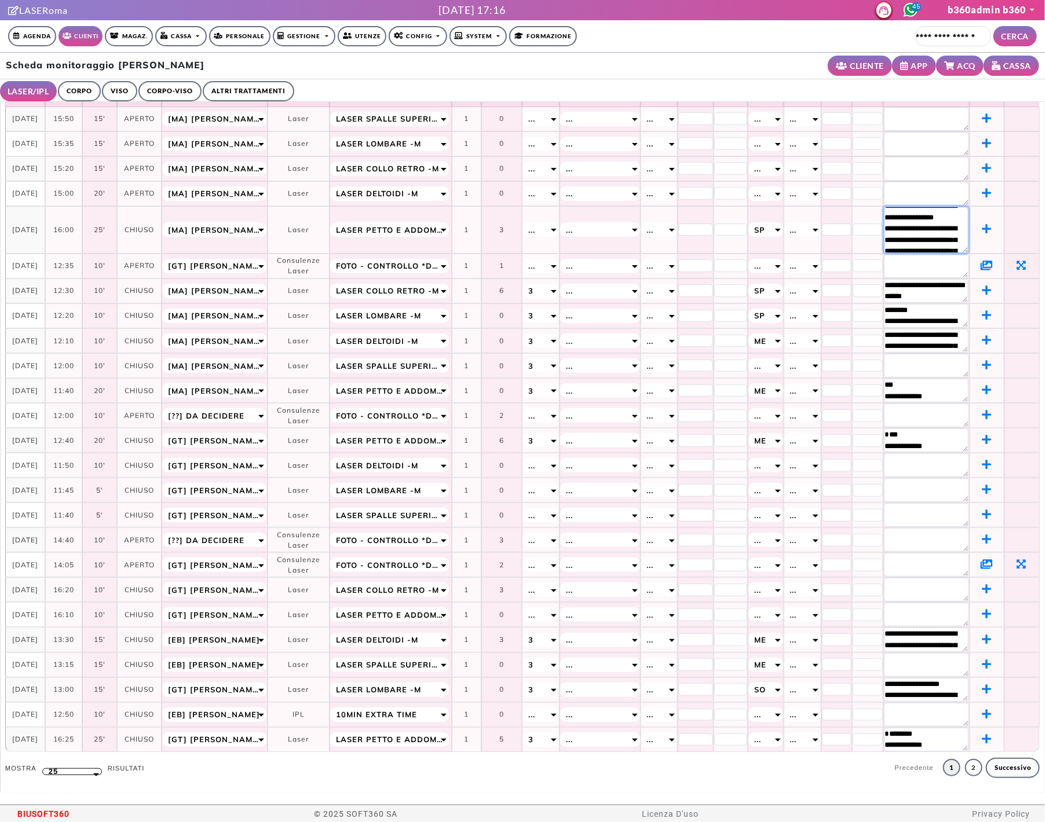
scroll to position [0, 0]
click at [872, 98] on ul "LASER/IPL ULTRASUONI CORPO VISO CORPO-VISO ALTRI TRATTAMENTI" at bounding box center [522, 90] width 1045 height 23
drag, startPoint x: 959, startPoint y: 221, endPoint x: 960, endPoint y: 257, distance: 35.9
click at [960, 257] on tbody "**********" at bounding box center [522, 429] width 1034 height 645
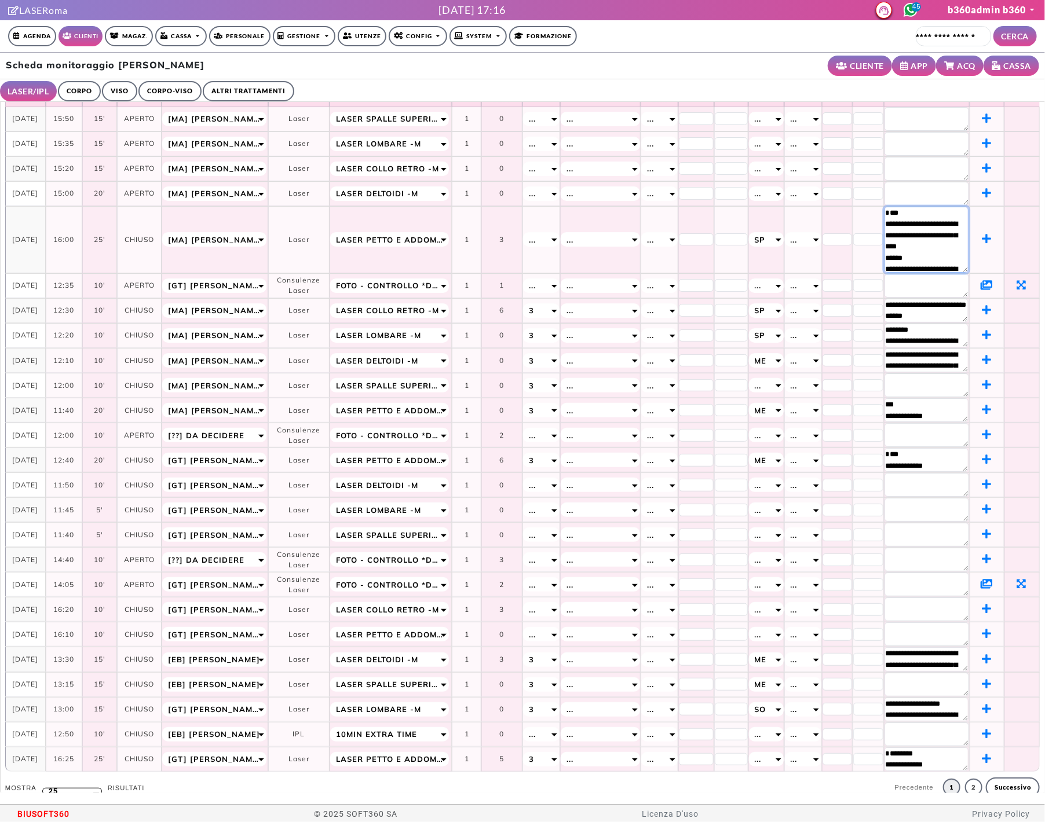
drag, startPoint x: 956, startPoint y: 251, endPoint x: 957, endPoint y: 280, distance: 29.5
click at [957, 273] on tr "**********" at bounding box center [522, 239] width 1034 height 67
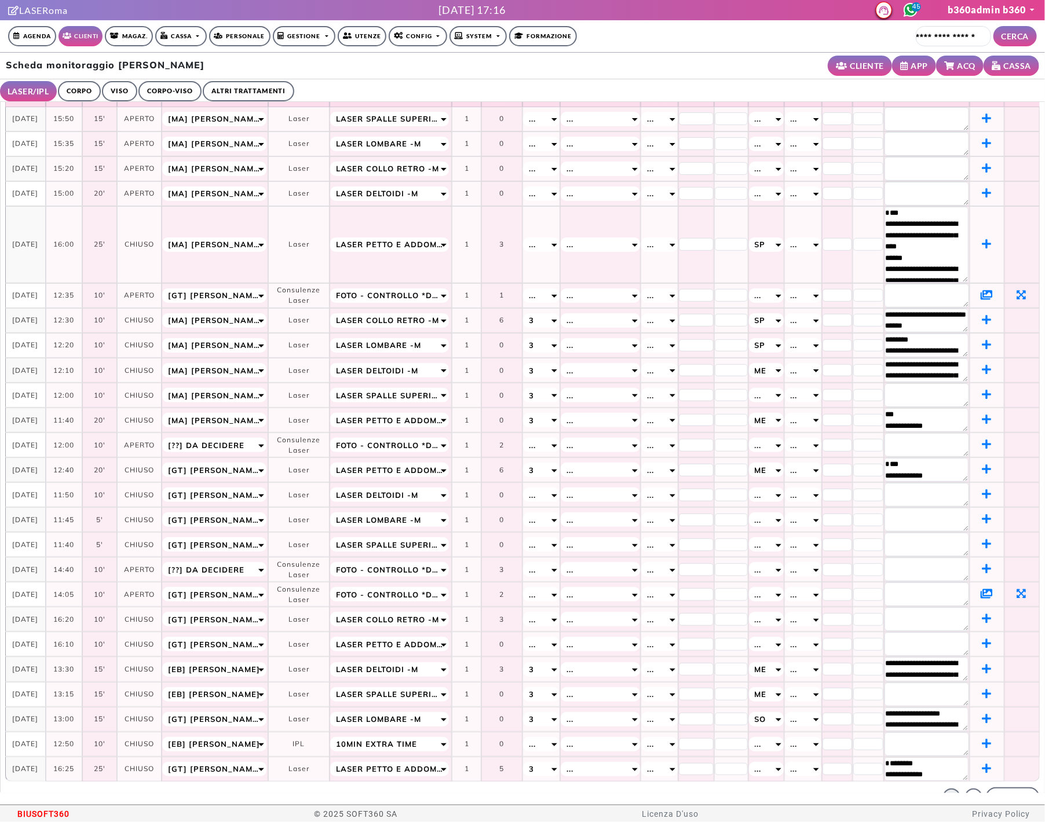
click at [701, 63] on div "Scheda monitoraggio Luca Savini CLIENTE APP ACQ CASSA" at bounding box center [522, 66] width 1045 height 27
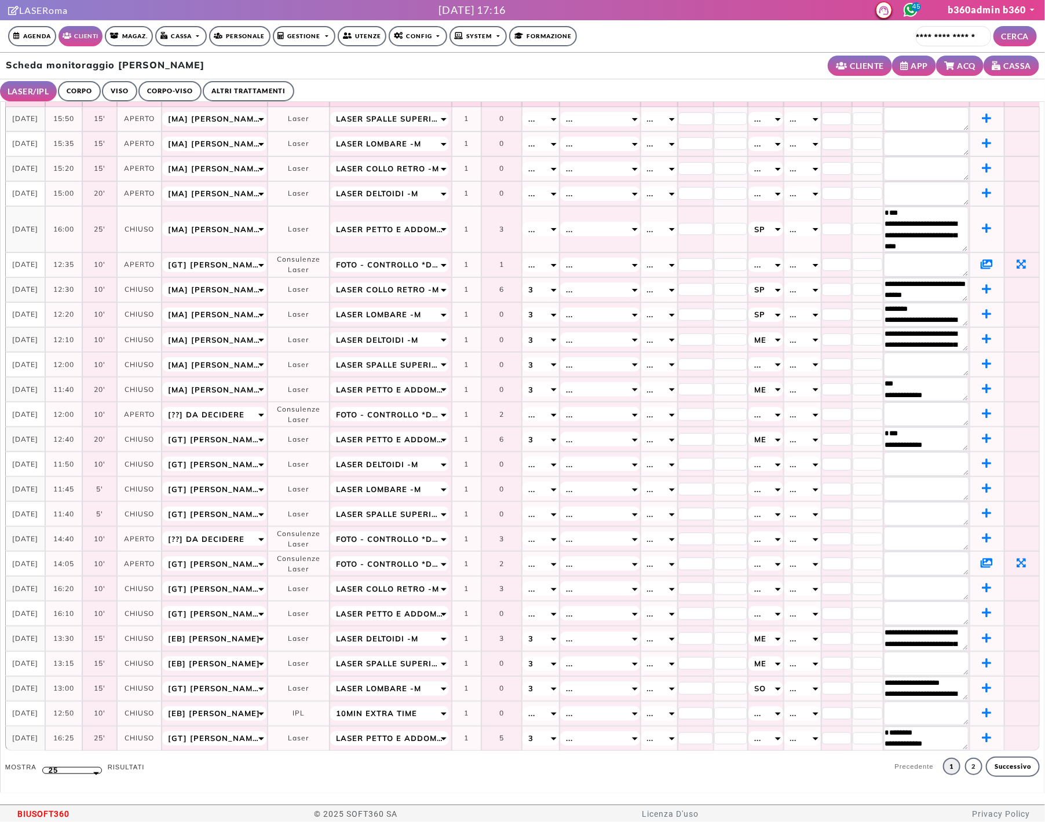
drag, startPoint x: 945, startPoint y: 251, endPoint x: 946, endPoint y: 220, distance: 30.7
click at [946, 220] on textarea "**********" at bounding box center [926, 229] width 85 height 45
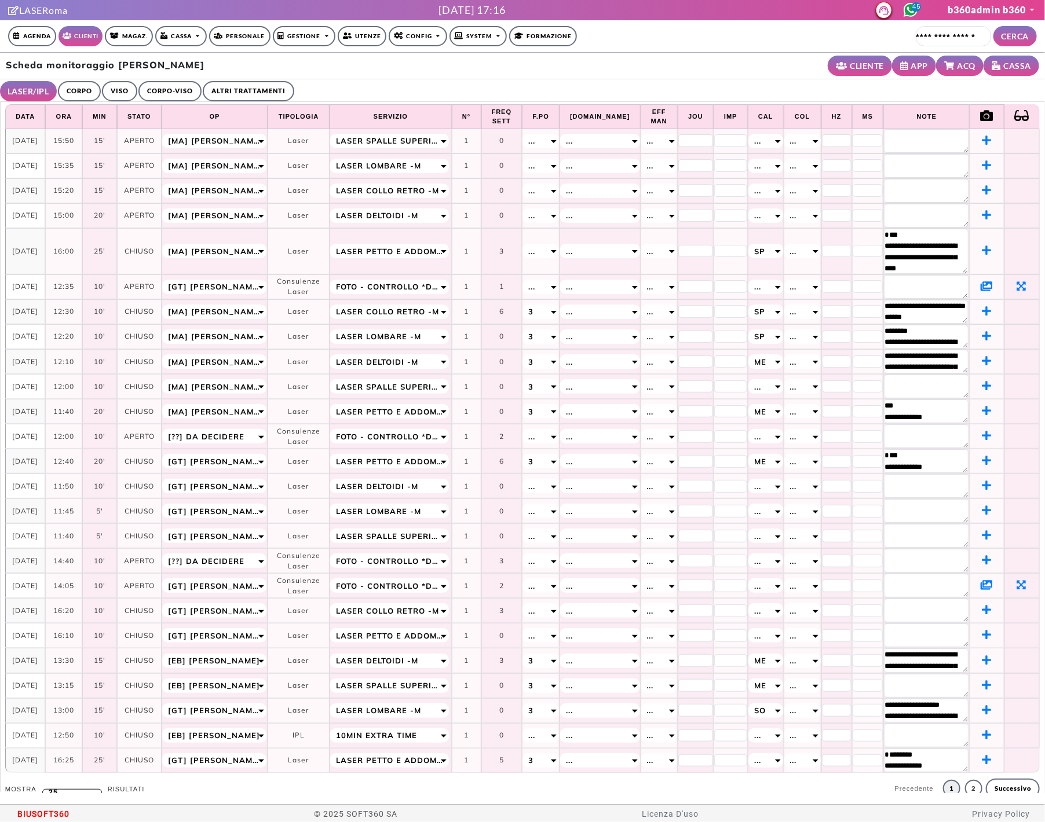
click at [665, 97] on ul "LASER/IPL ULTRASUONI CORPO VISO CORPO-VISO ALTRI TRATTAMENTI" at bounding box center [522, 90] width 1045 height 23
click at [73, 36] on link "Clienti" at bounding box center [80, 36] width 44 height 20
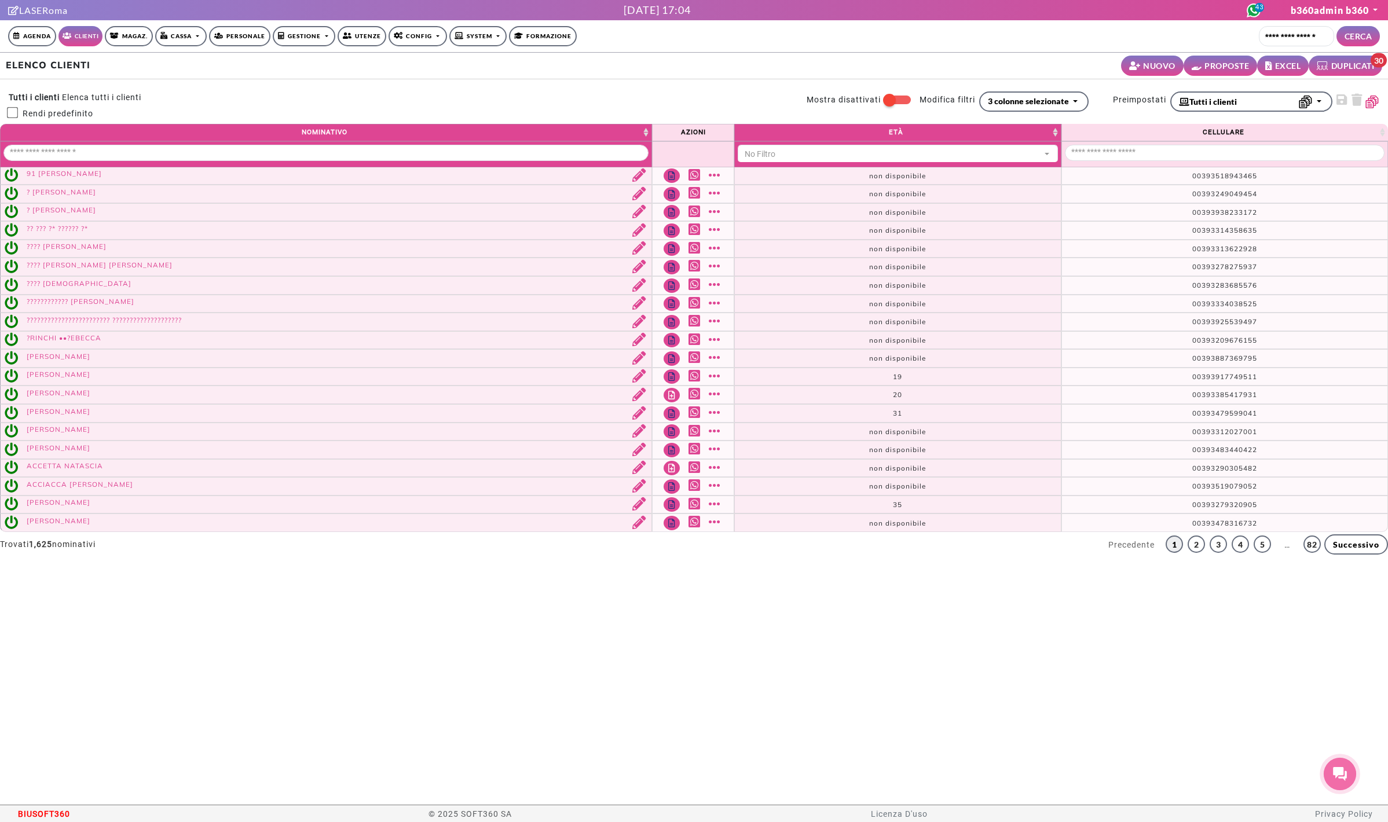
select select
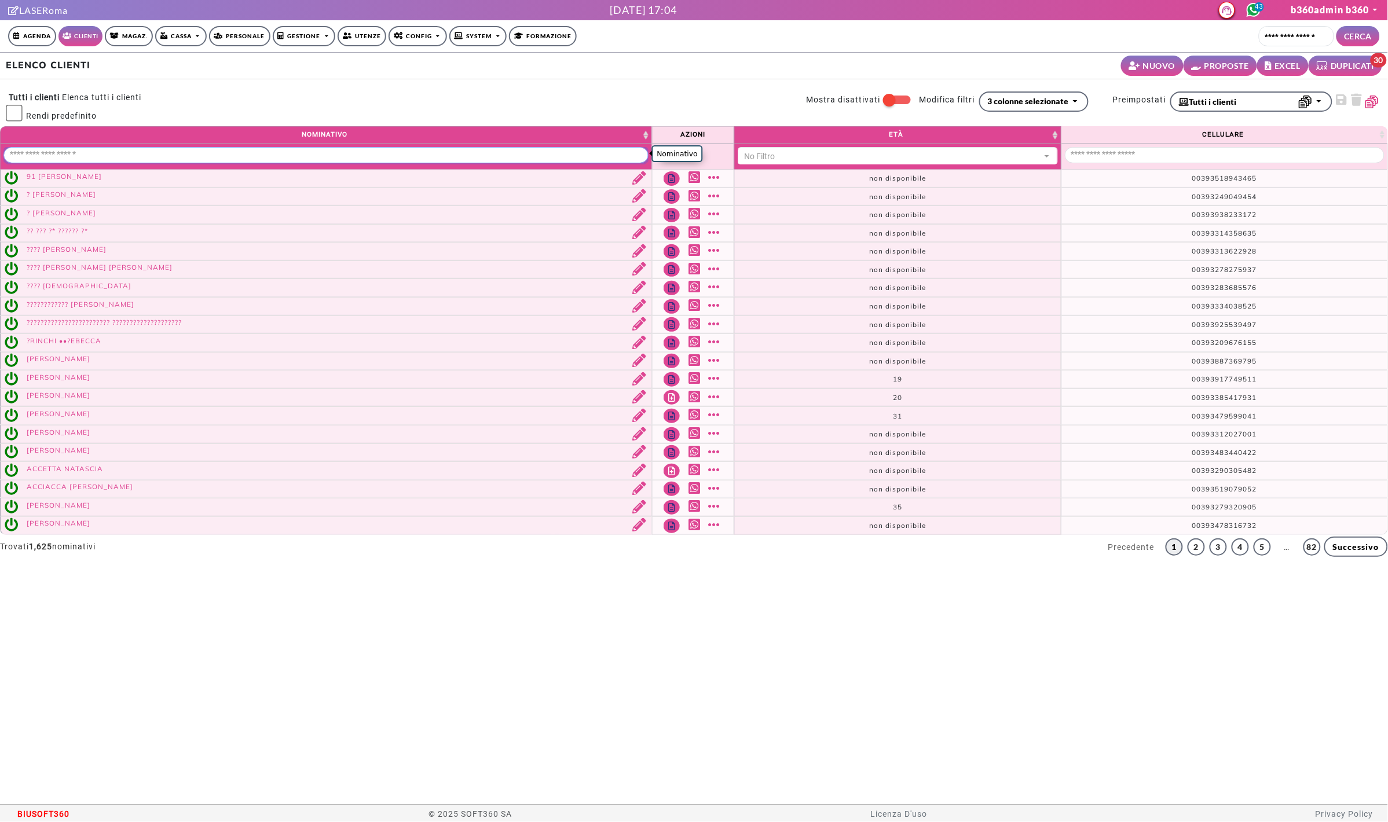
click at [240, 151] on input "Nominativo" at bounding box center [325, 155] width 645 height 16
paste input "******"
type input "******"
select select "**"
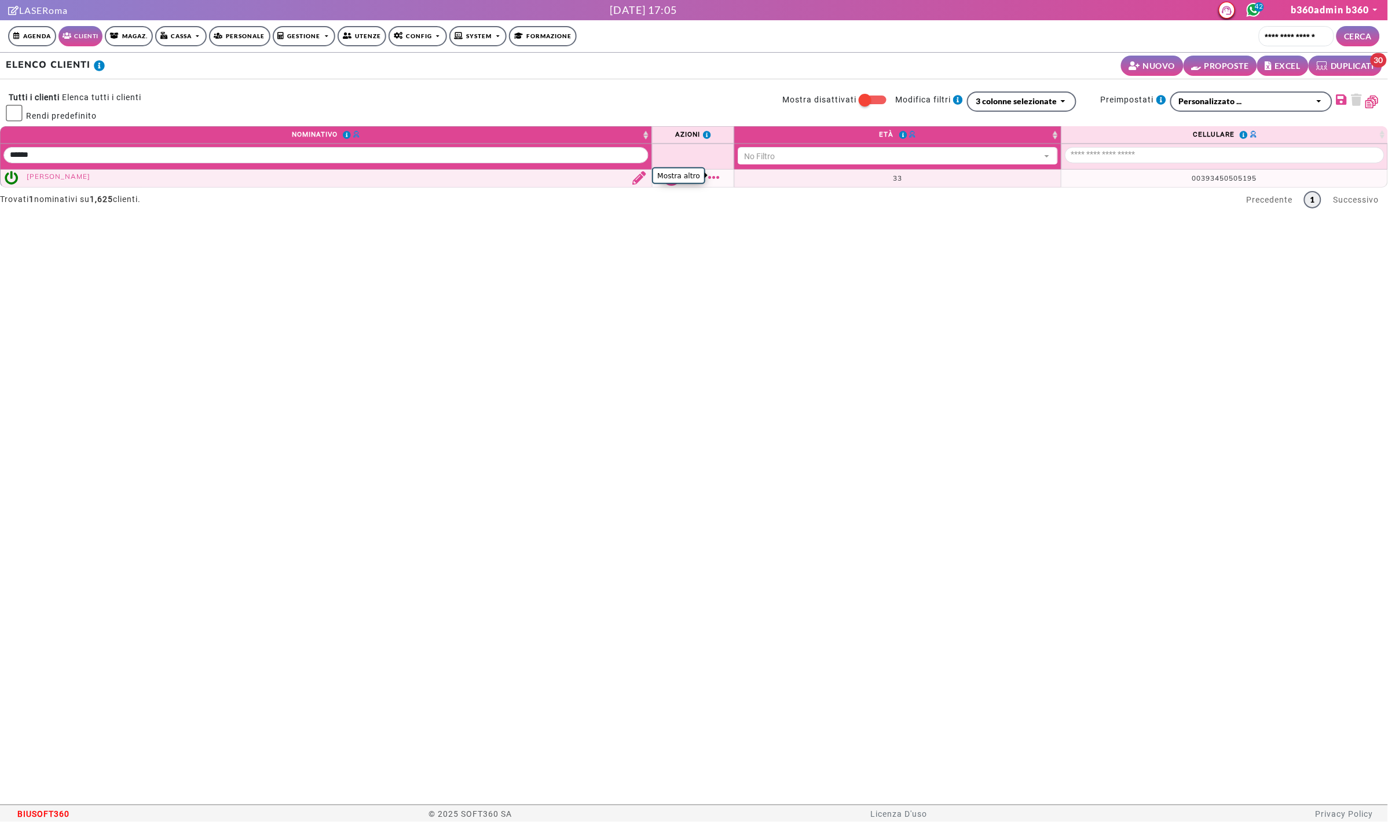
click at [709, 174] on link "Mostra altro" at bounding box center [716, 177] width 14 height 13
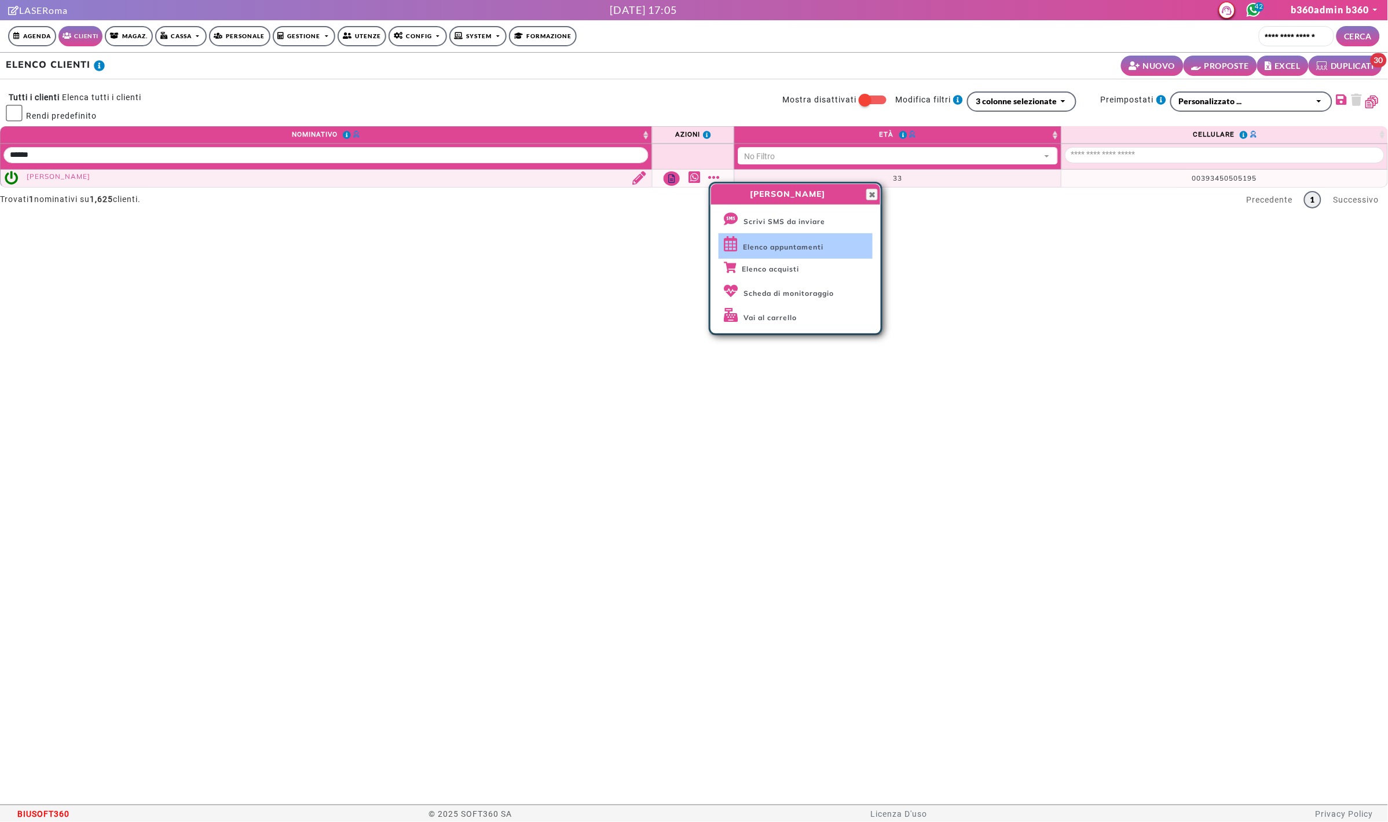
click at [774, 251] on span "Elenco appuntamenti" at bounding box center [783, 247] width 81 height 9
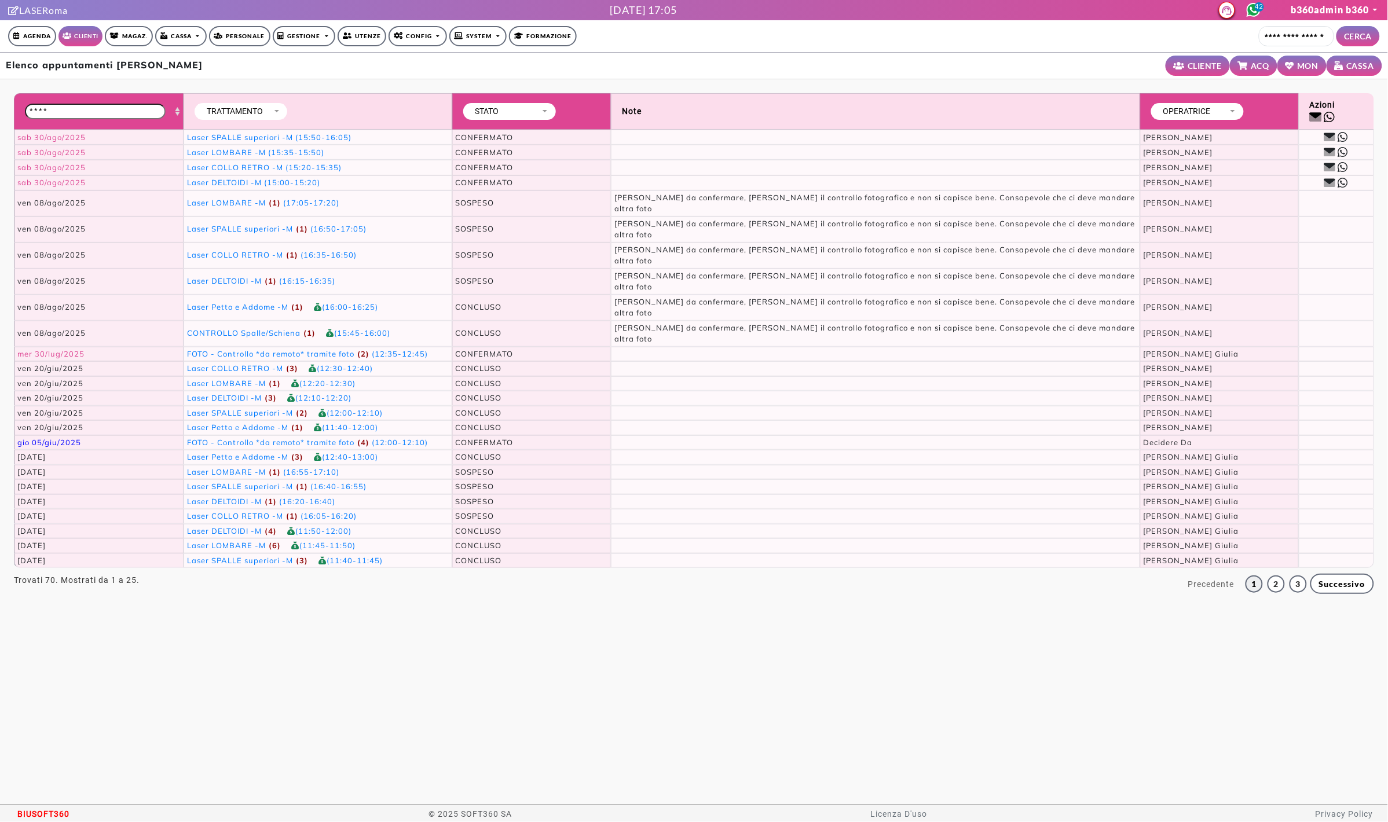
click at [65, 438] on span "gio 05/giu/2025" at bounding box center [49, 442] width 64 height 9
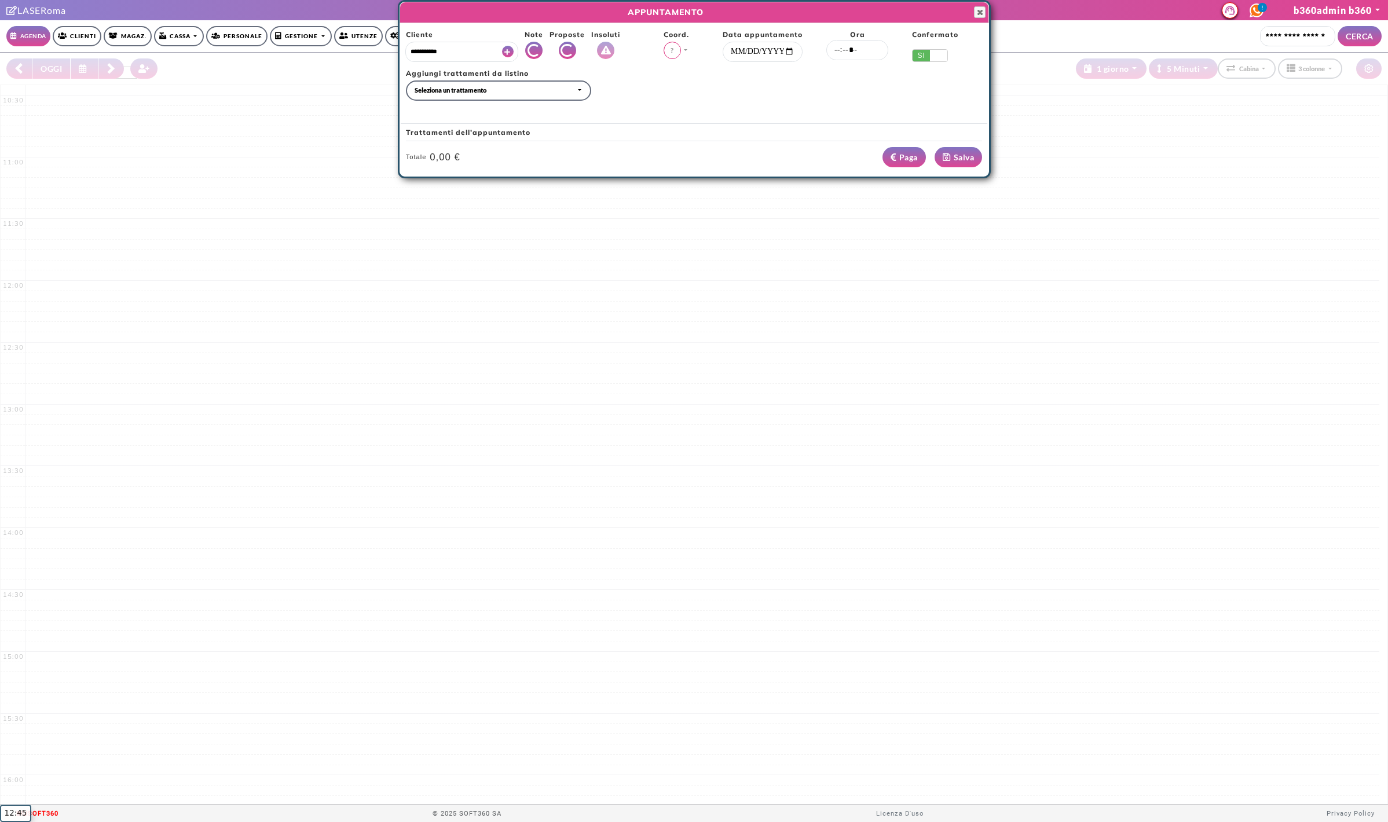
select select "*********"
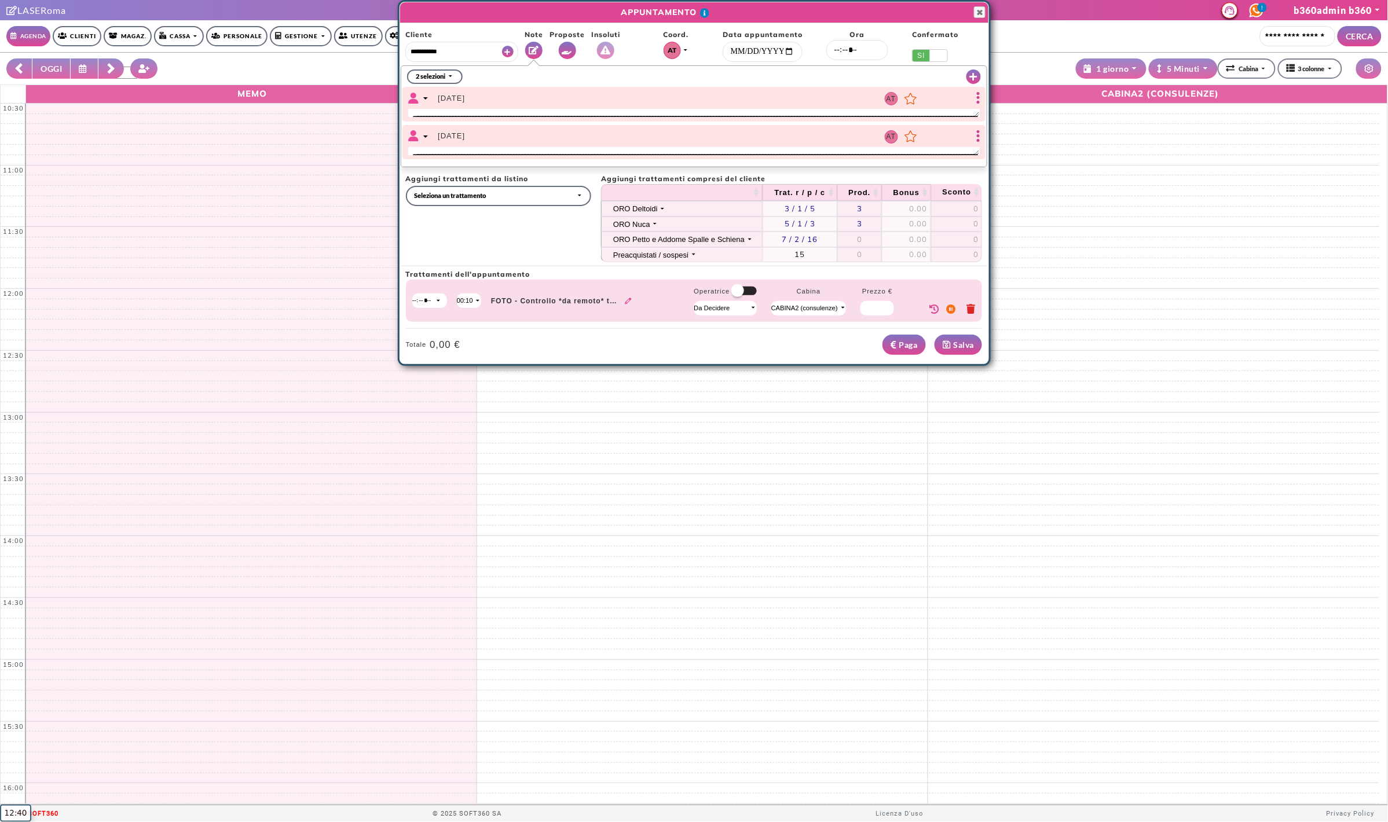
select select "*****"
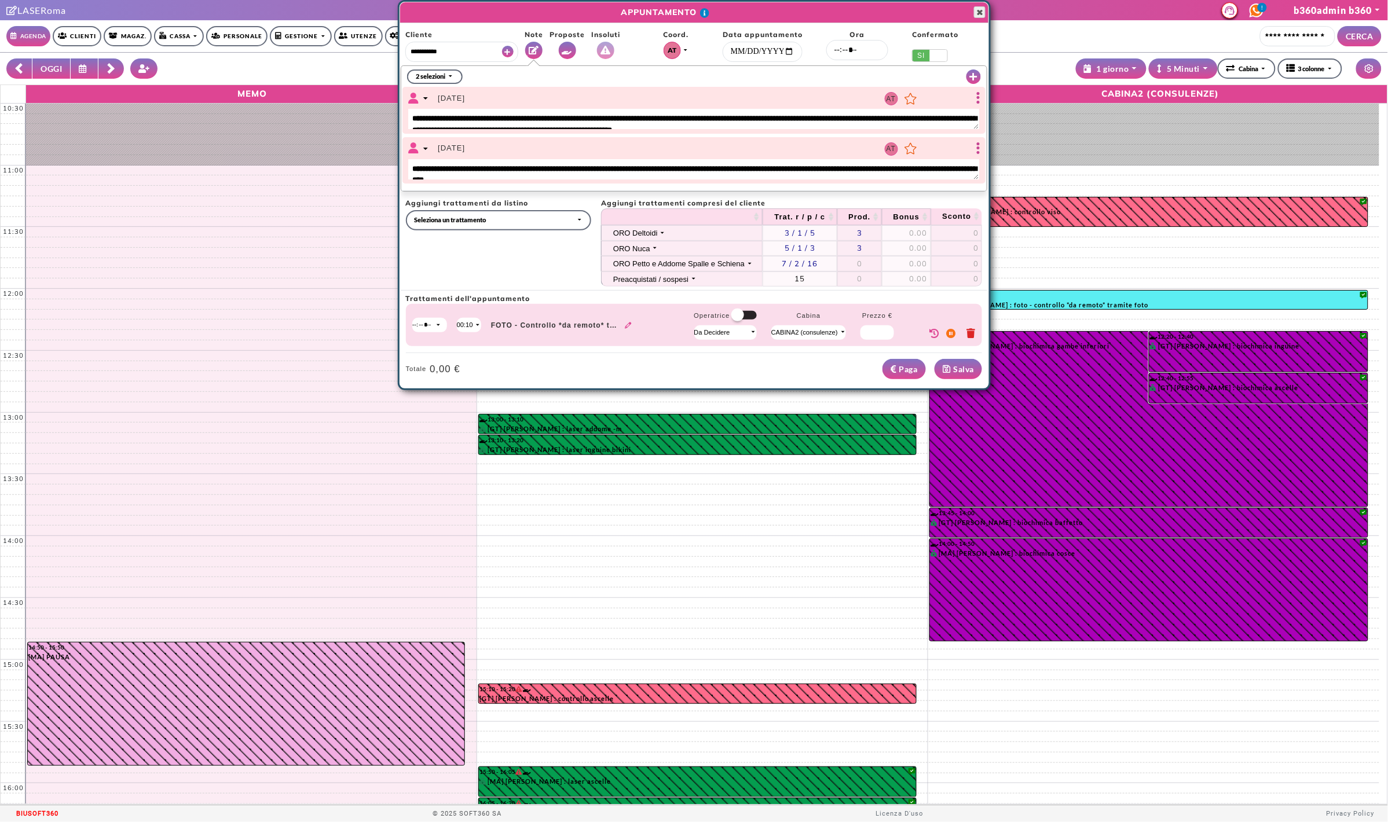
click at [978, 14] on span "button" at bounding box center [979, 12] width 9 height 9
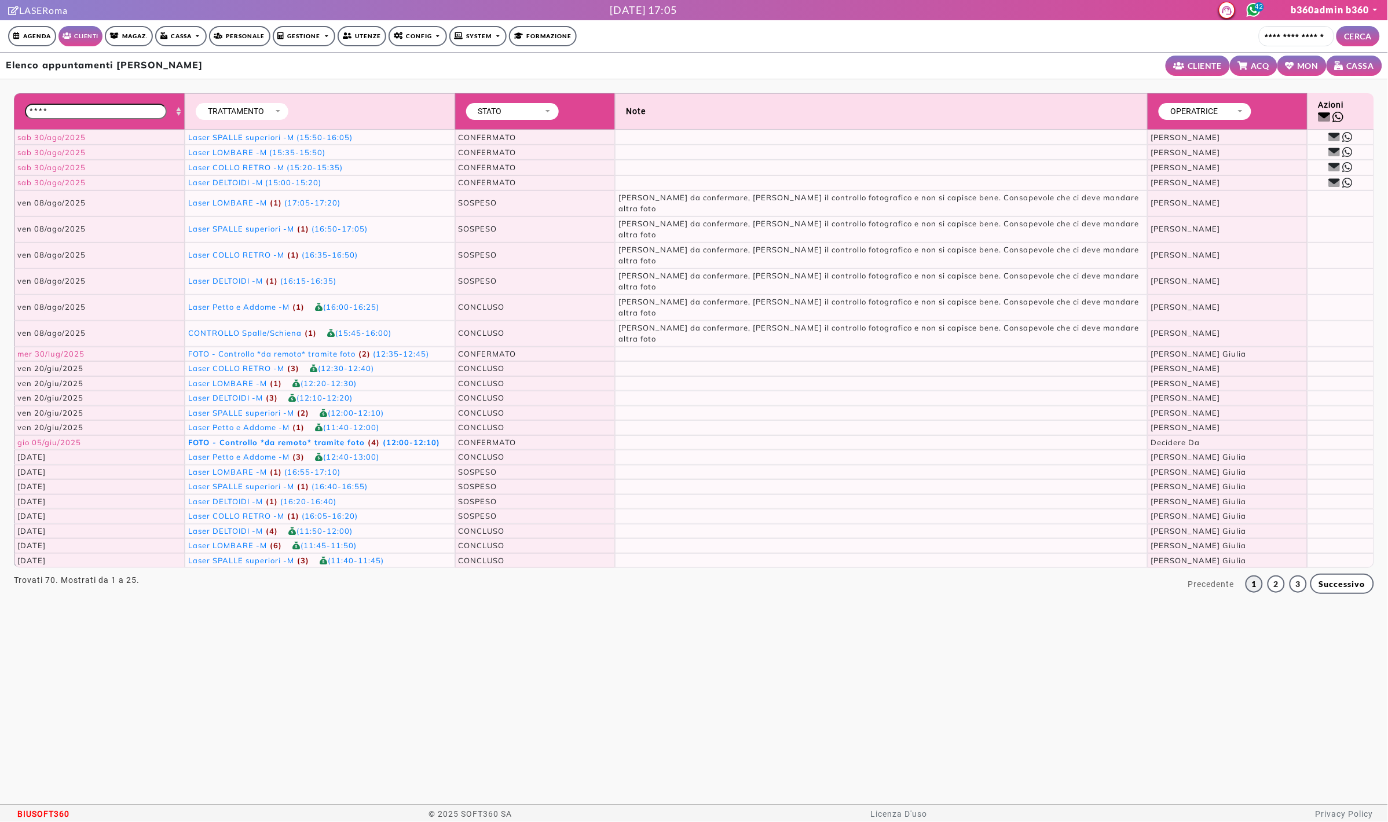
click at [229, 438] on span "FOTO - Controllo *da remoto* tramite foto" at bounding box center [276, 442] width 177 height 9
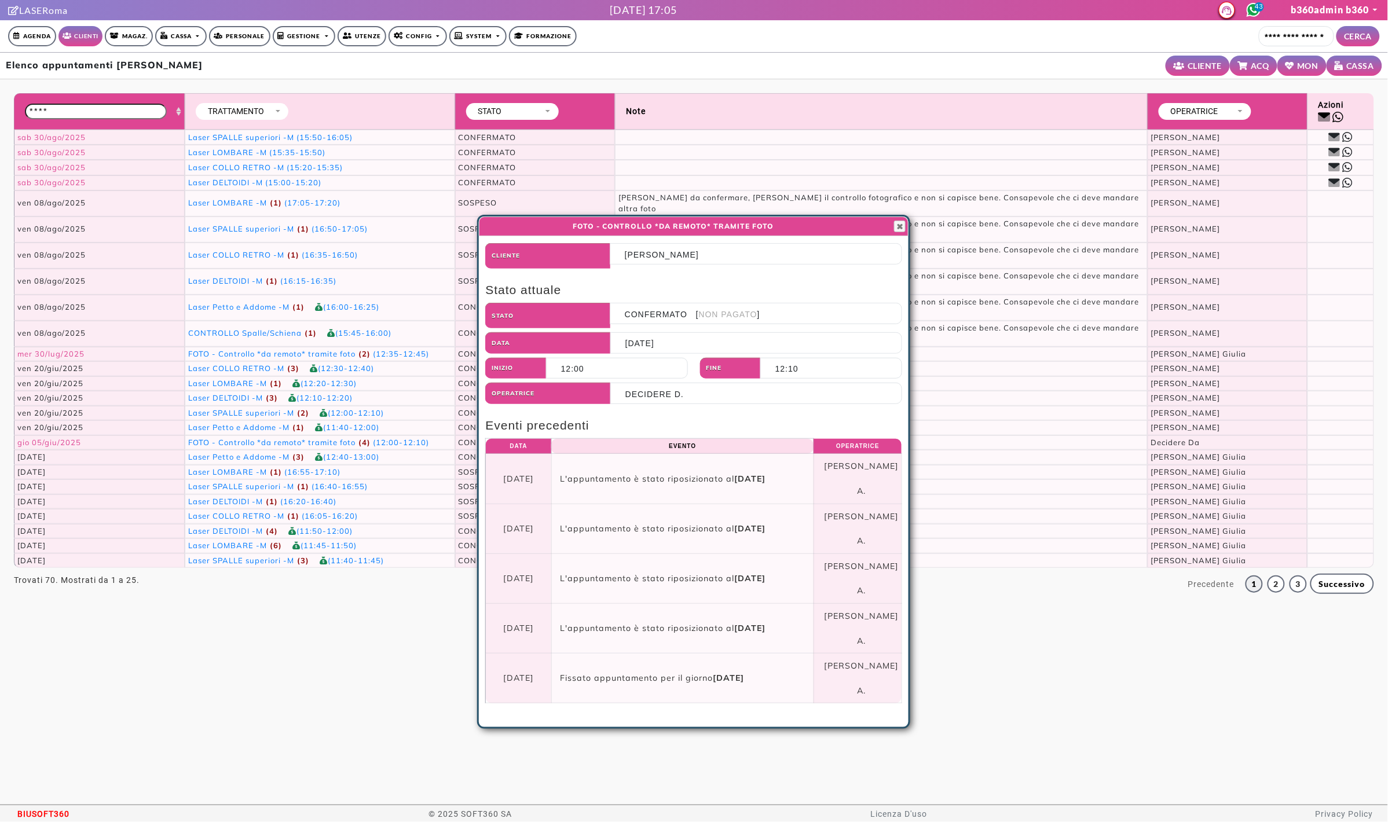
drag, startPoint x: 560, startPoint y: 565, endPoint x: 780, endPoint y: 577, distance: 220.4
click at [780, 654] on td "Fissato appuntamento per il giorno 05/06/2025" at bounding box center [682, 679] width 262 height 50
click at [781, 654] on td "Fissato appuntamento per il giorno 05/06/2025" at bounding box center [682, 679] width 262 height 50
drag, startPoint x: 804, startPoint y: 543, endPoint x: 545, endPoint y: 512, distance: 261.3
click at [545, 512] on tbody "05/06/2025 L'appuntamento è stato riposizionato al 05/06/2025 Turchetta A. 03/0…" at bounding box center [694, 579] width 416 height 250
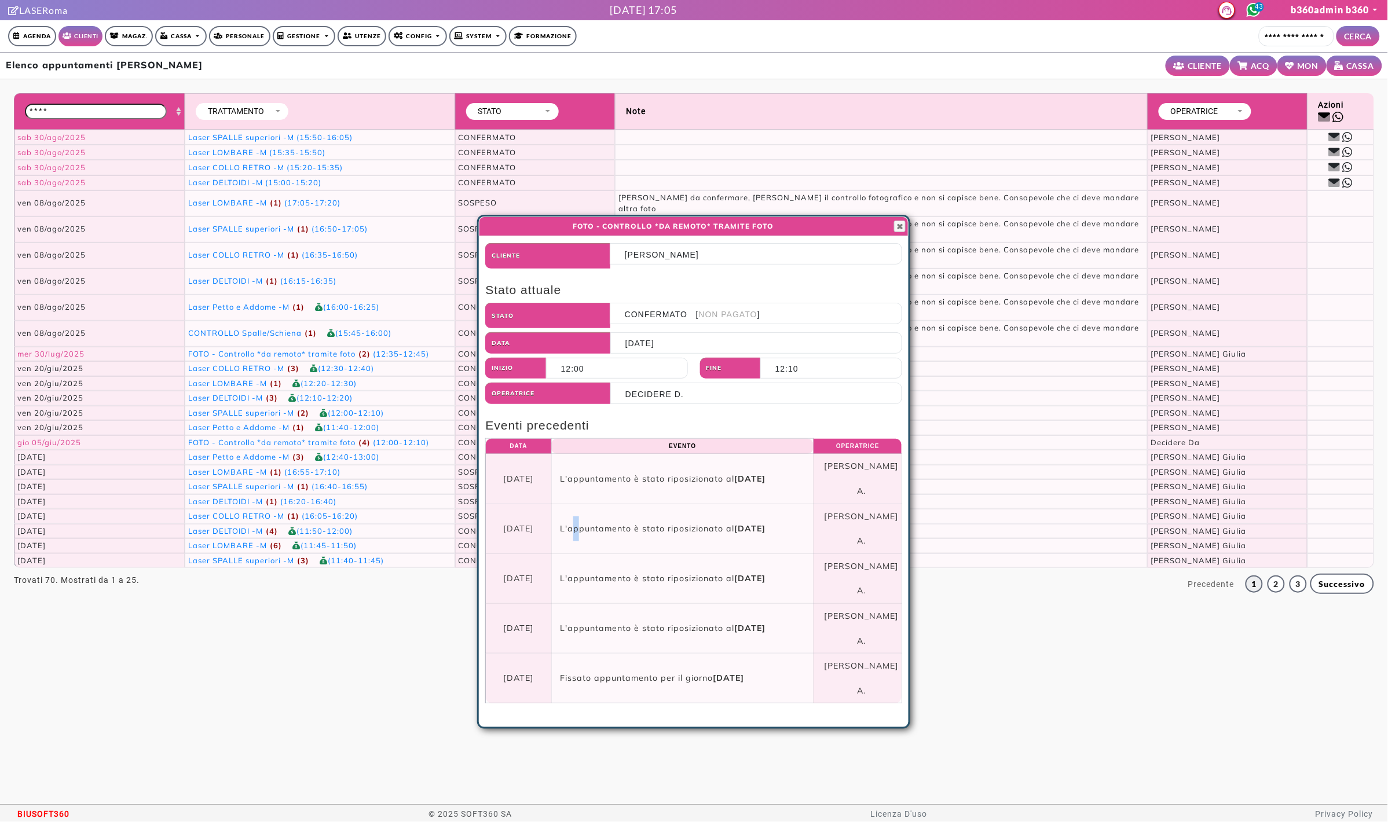
click at [579, 504] on td "L'appuntamento è stato riposizionato al 05/06/2025" at bounding box center [682, 529] width 262 height 50
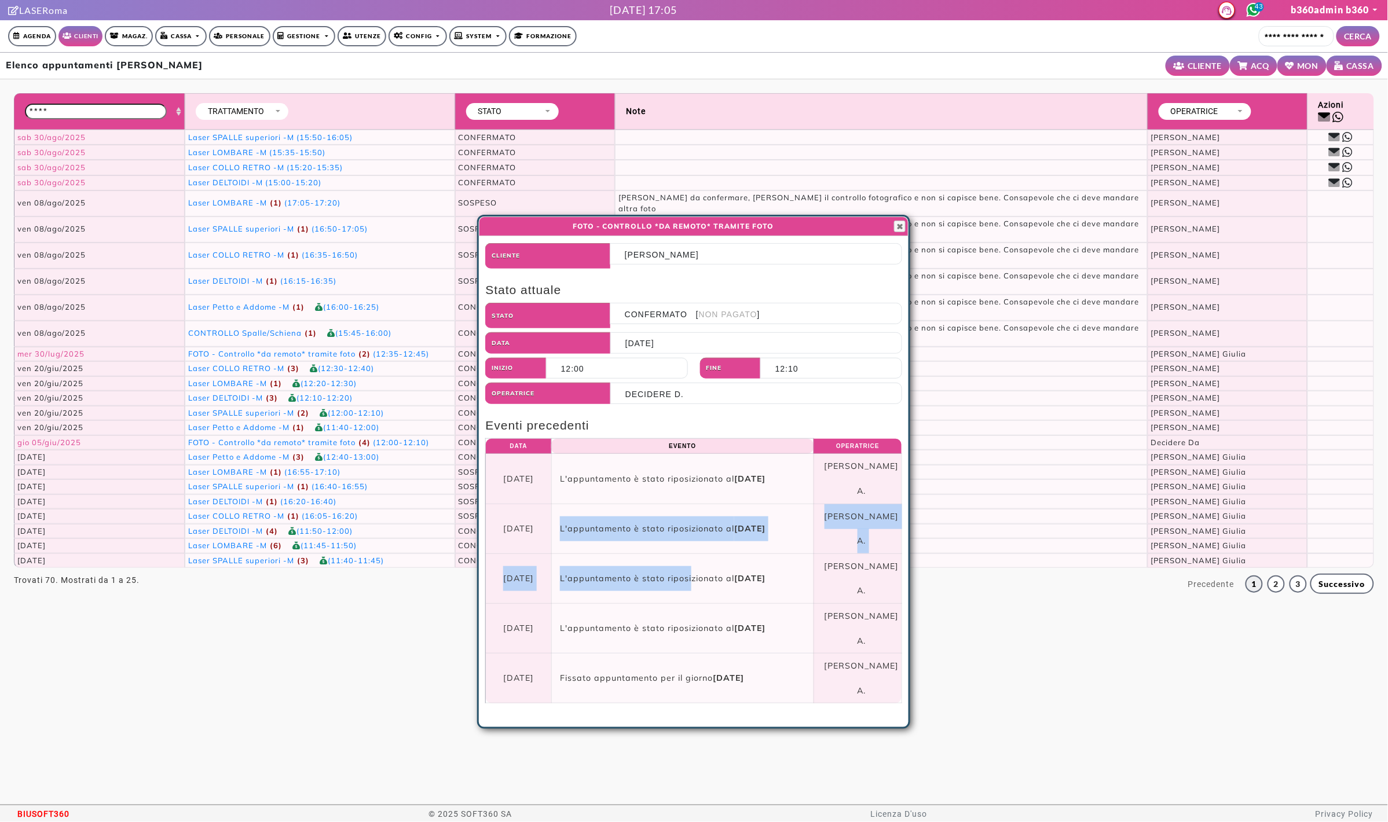
drag, startPoint x: 561, startPoint y: 495, endPoint x: 742, endPoint y: 521, distance: 183.8
click at [690, 513] on tbody "05/06/2025 L'appuntamento è stato riposizionato al 05/06/2025 Turchetta A. 03/0…" at bounding box center [694, 579] width 416 height 250
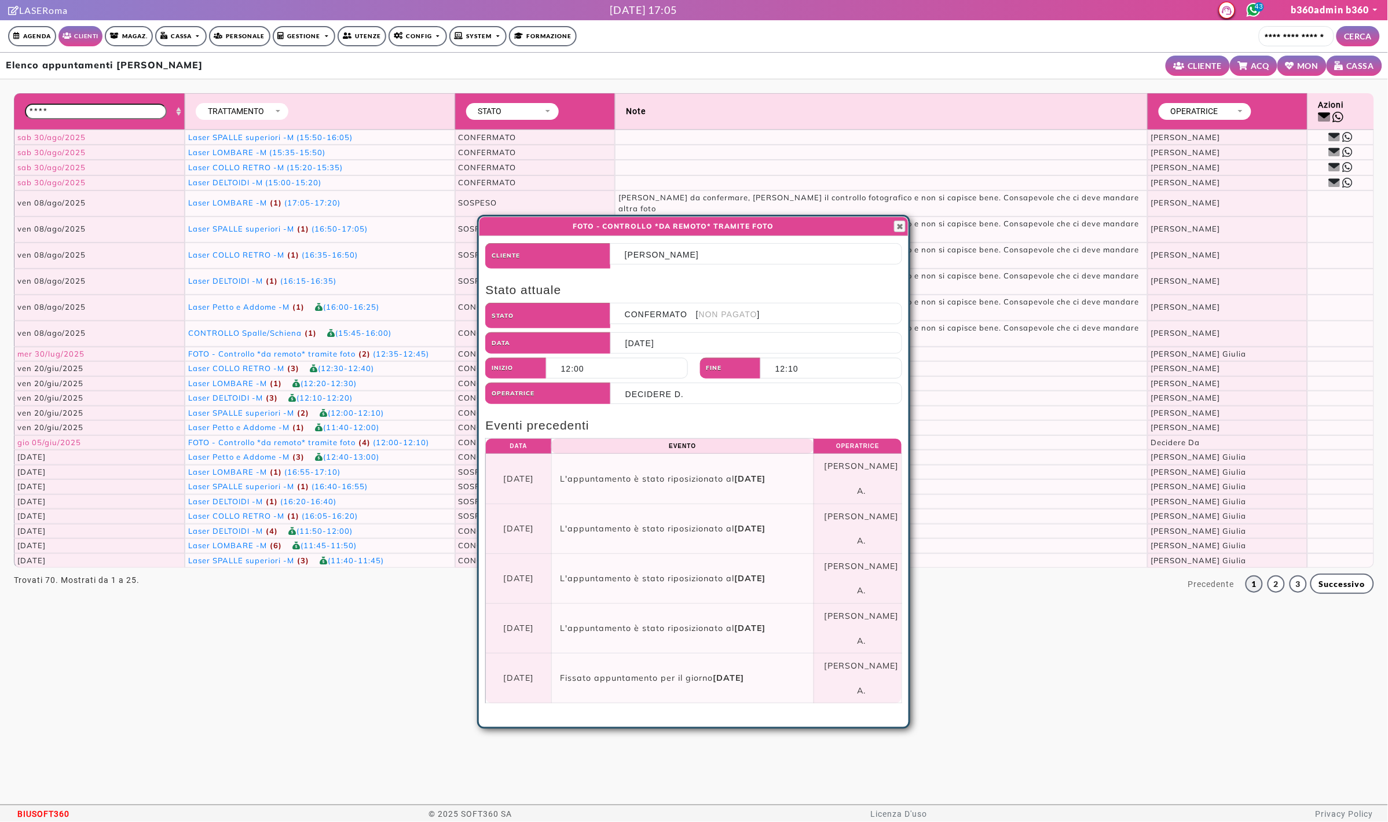
click at [759, 573] on b "05/06/2025" at bounding box center [749, 578] width 31 height 10
drag, startPoint x: 782, startPoint y: 467, endPoint x: 579, endPoint y: 460, distance: 202.8
click at [579, 460] on td "L'appuntamento è stato riposizionato al 05/06/2025" at bounding box center [682, 479] width 262 height 50
drag, startPoint x: 562, startPoint y: 462, endPoint x: 741, endPoint y: 469, distance: 179.7
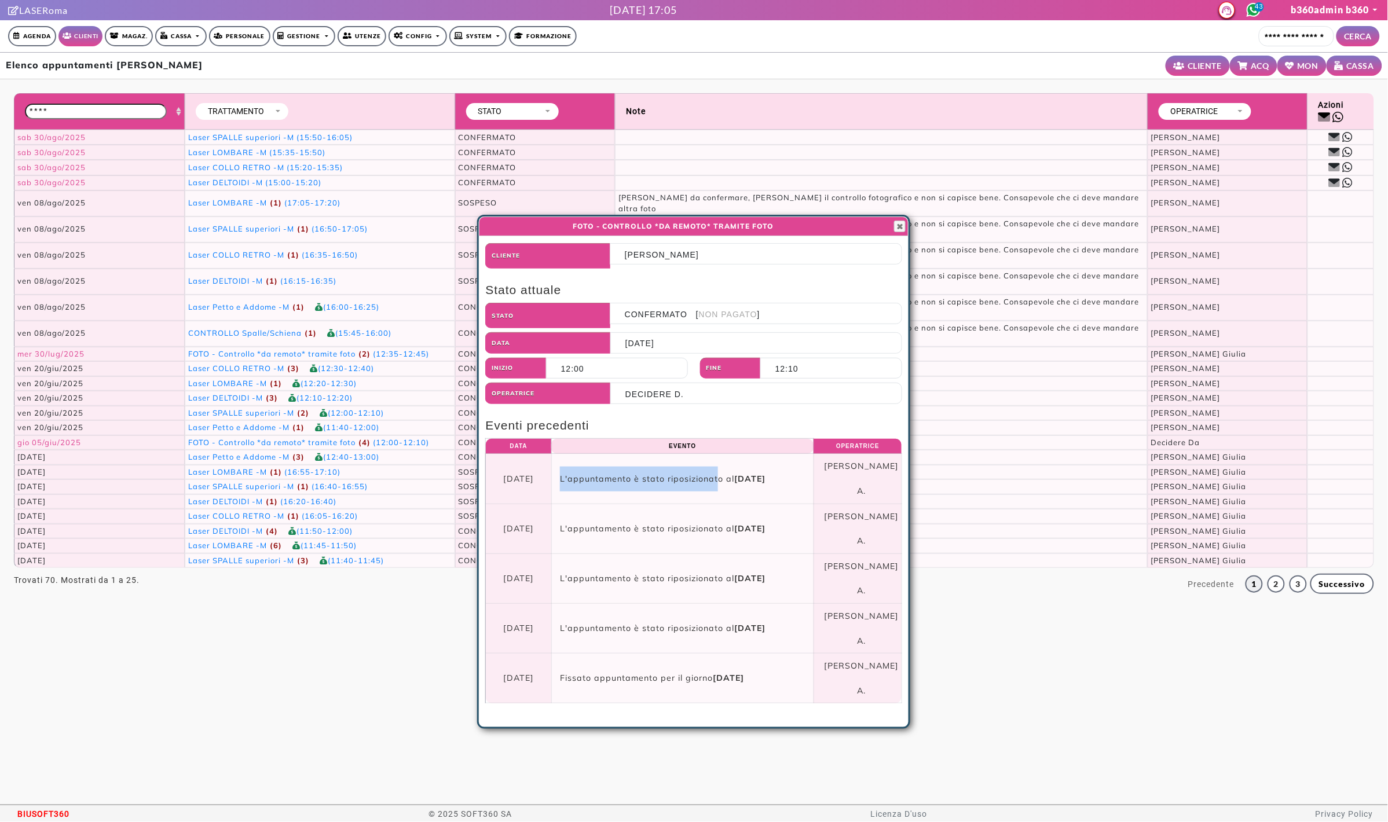
click at [725, 467] on td "L'appuntamento è stato riposizionato al 05/06/2025" at bounding box center [682, 479] width 262 height 50
click at [741, 474] on b "05/06/2025" at bounding box center [749, 479] width 31 height 10
drag, startPoint x: 724, startPoint y: 467, endPoint x: 641, endPoint y: 465, distance: 82.8
click at [649, 465] on td "L'appuntamento è stato riposizionato al 05/06/2025" at bounding box center [682, 479] width 262 height 50
click at [610, 468] on td "L'appuntamento è stato riposizionato al 05/06/2025" at bounding box center [682, 479] width 262 height 50
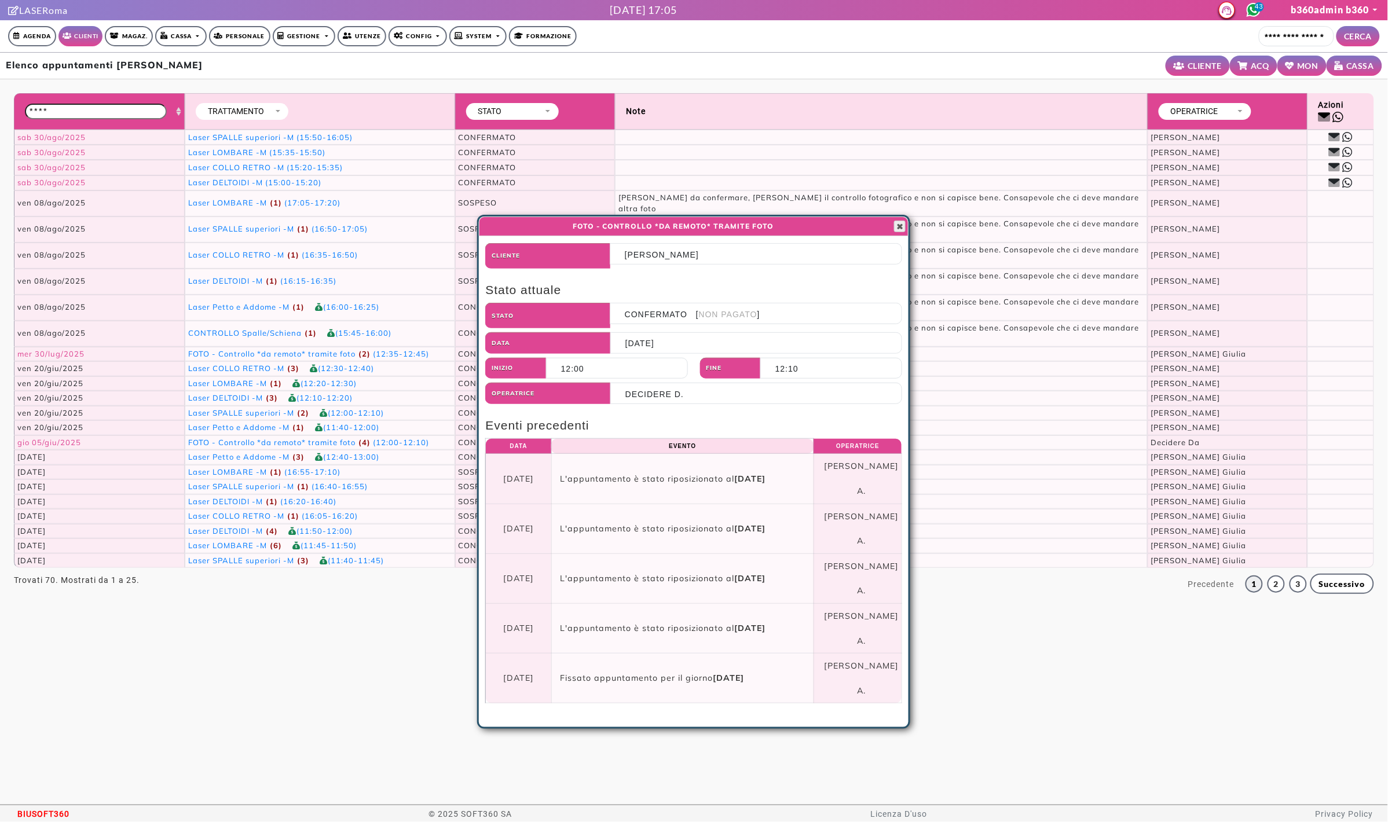
click at [901, 224] on span "button" at bounding box center [899, 226] width 9 height 9
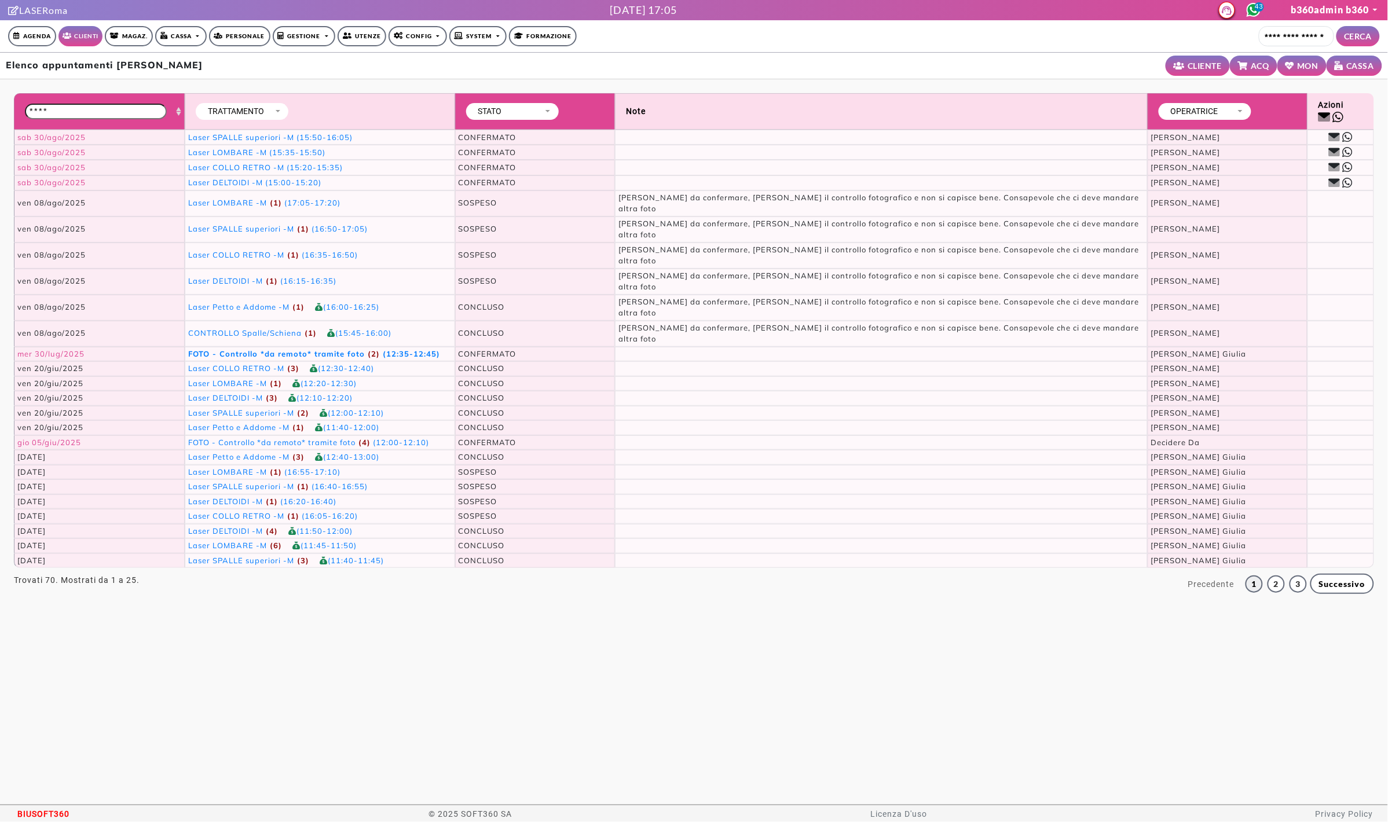
click at [209, 349] on span "FOTO - Controllo *da remoto* tramite foto" at bounding box center [276, 353] width 177 height 9
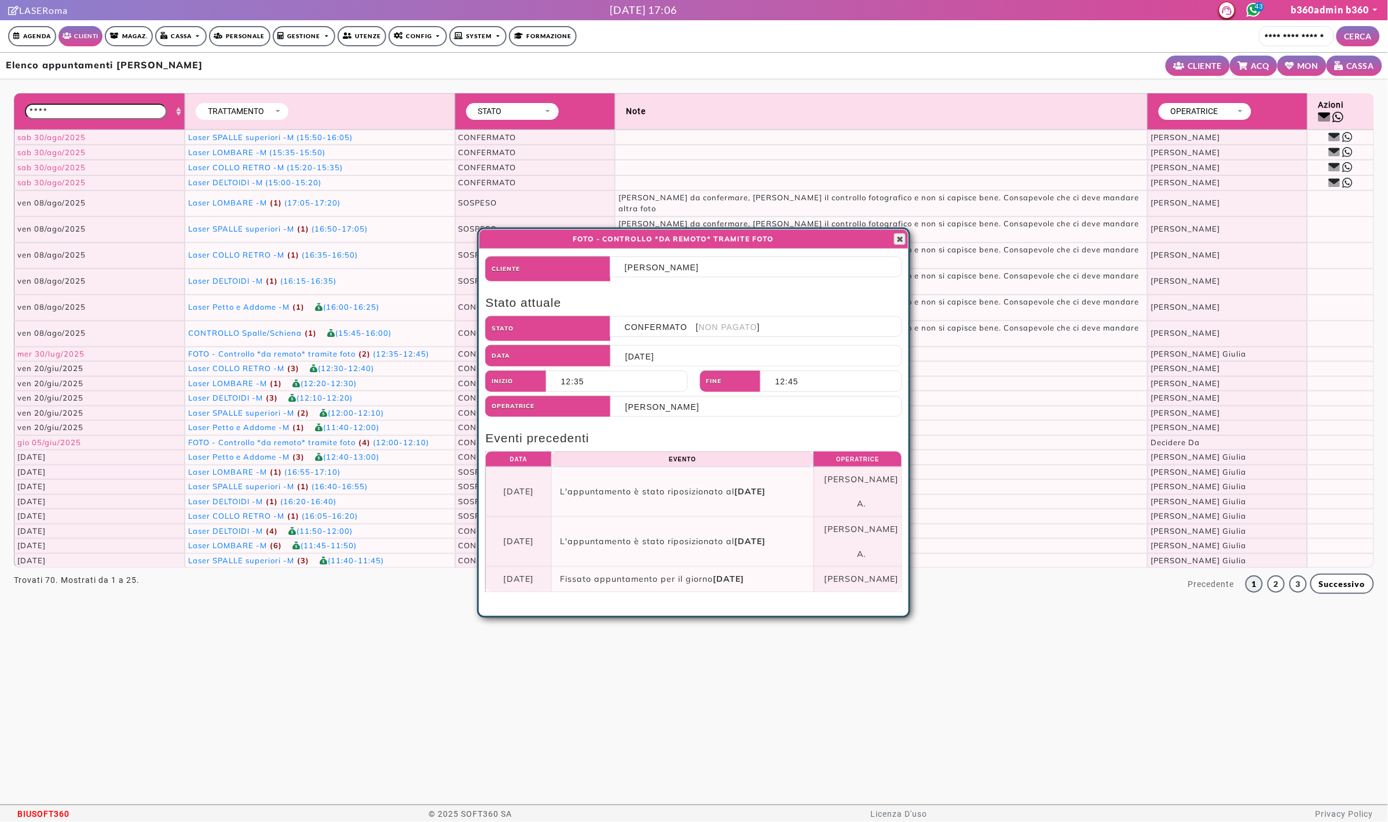
click at [898, 235] on span "button" at bounding box center [899, 239] width 9 height 9
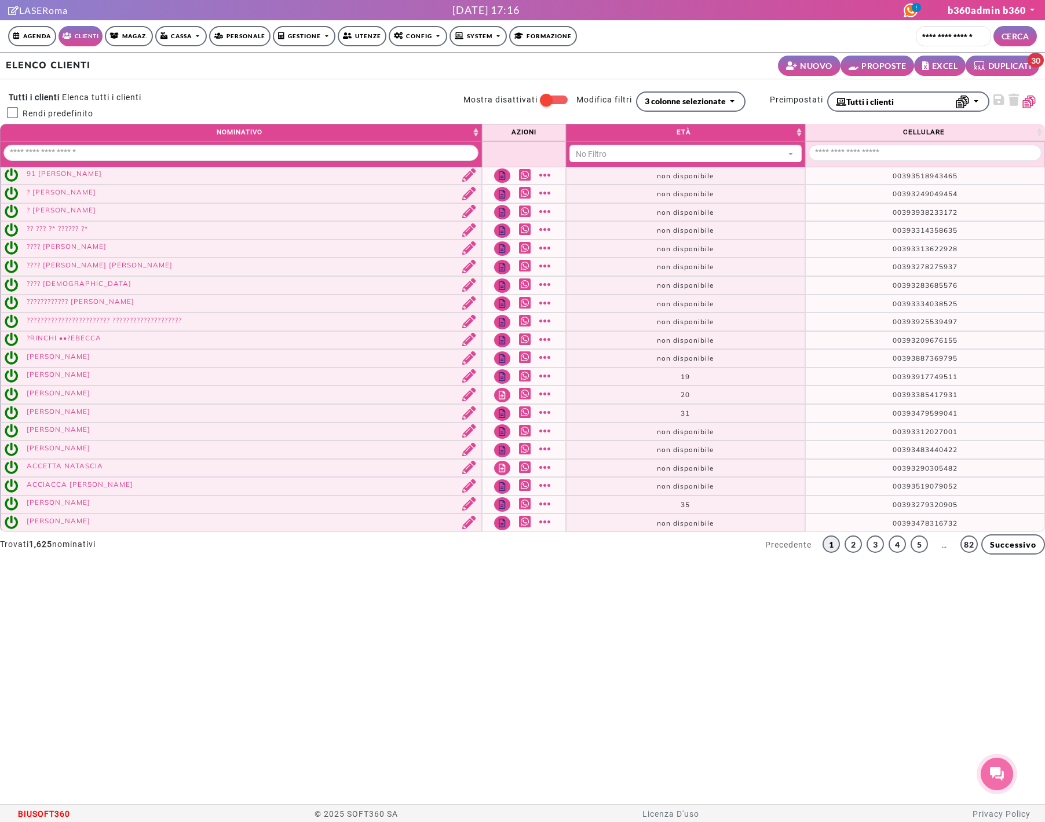
select select
